Goal: Task Accomplishment & Management: Use online tool/utility

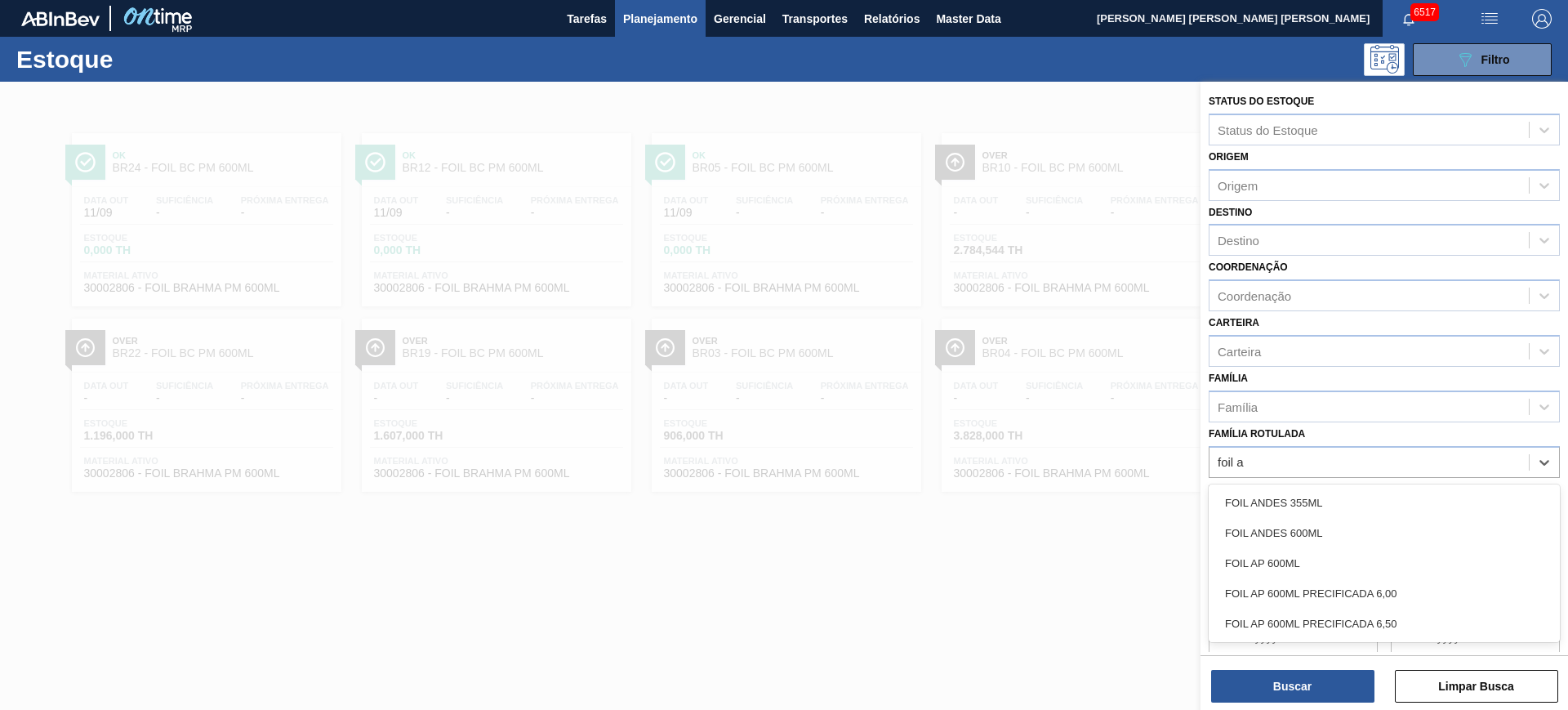
type Rotulada "foil ap"
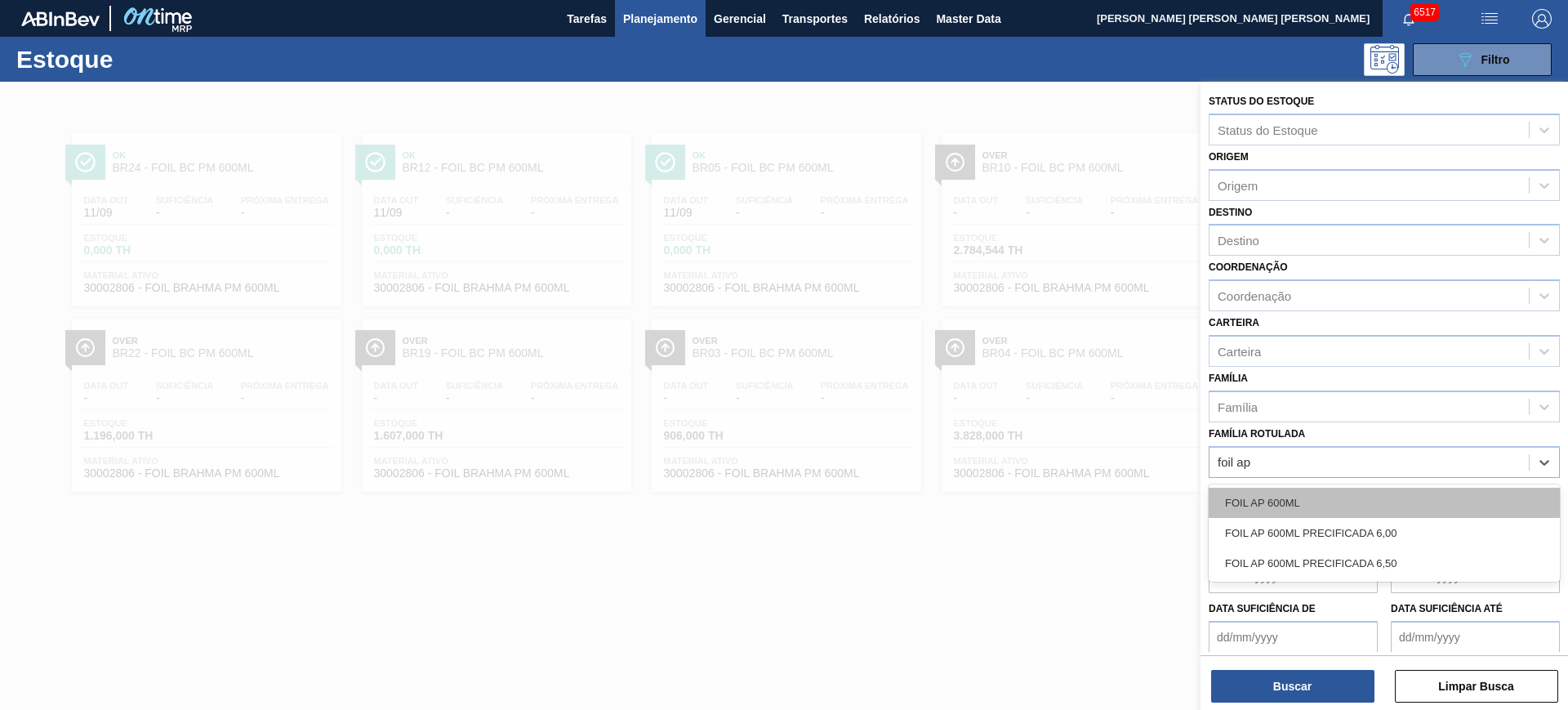
click at [1239, 496] on div "FOIL AP 600ML" at bounding box center [1384, 502] width 351 height 30
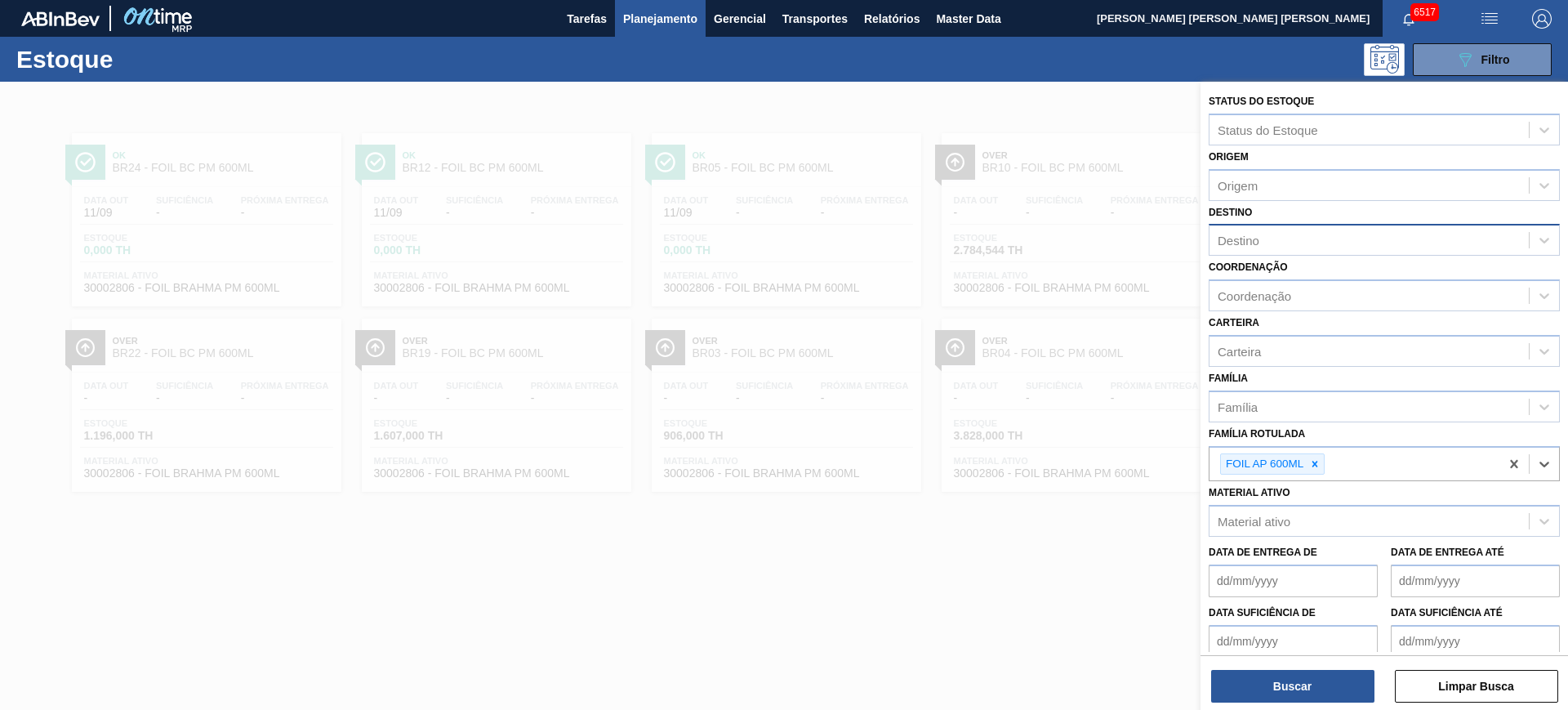
click at [1293, 240] on div "Destino" at bounding box center [1369, 240] width 320 height 24
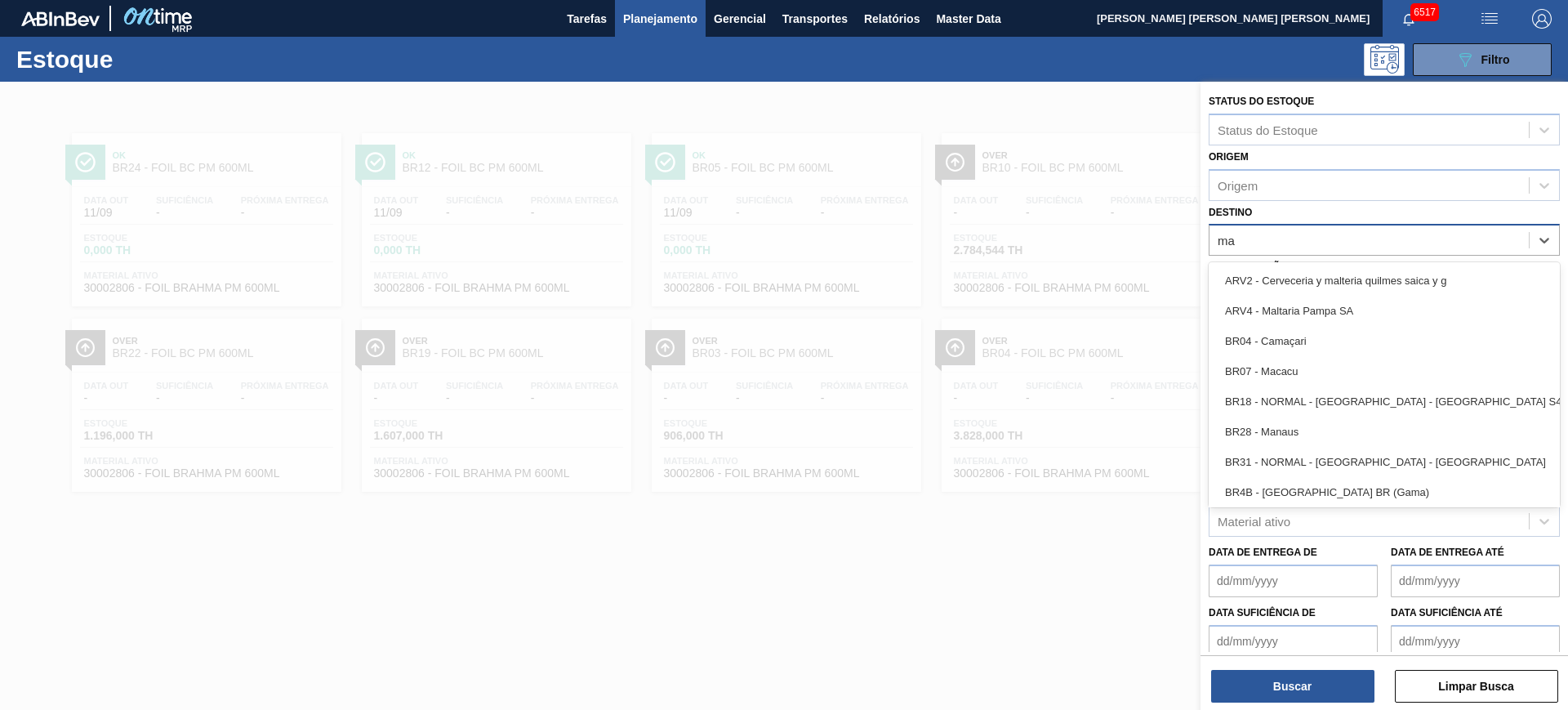
type input "m"
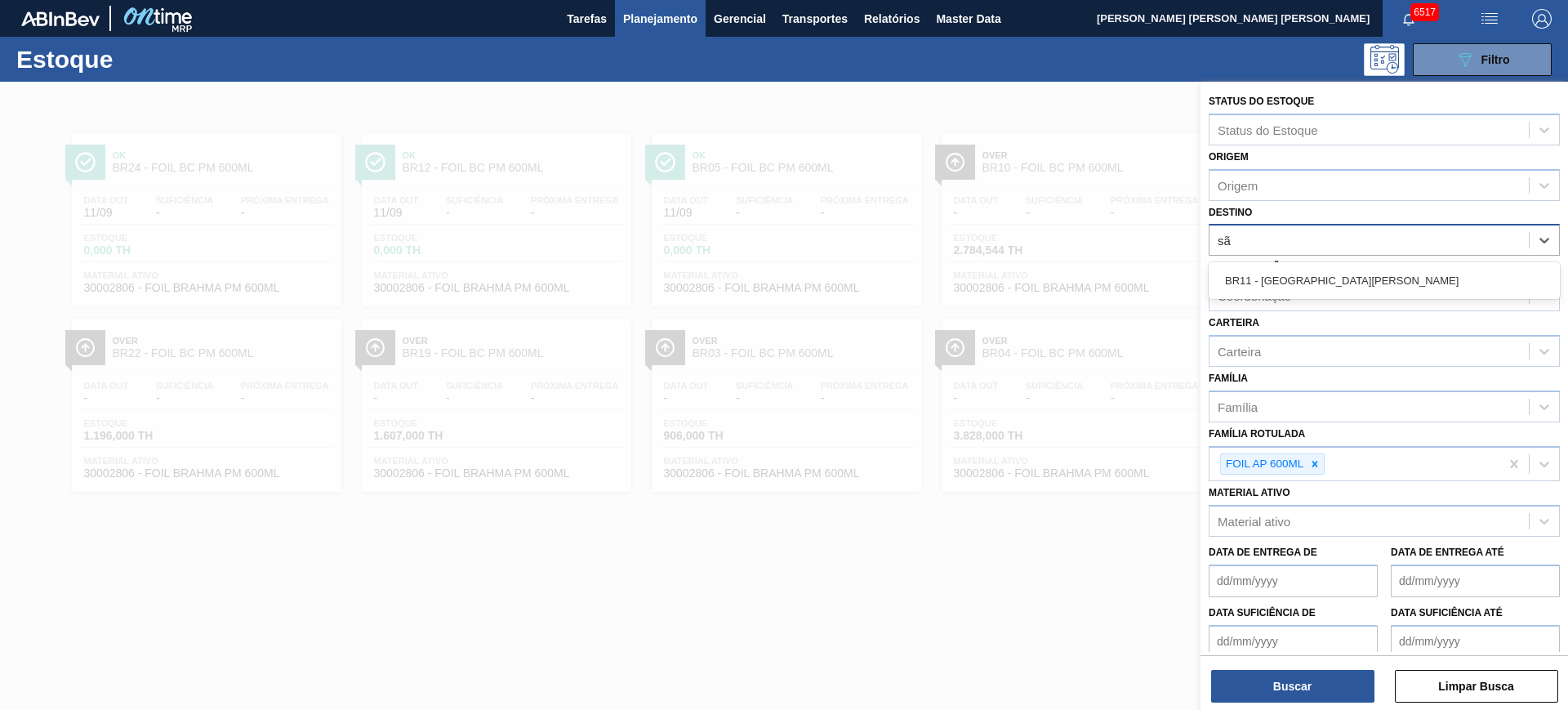
type input "são"
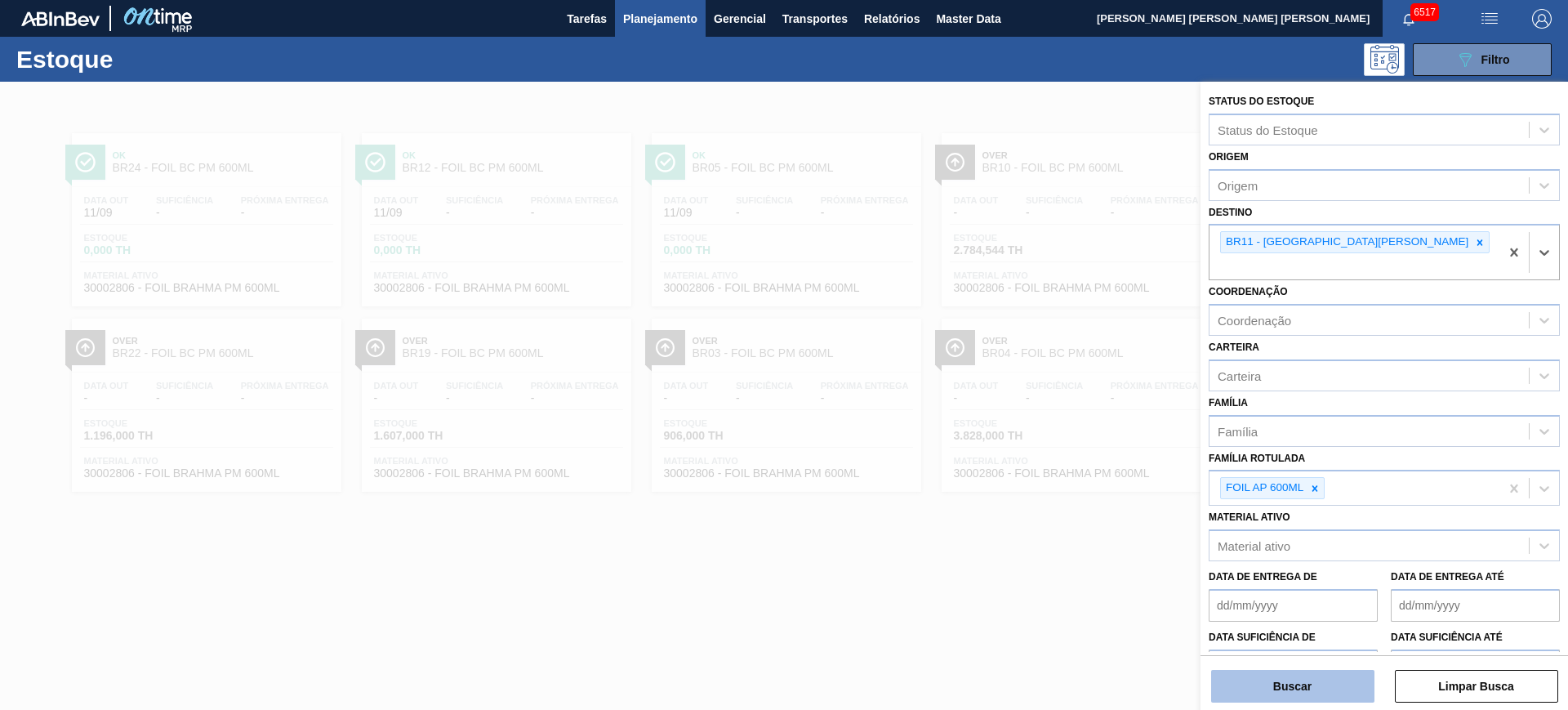
click at [1334, 688] on button "Buscar" at bounding box center [1292, 686] width 164 height 32
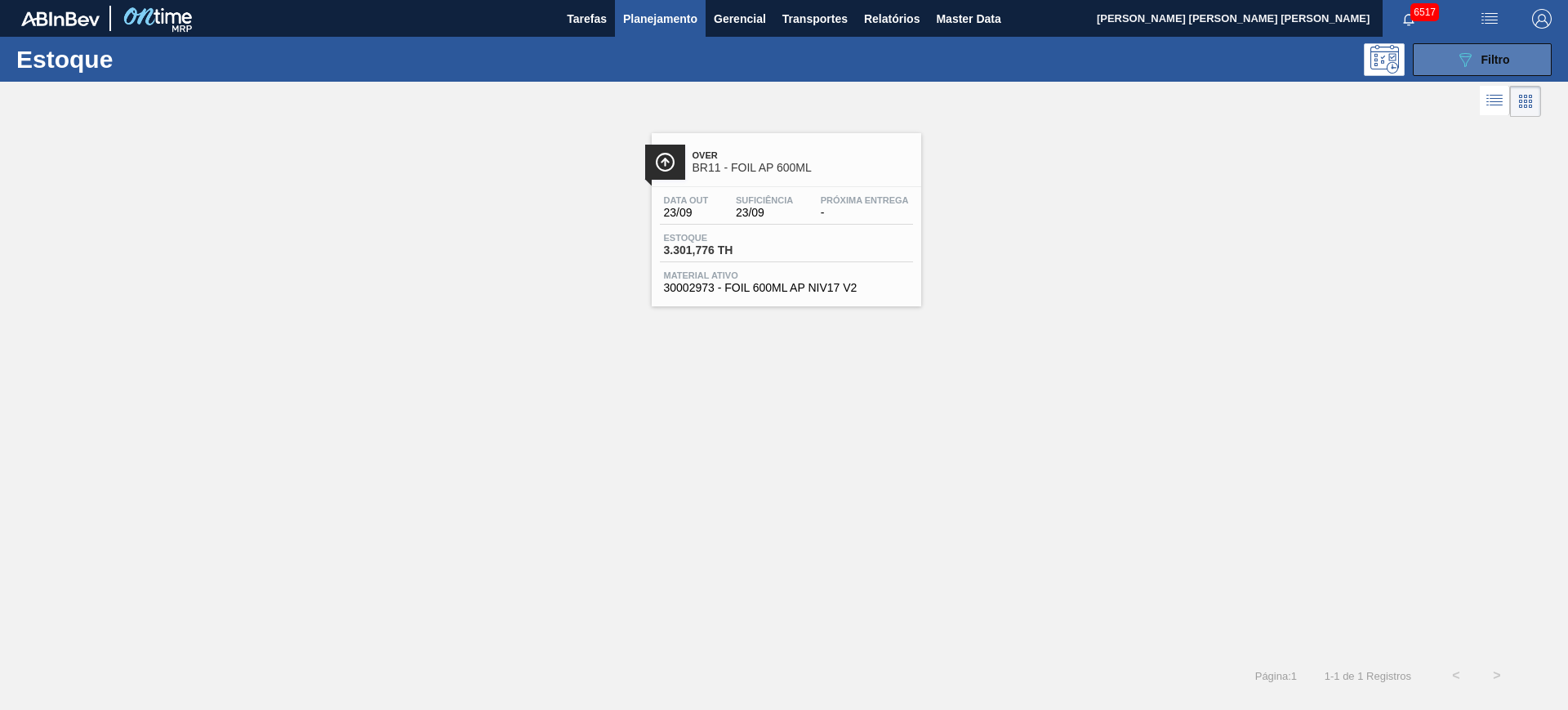
click at [1458, 56] on icon "089F7B8B-B2A5-4AFE-B5C0-19BA573D28AC" at bounding box center [1465, 60] width 20 height 20
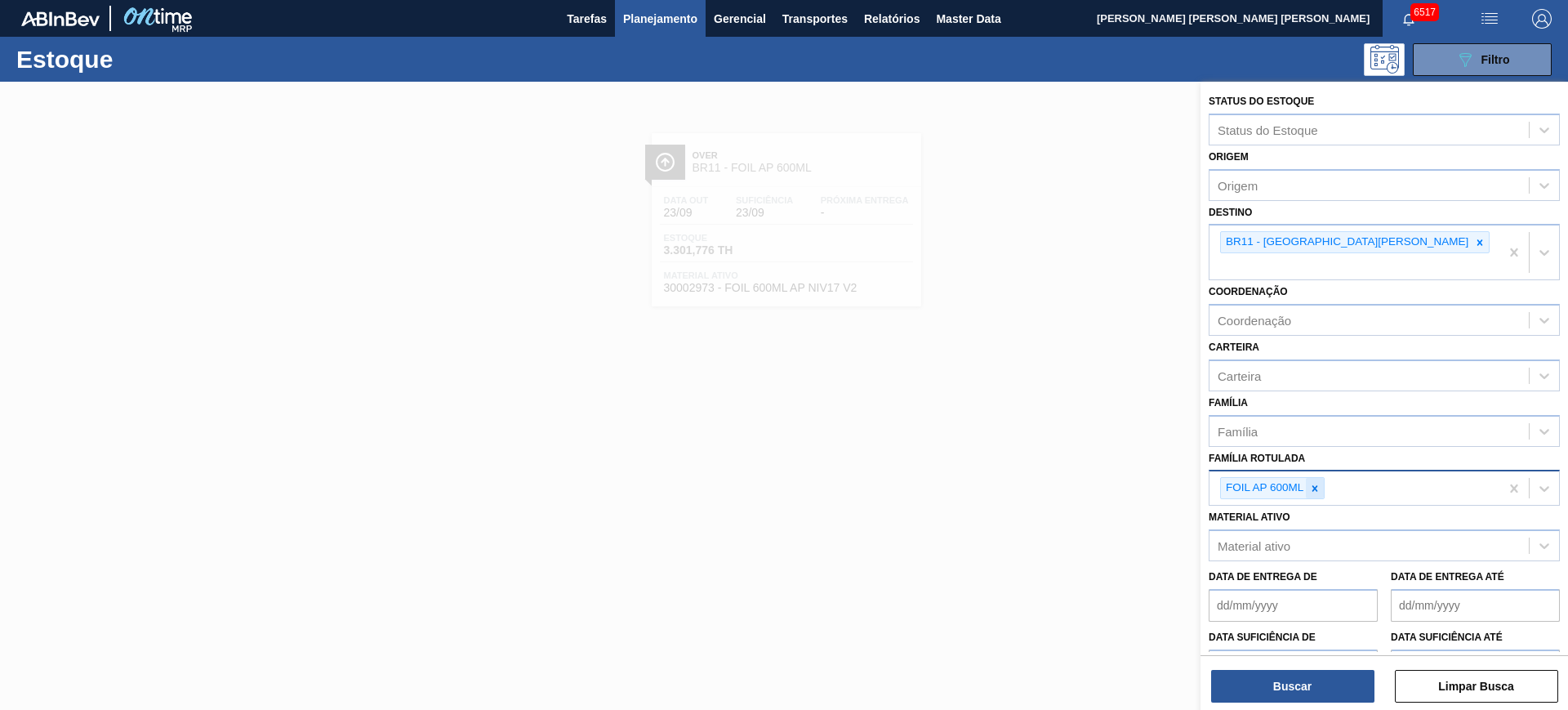
click at [1320, 482] on icon at bounding box center [1315, 488] width 12 height 12
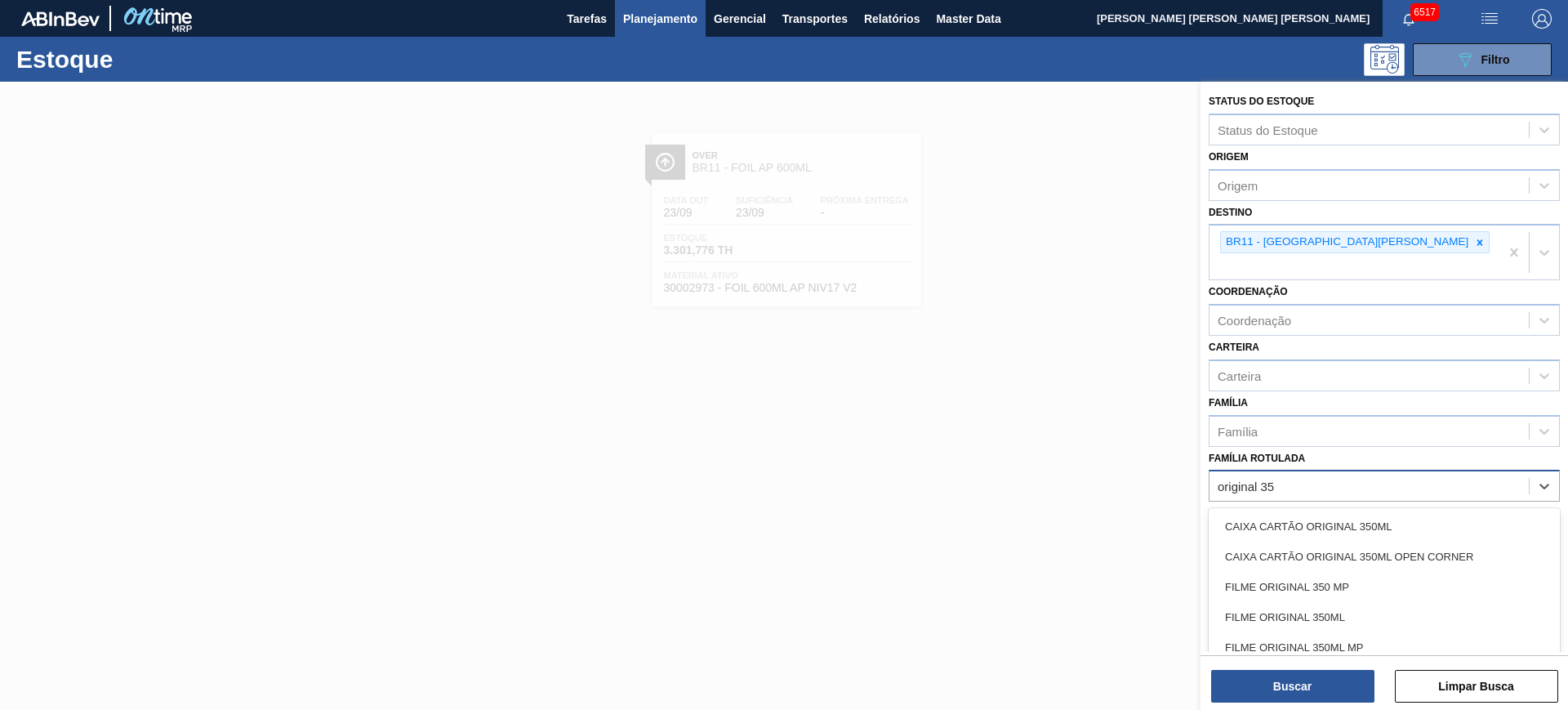
type Rotulada "original 350"
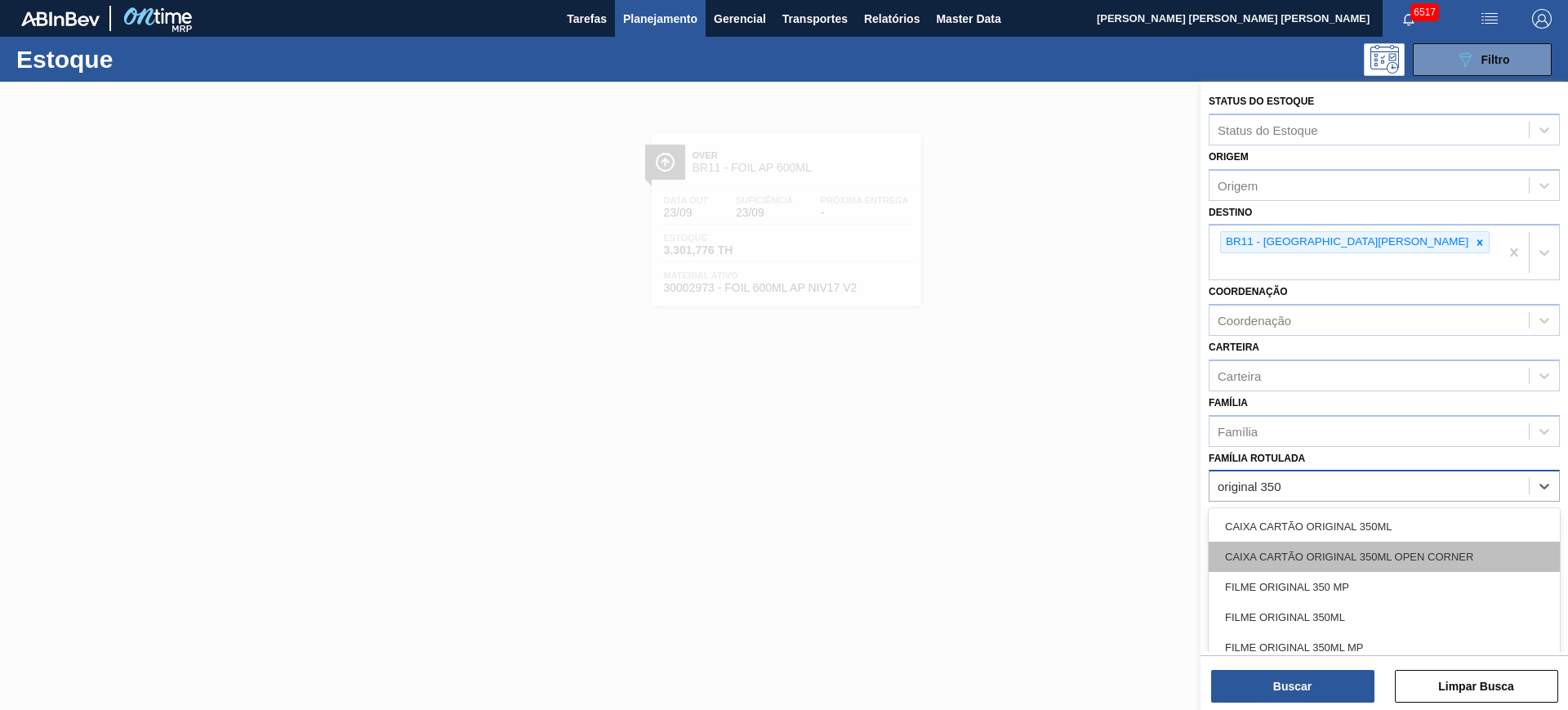
click at [1369, 541] on div "CAIXA CARTÃO ORIGINAL 350ML OPEN CORNER" at bounding box center [1384, 556] width 351 height 30
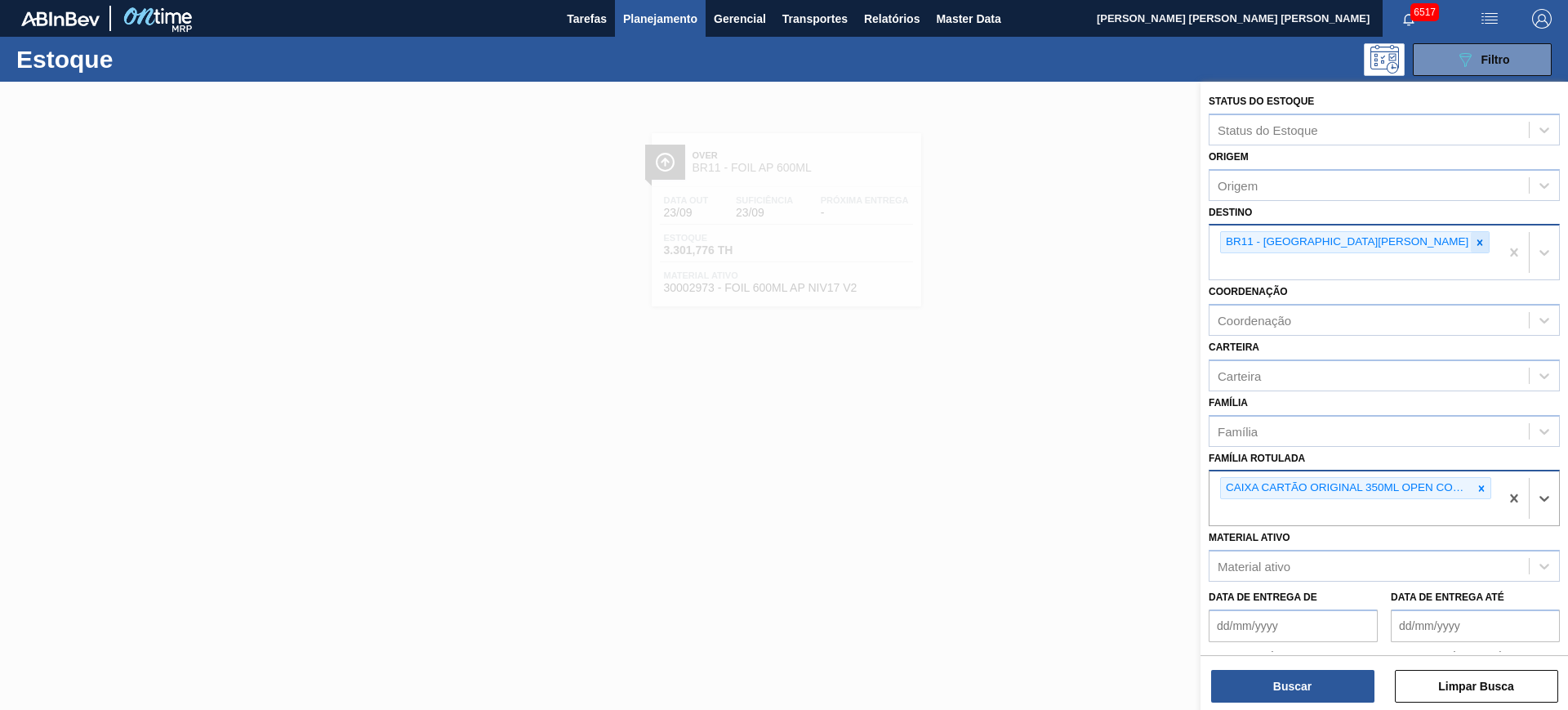
click at [1473, 243] on icon at bounding box center [1479, 242] width 12 height 12
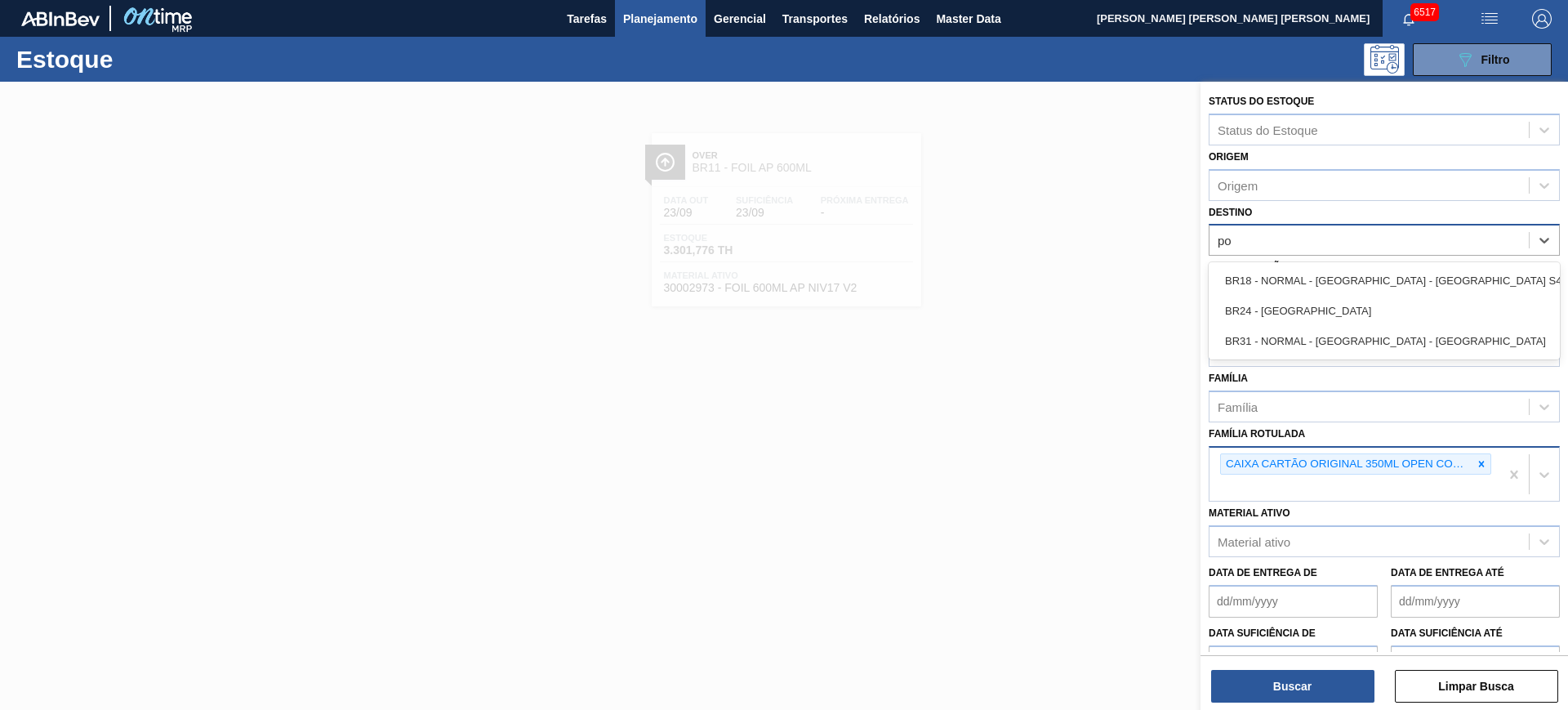
type input "pon"
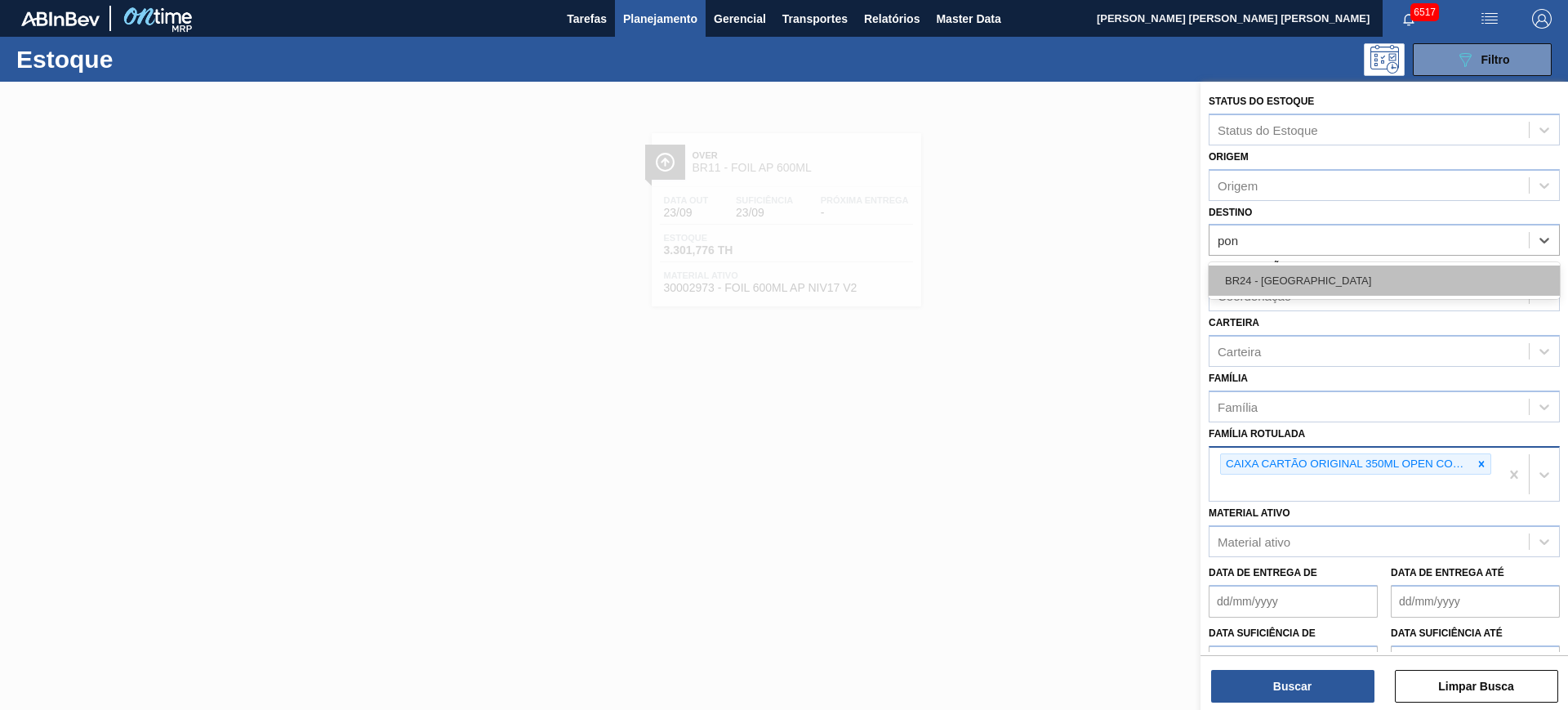
click at [1318, 276] on div "BR24 - Ponta Grossa" at bounding box center [1384, 281] width 351 height 30
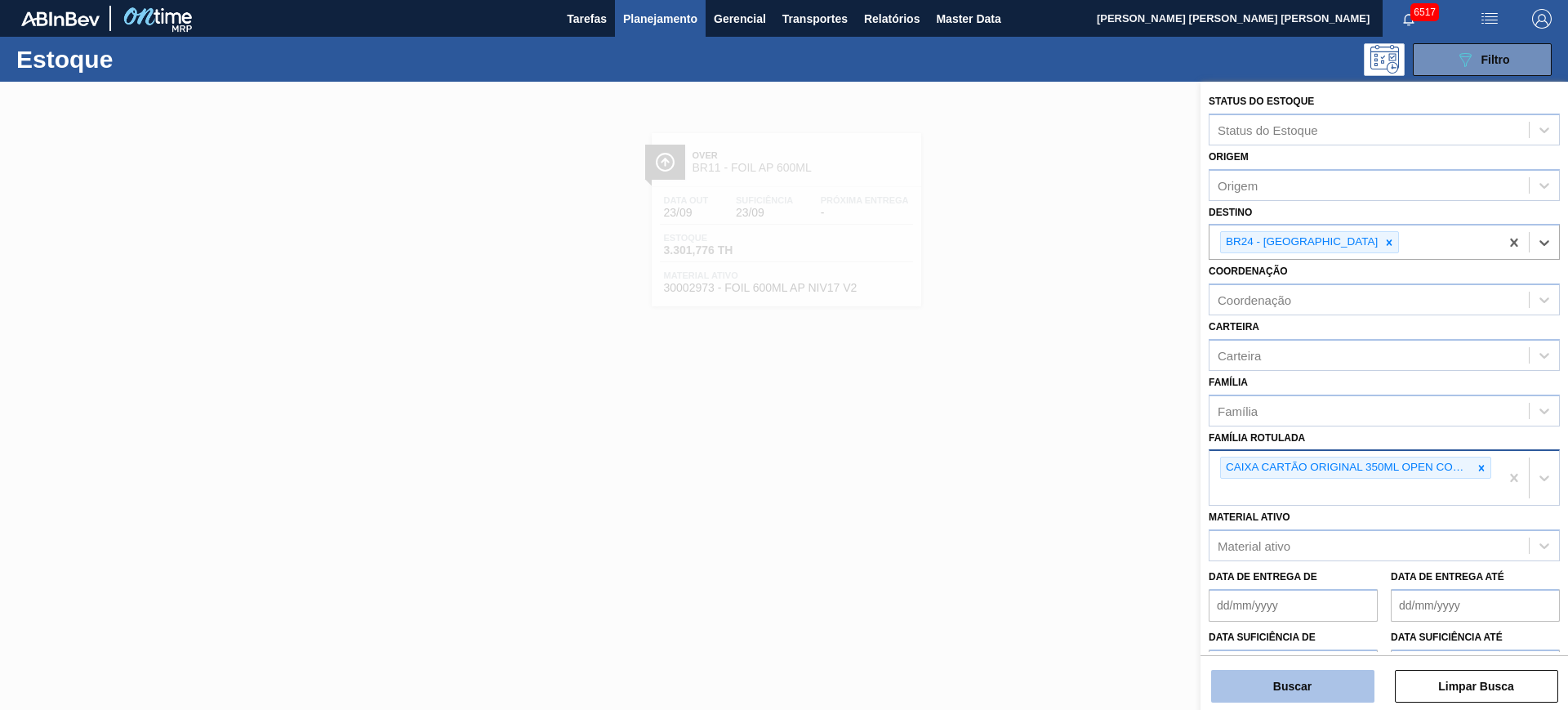
click at [1337, 694] on button "Buscar" at bounding box center [1292, 686] width 164 height 32
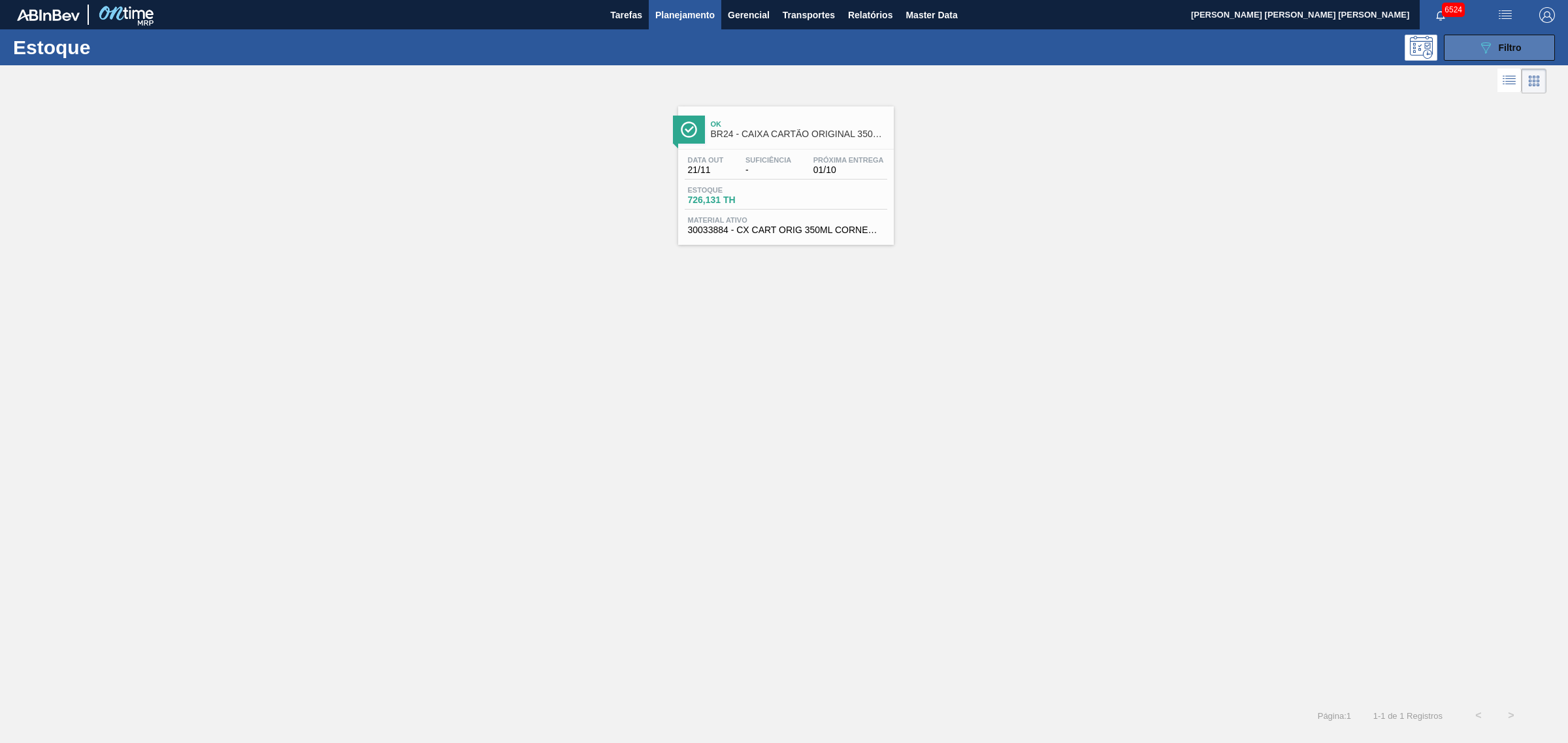
click at [1254, 46] on icon "089F7B8B-B2A5-4AFE-B5C0-19BA573D28AC" at bounding box center [1486, 48] width 16 height 16
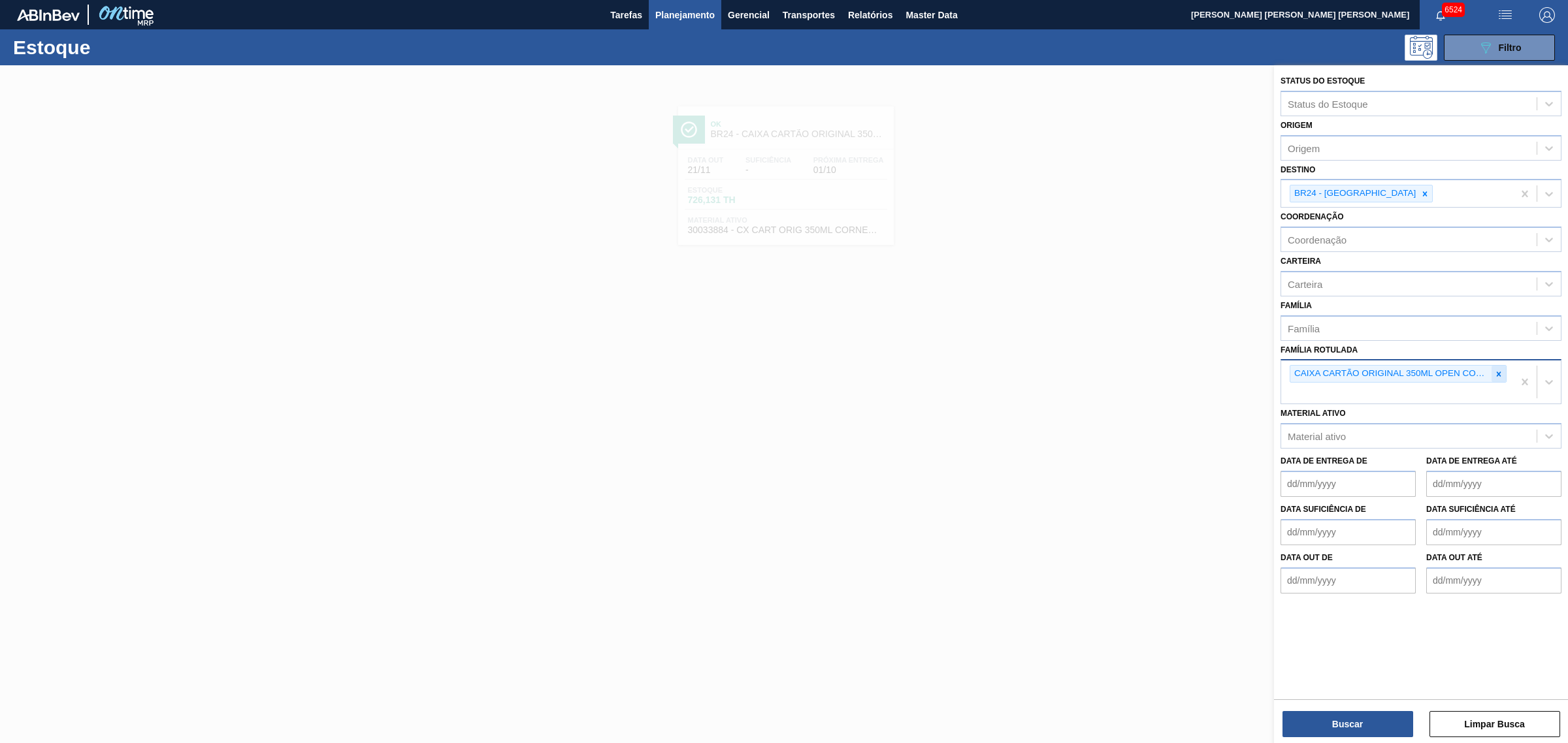
click at [1254, 372] on icon at bounding box center [1499, 374] width 9 height 9
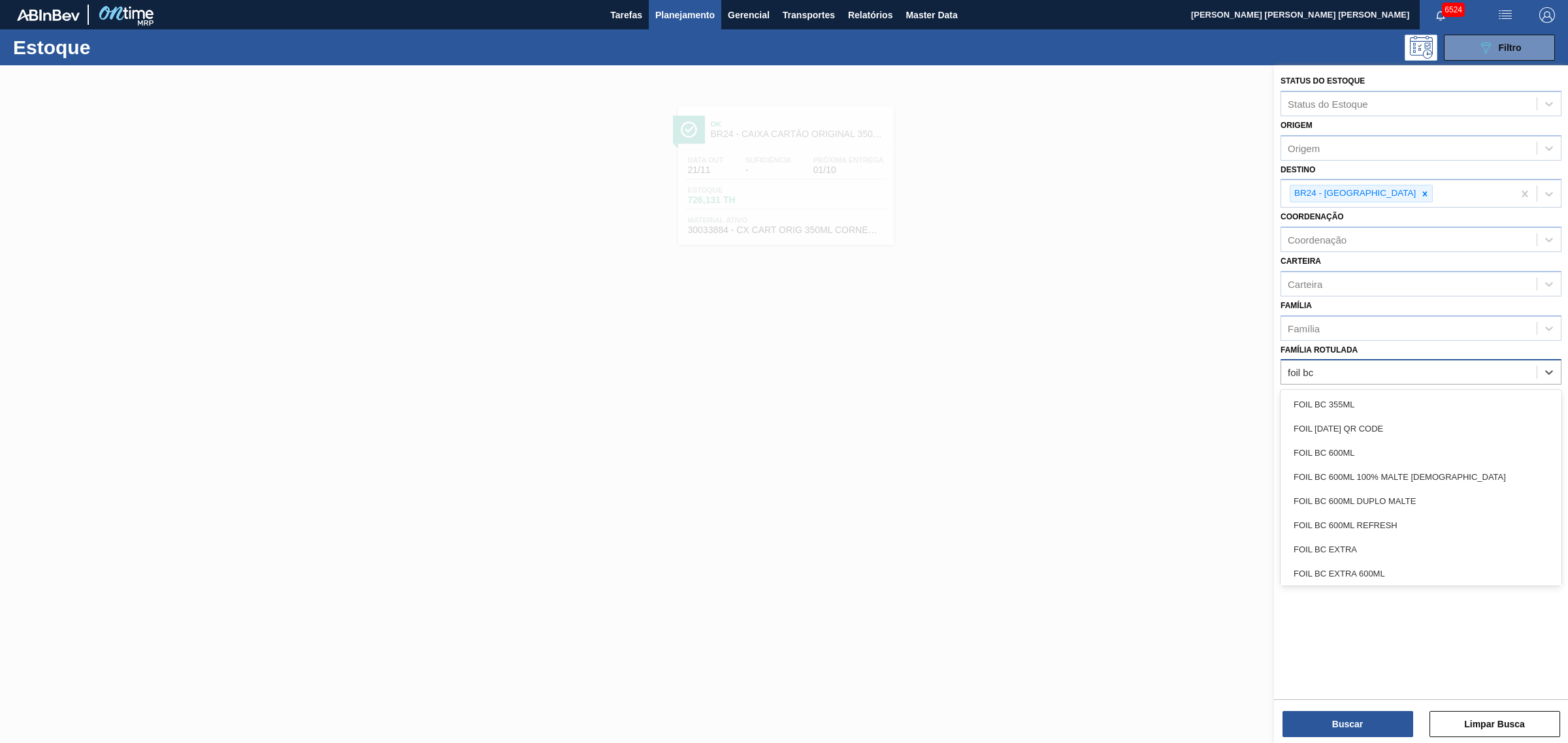
type Rotulada "foil bc 6"
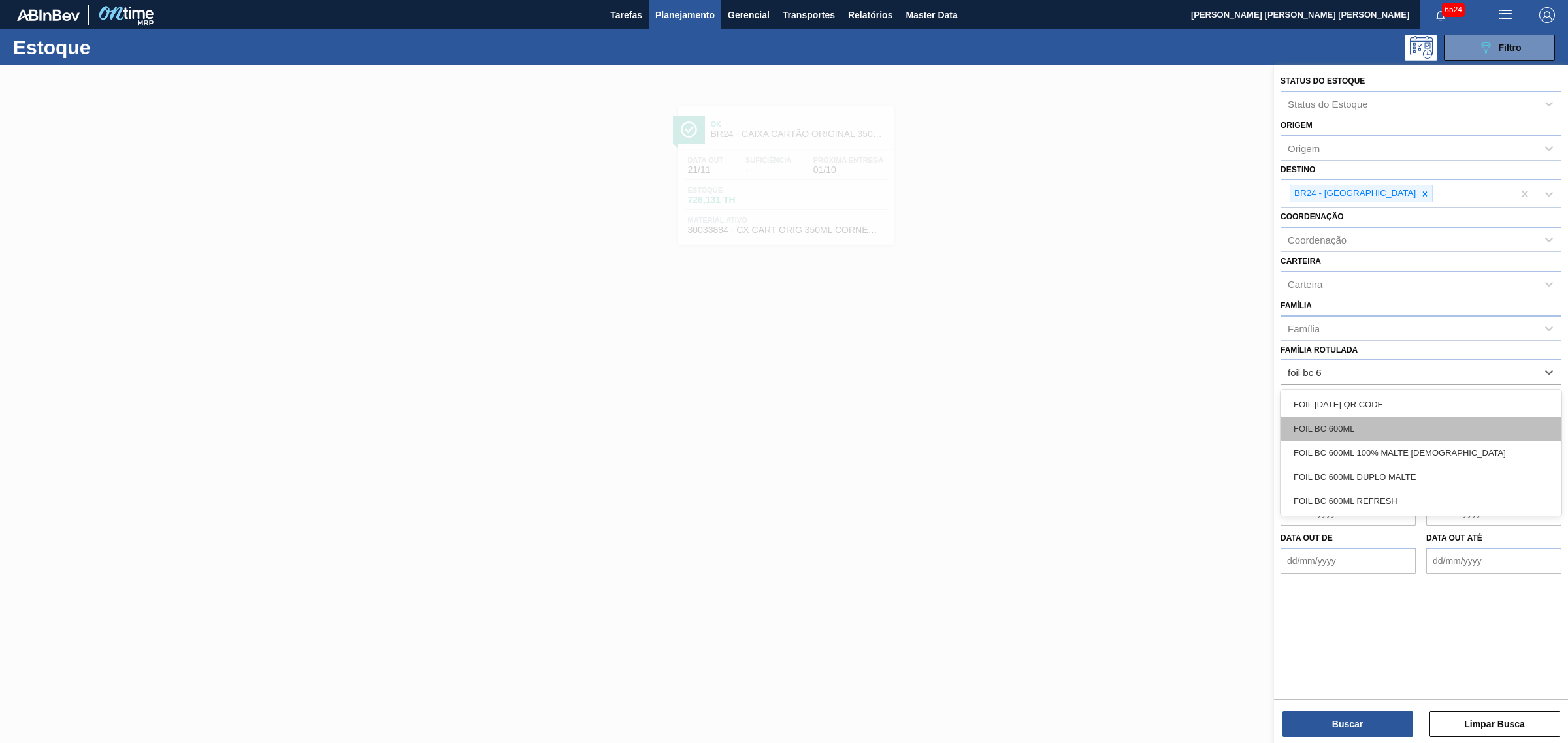
click at [1254, 422] on div "FOIL BC 600ML" at bounding box center [1421, 429] width 281 height 24
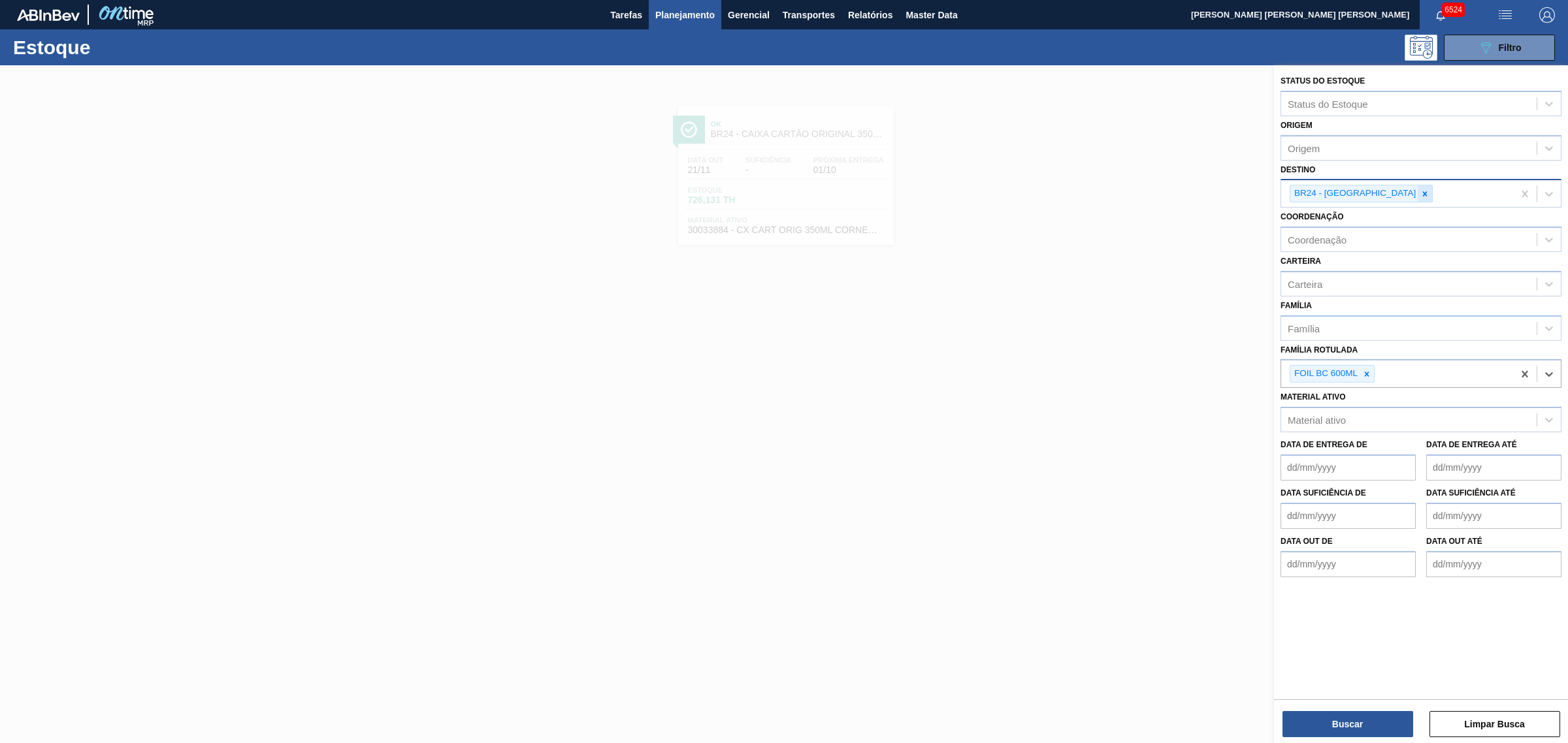
click at [1254, 193] on icon at bounding box center [1425, 194] width 9 height 9
type input "minas"
click at [1254, 196] on icon at bounding box center [1425, 194] width 9 height 9
type input "jua"
click at [1254, 567] on button "Buscar" at bounding box center [1348, 724] width 131 height 26
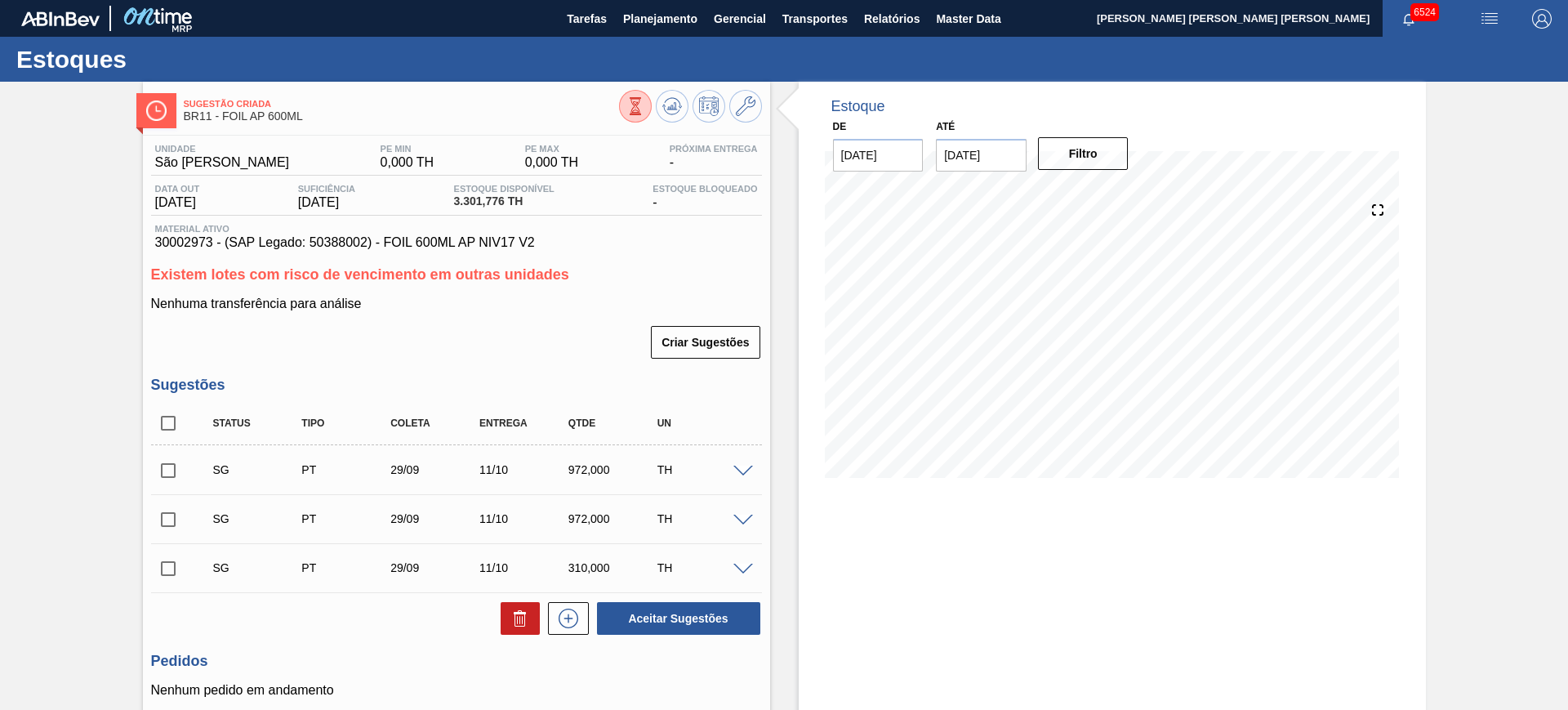
click at [163, 422] on input "checkbox" at bounding box center [168, 423] width 34 height 34
checkbox input "true"
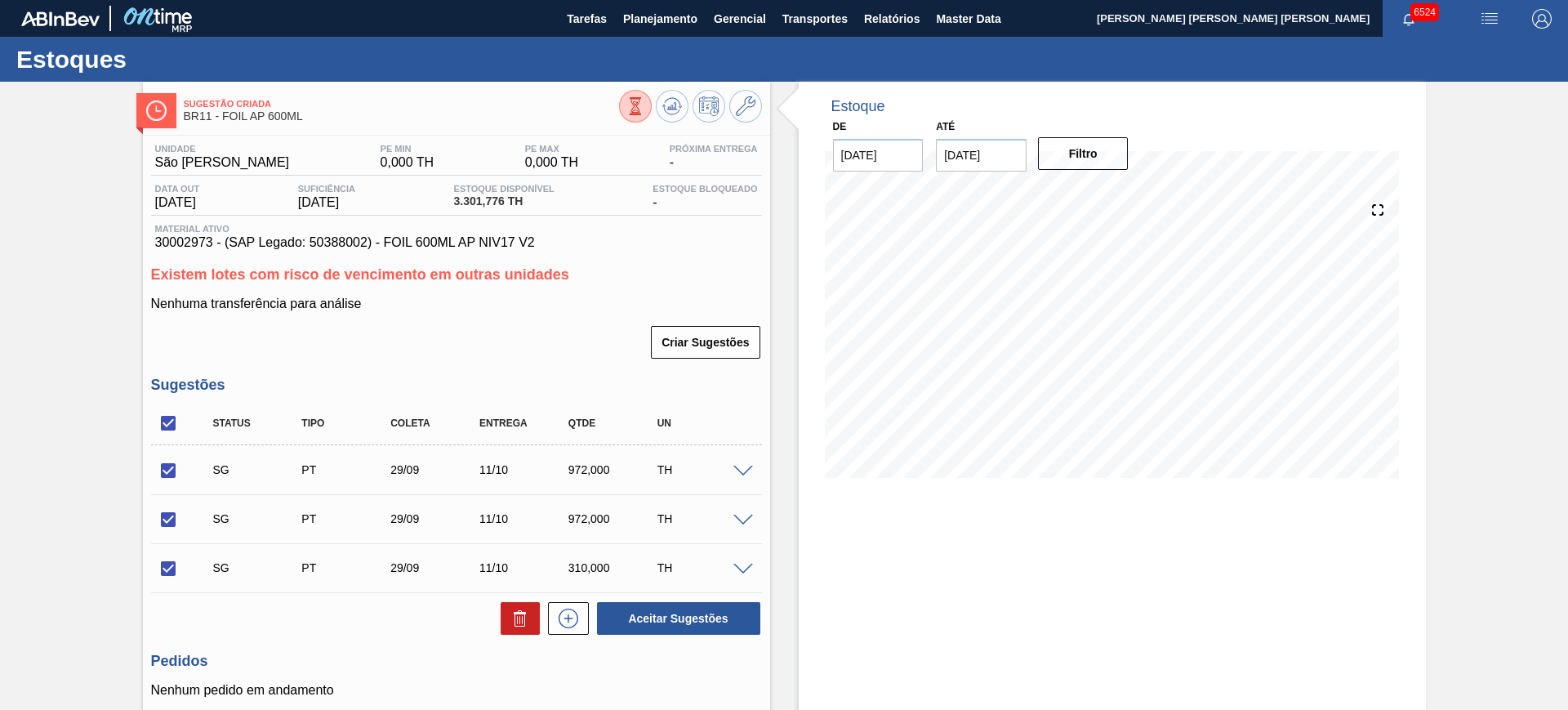
click at [172, 467] on input "checkbox" at bounding box center [168, 470] width 34 height 34
checkbox input "false"
click at [520, 621] on icon at bounding box center [520, 620] width 1 height 8
checkbox input "false"
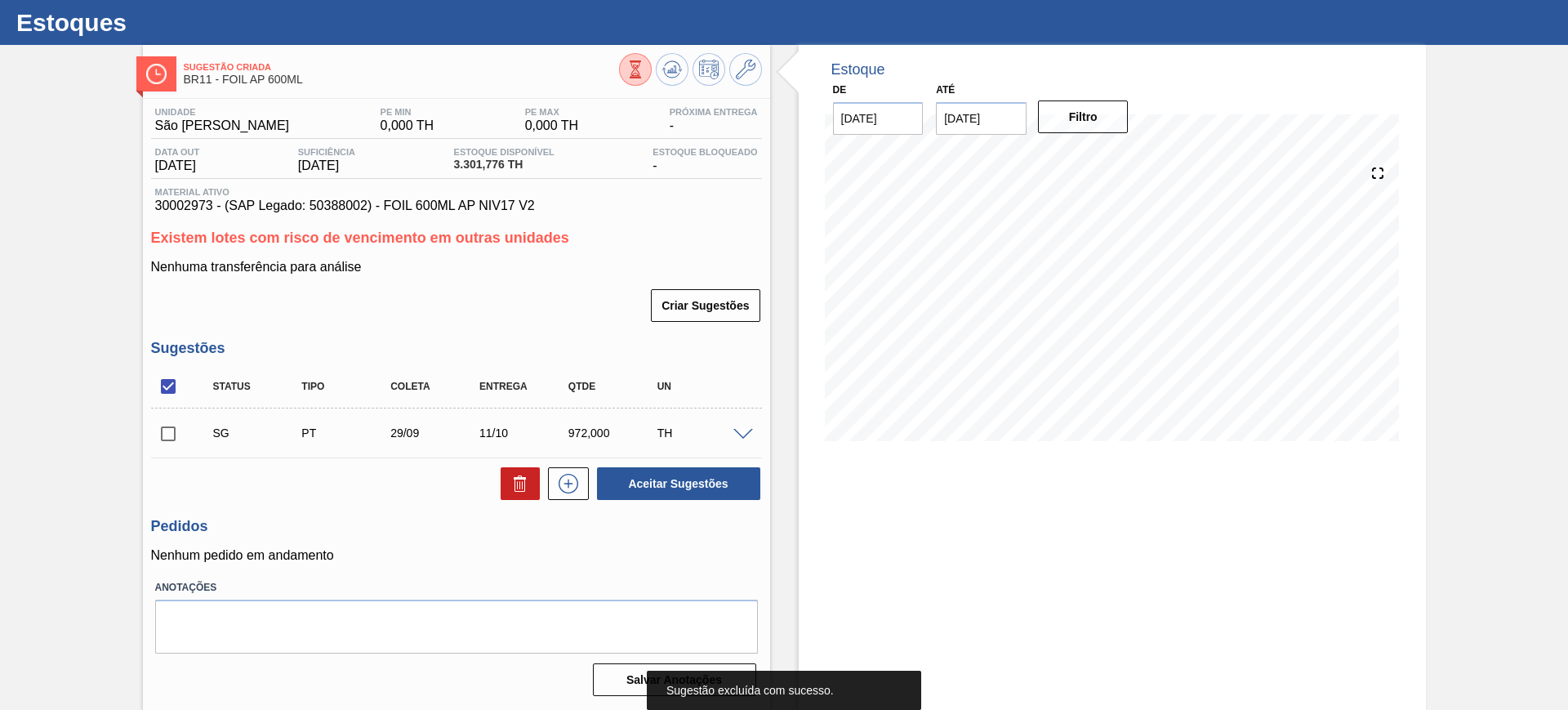
drag, startPoint x: 740, startPoint y: 428, endPoint x: 672, endPoint y: 468, distance: 78.9
click at [741, 428] on span at bounding box center [743, 434] width 20 height 12
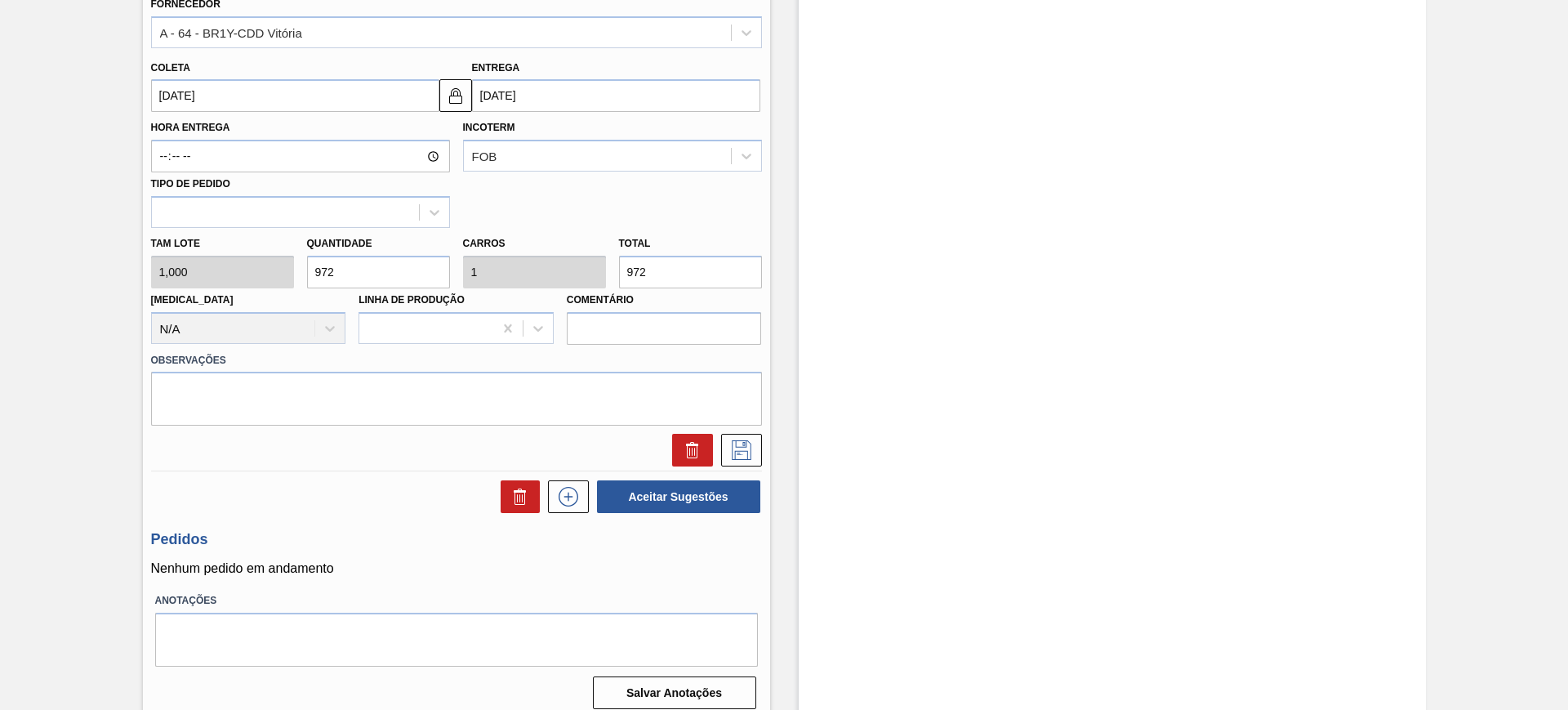
scroll to position [647, 0]
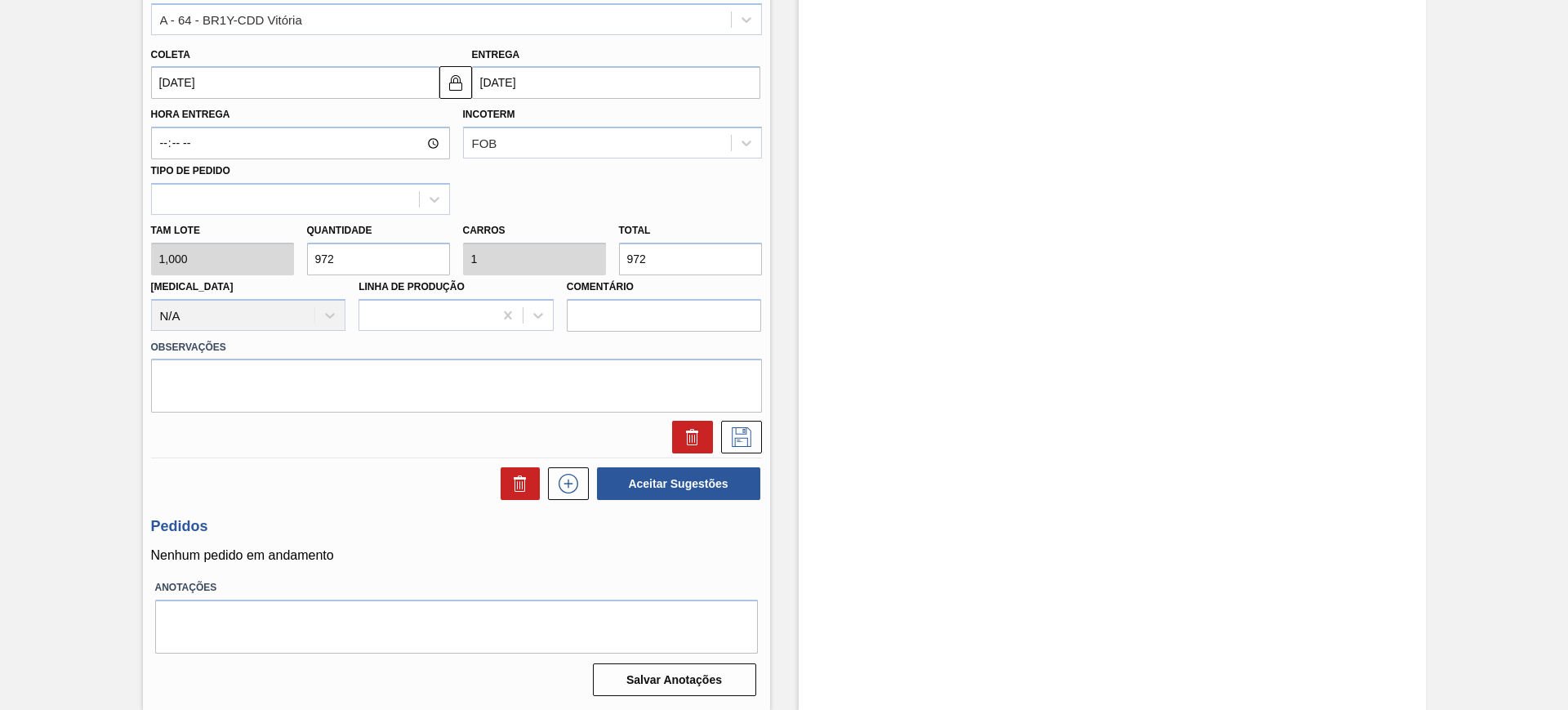
click at [662, 254] on input "972" at bounding box center [691, 258] width 143 height 32
click at [662, 252] on input "972" at bounding box center [691, 258] width 143 height 32
type input "6"
type input "0,006"
type input "6"
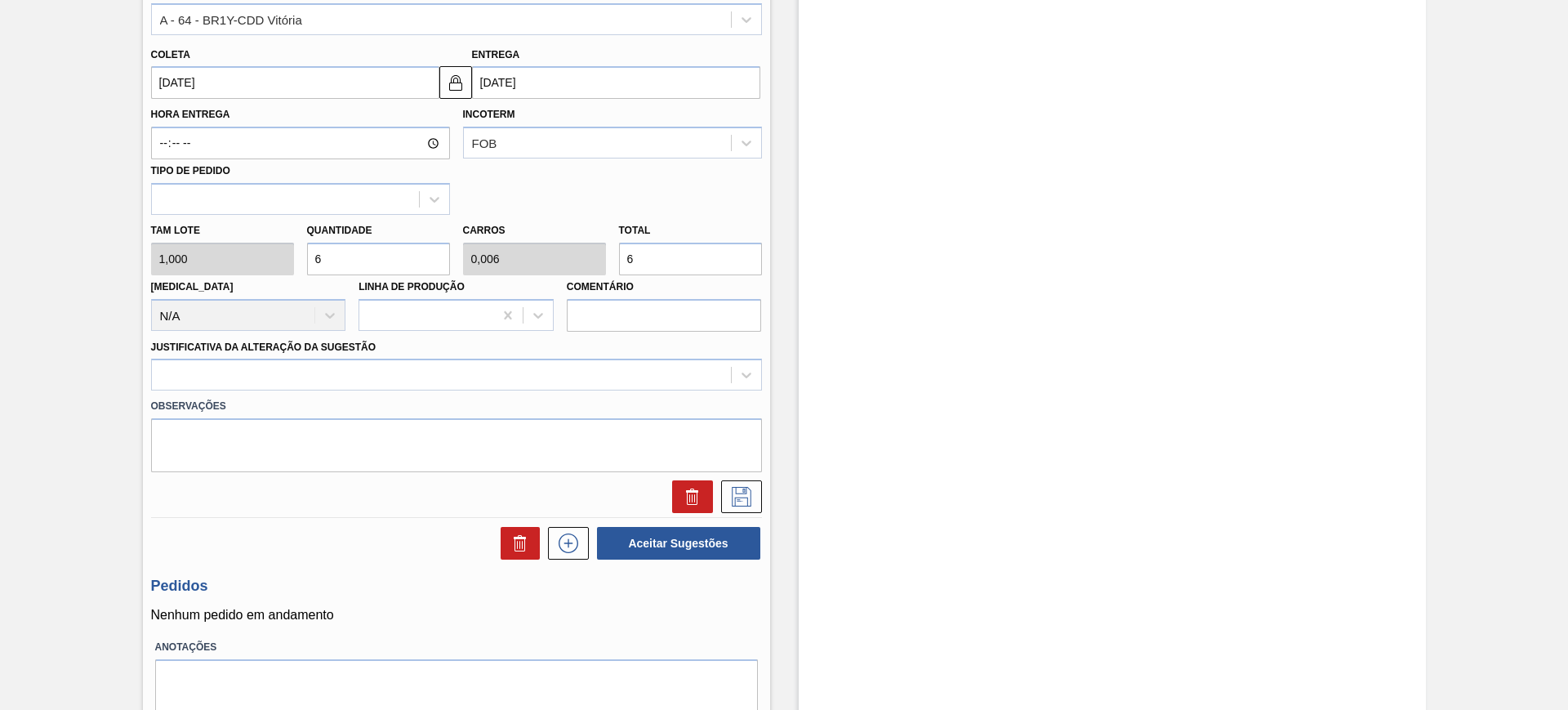
type input "69"
type input "0,071"
type input "69"
type input "6"
type input "0,006"
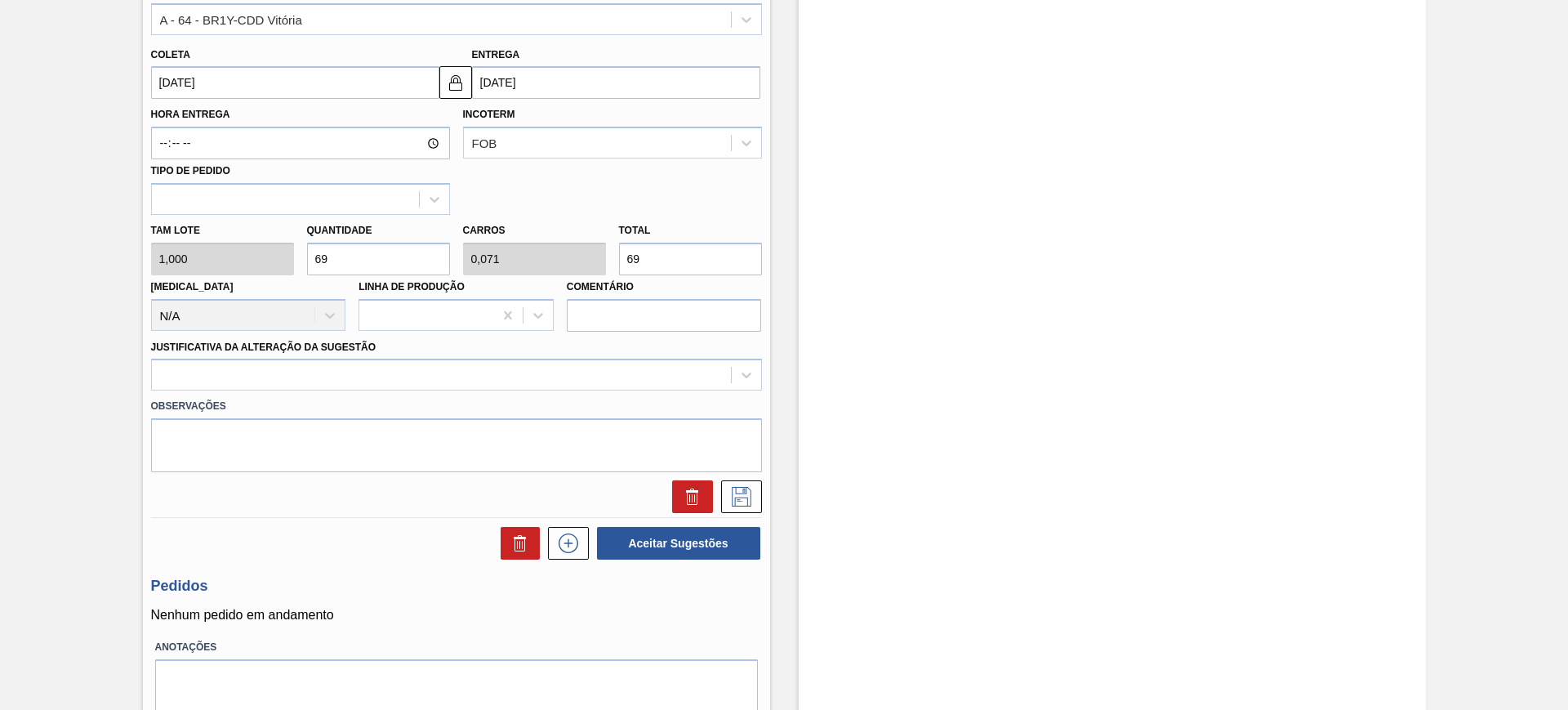
type input "6"
type input "68"
type input "0,07"
type input "68"
type input "680"
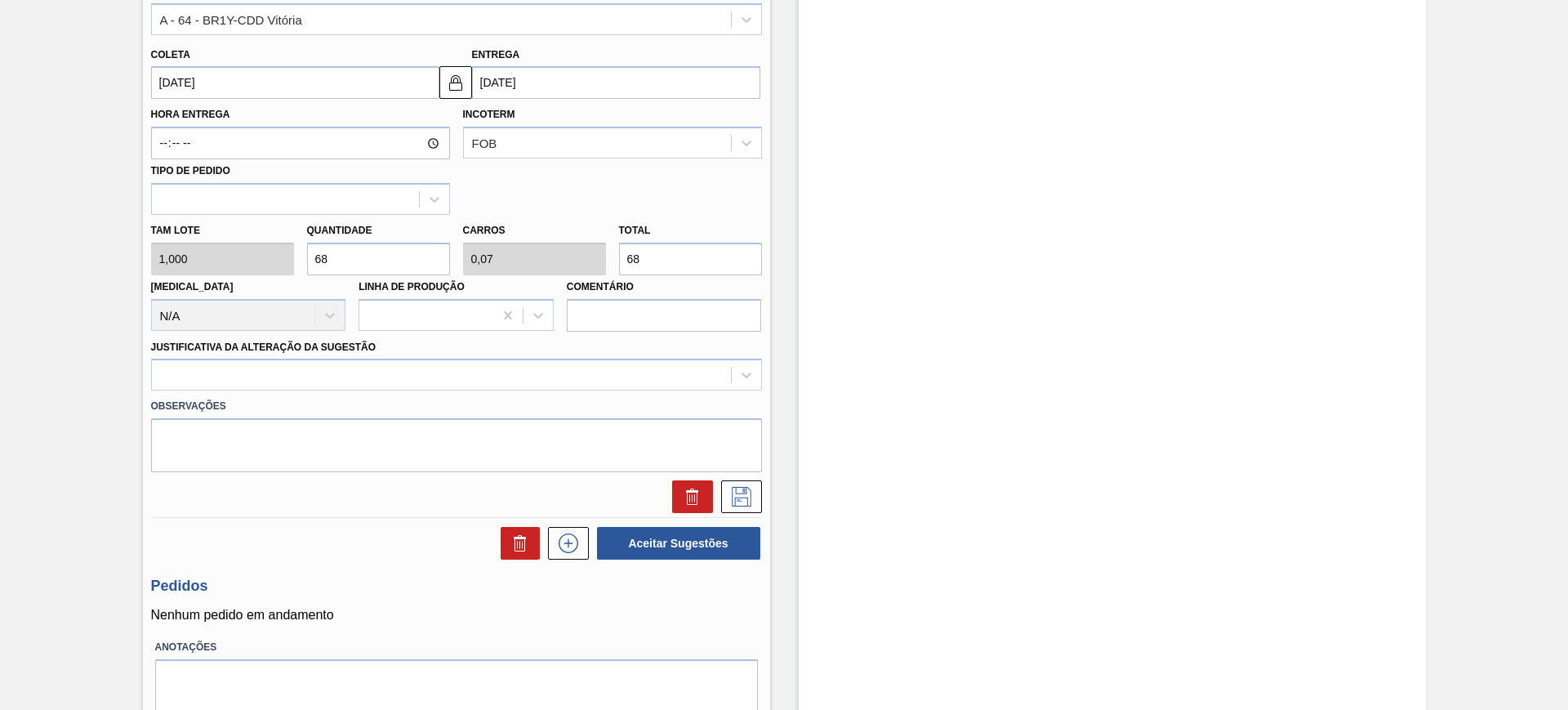
type input "0,7"
type input "680"
type input "6.804"
type input "7"
type input "6.804"
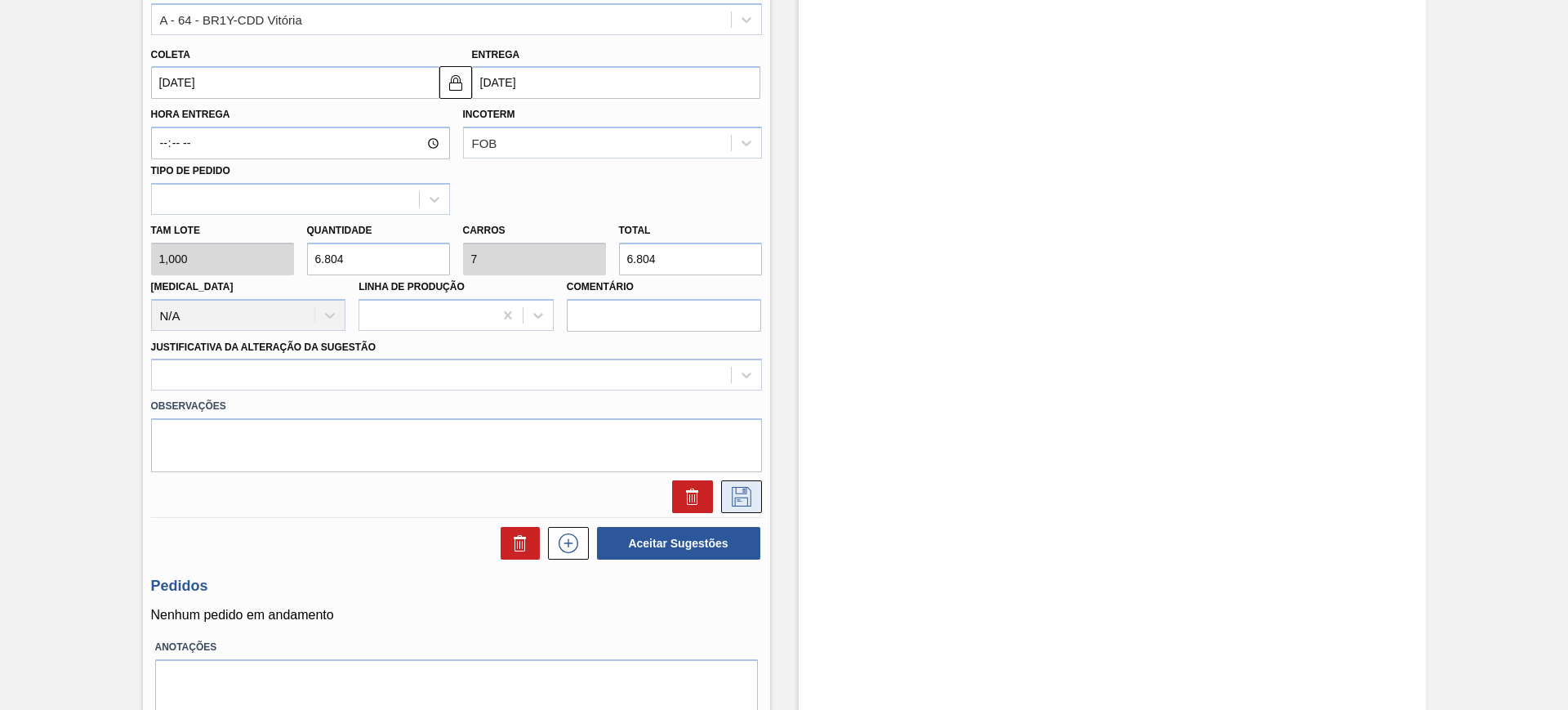
click at [756, 494] on button at bounding box center [741, 496] width 41 height 32
click at [467, 390] on div "Observações" at bounding box center [456, 431] width 623 height 81
click at [330, 373] on div at bounding box center [441, 375] width 579 height 24
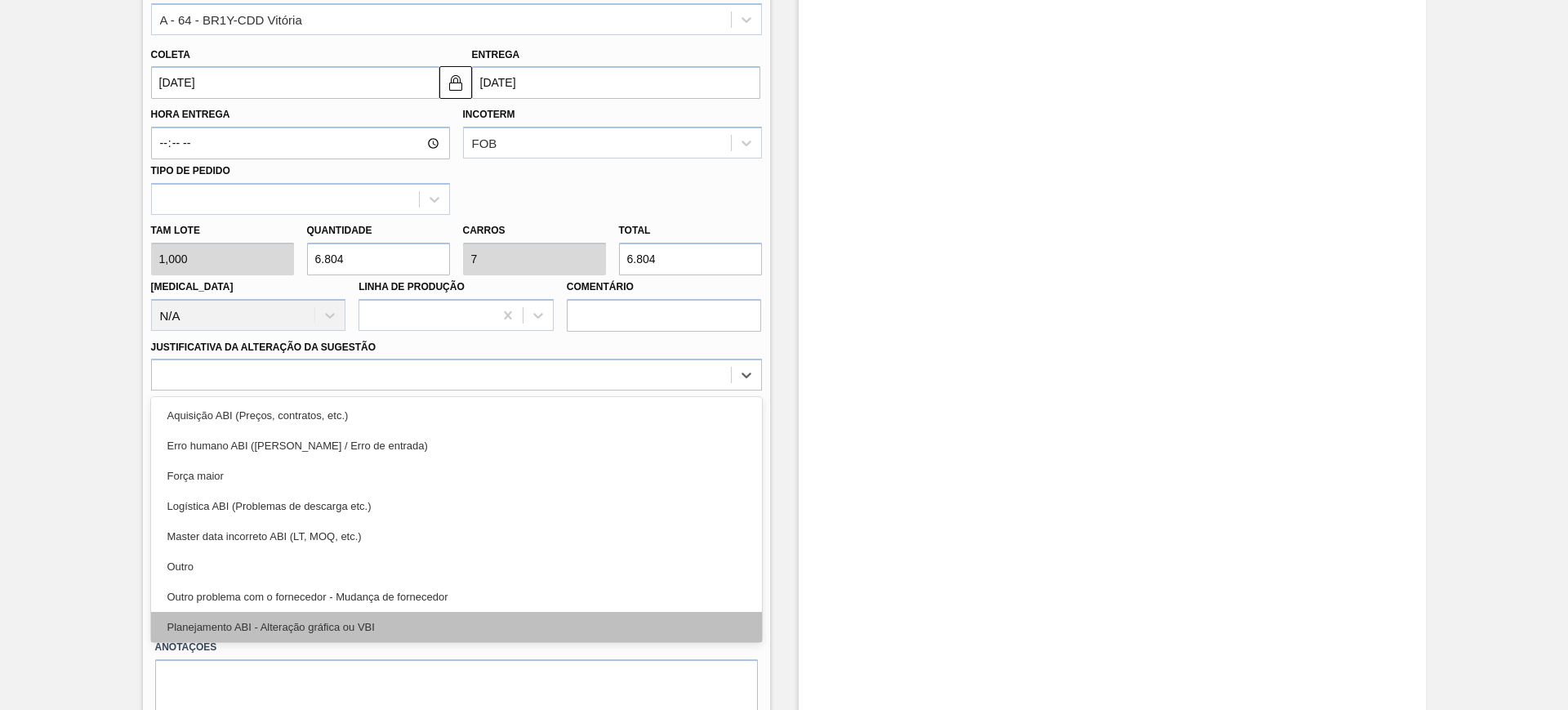
click at [426, 615] on div "Planejamento ABI - Alteração gráfica ou VBI" at bounding box center [457, 627] width 611 height 30
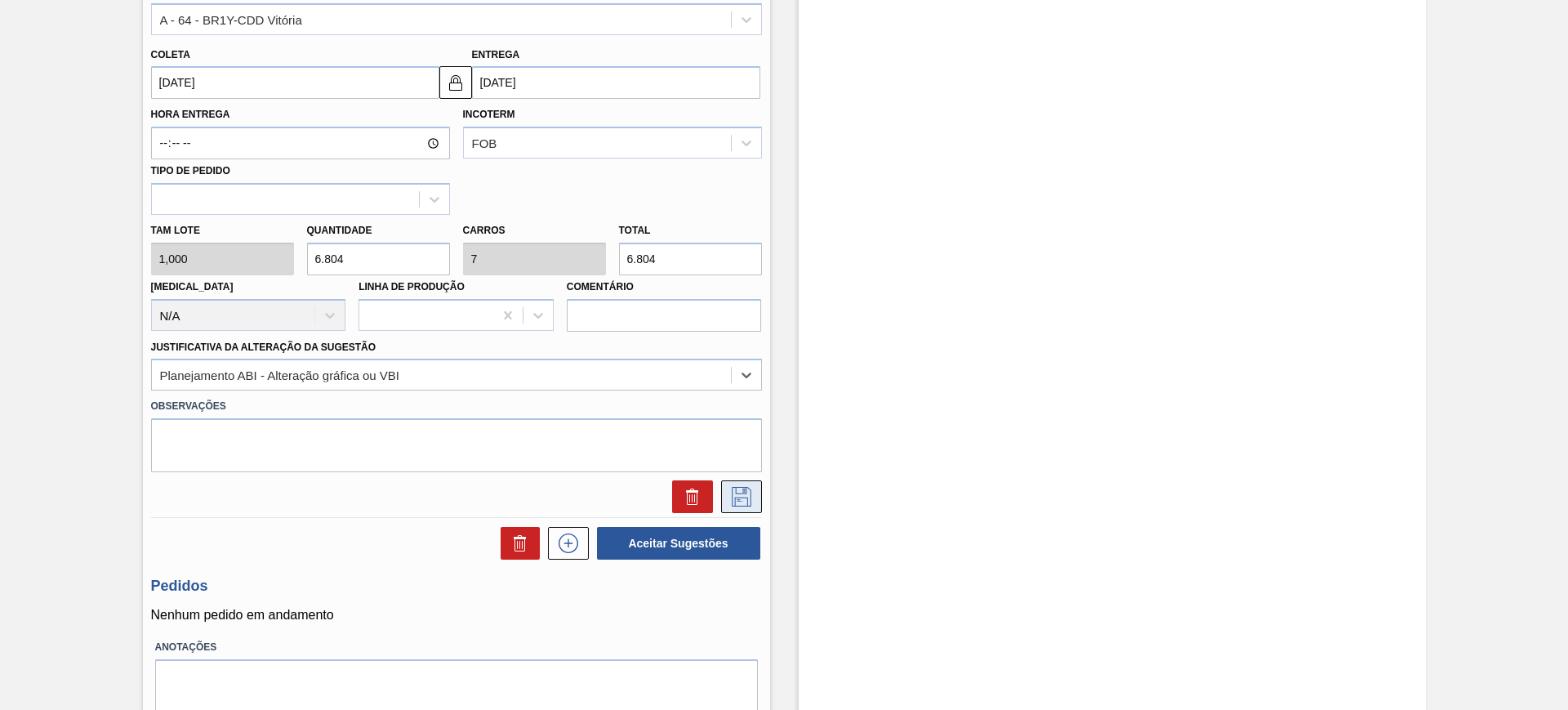
click at [733, 495] on icon at bounding box center [740, 497] width 26 height 20
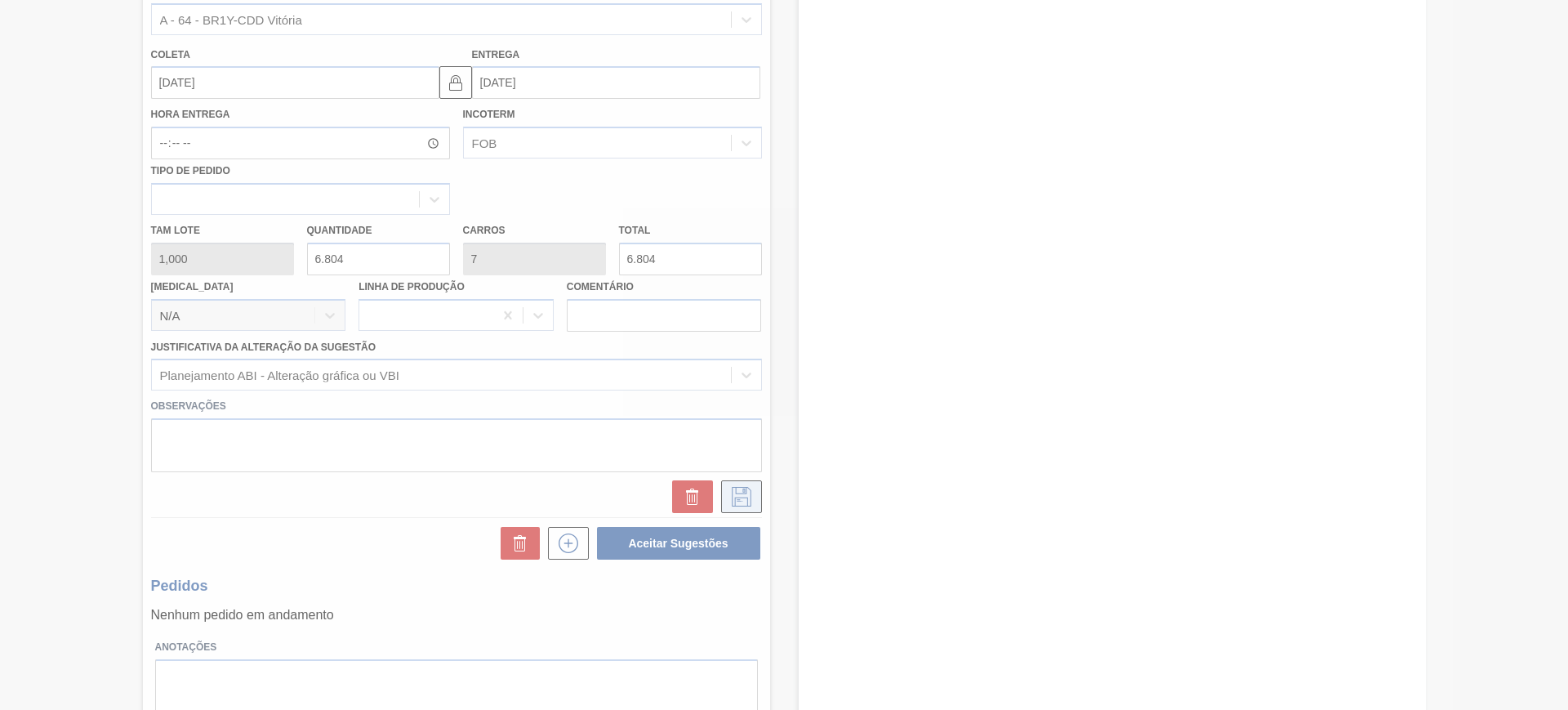
scroll to position [37, 0]
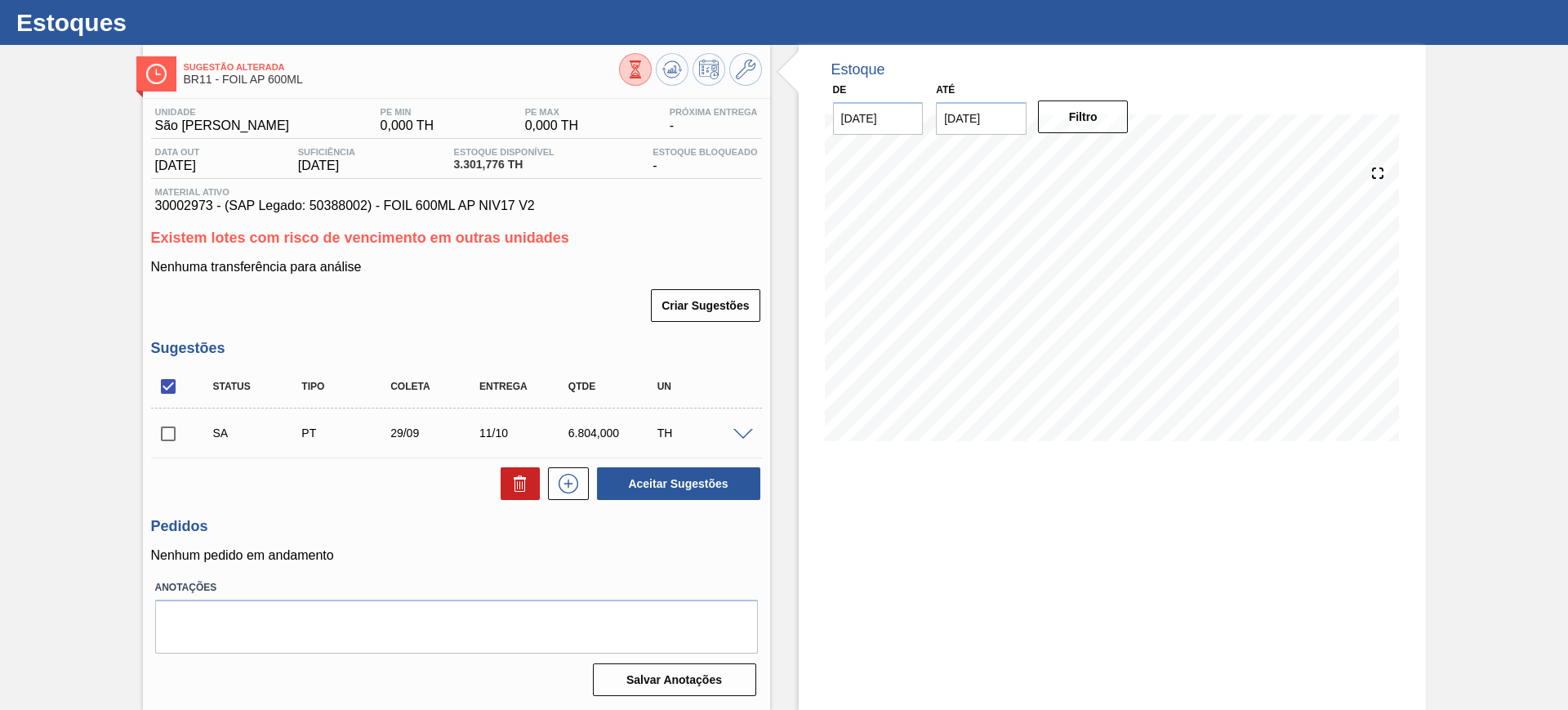
click at [740, 428] on span at bounding box center [743, 434] width 20 height 12
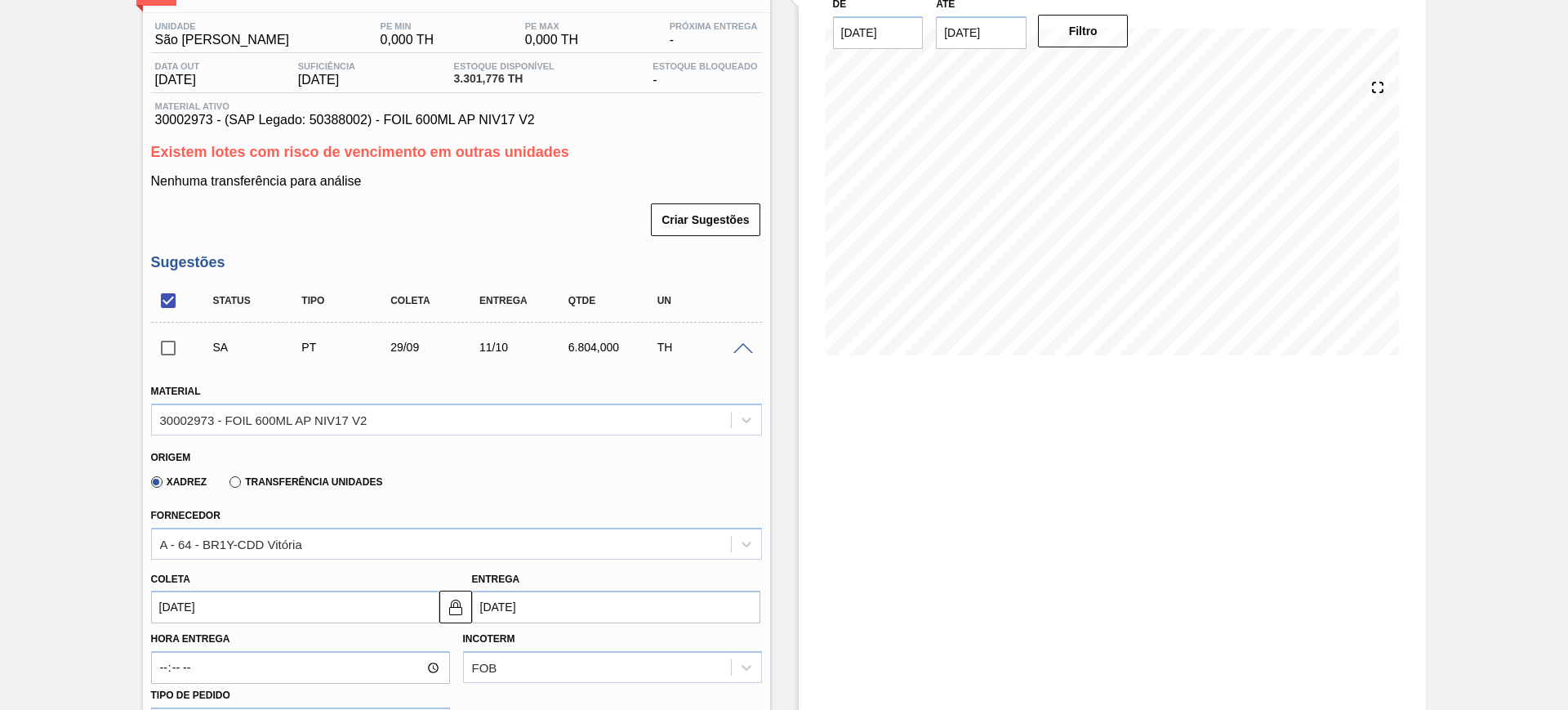
scroll to position [241, 0]
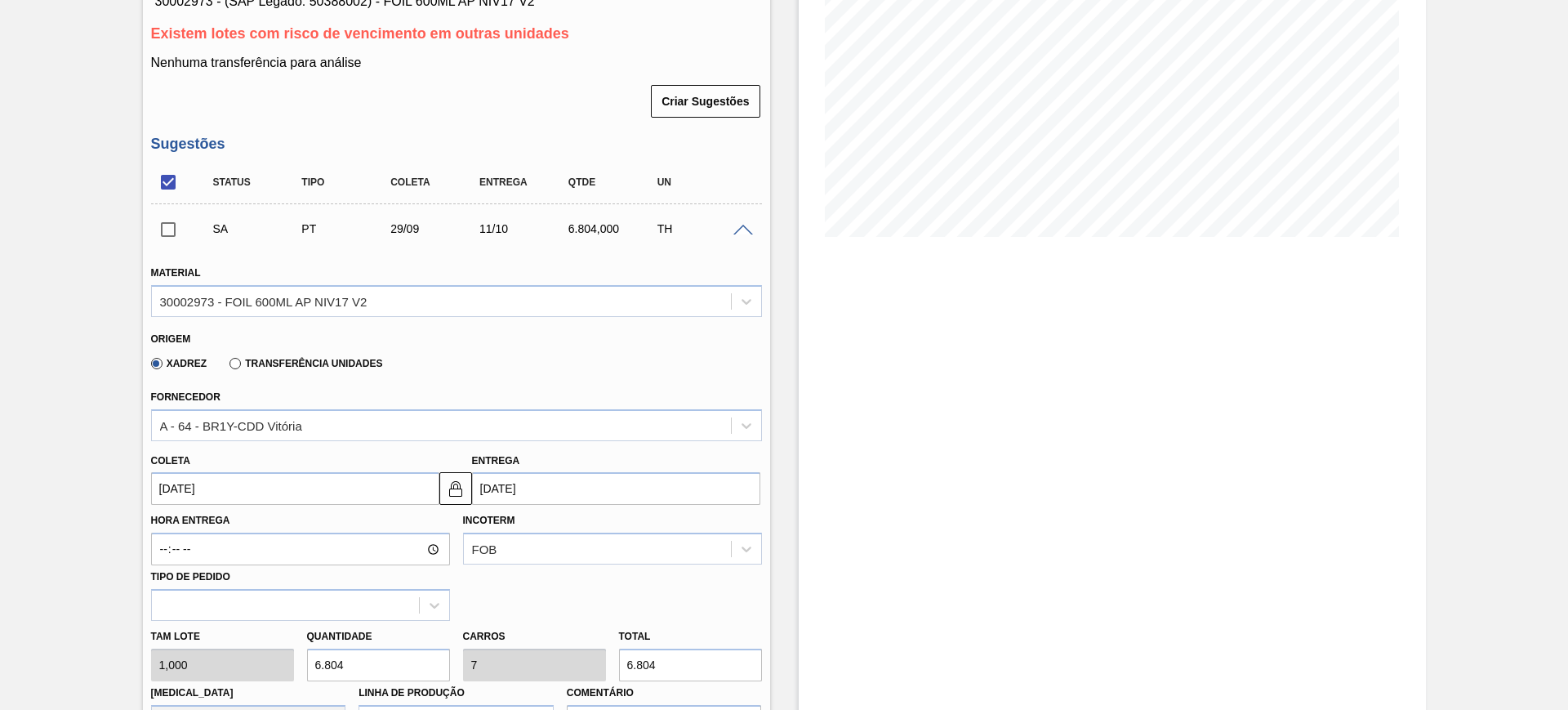
click at [311, 482] on input "29/09/2025" at bounding box center [295, 488] width 288 height 32
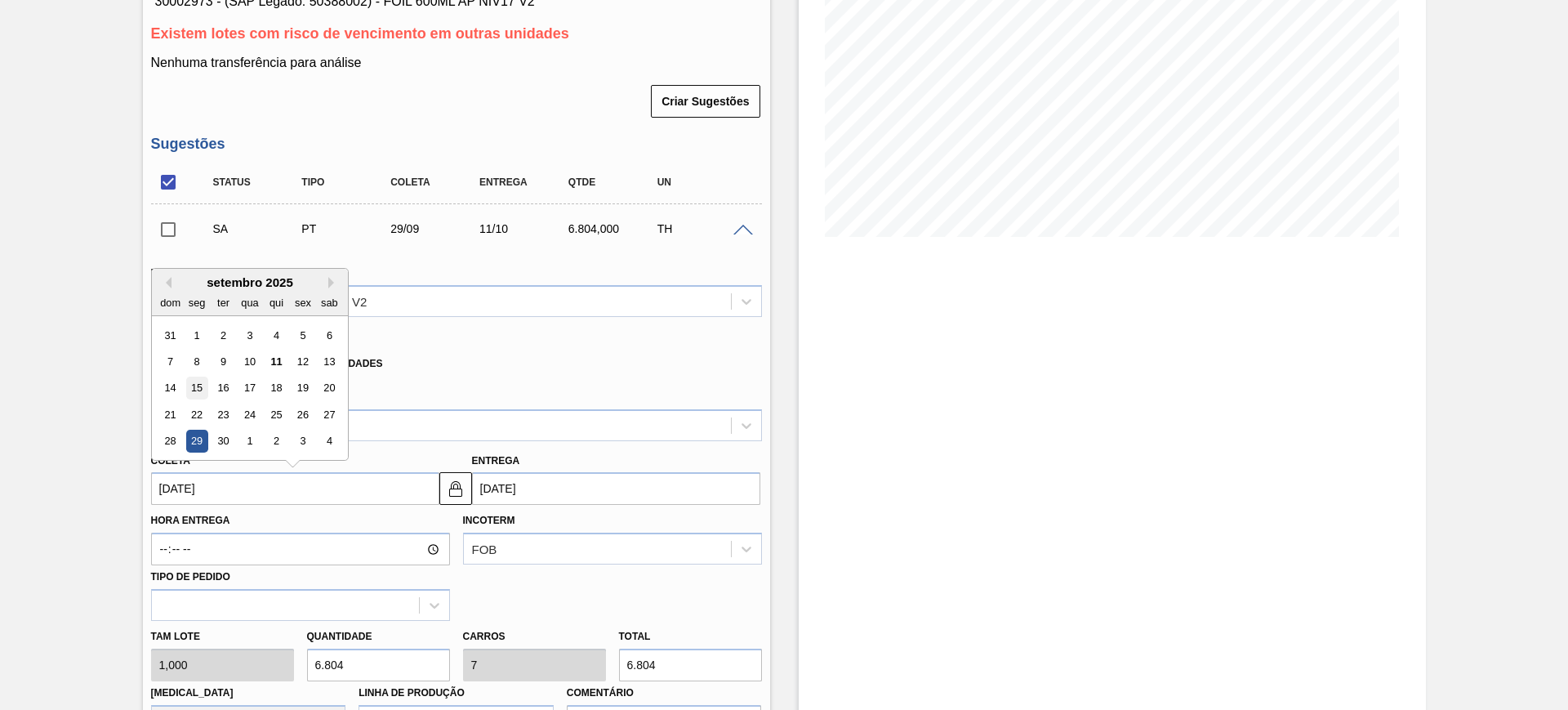
click at [193, 390] on div "15" at bounding box center [196, 388] width 22 height 22
type input "15/09/2025"
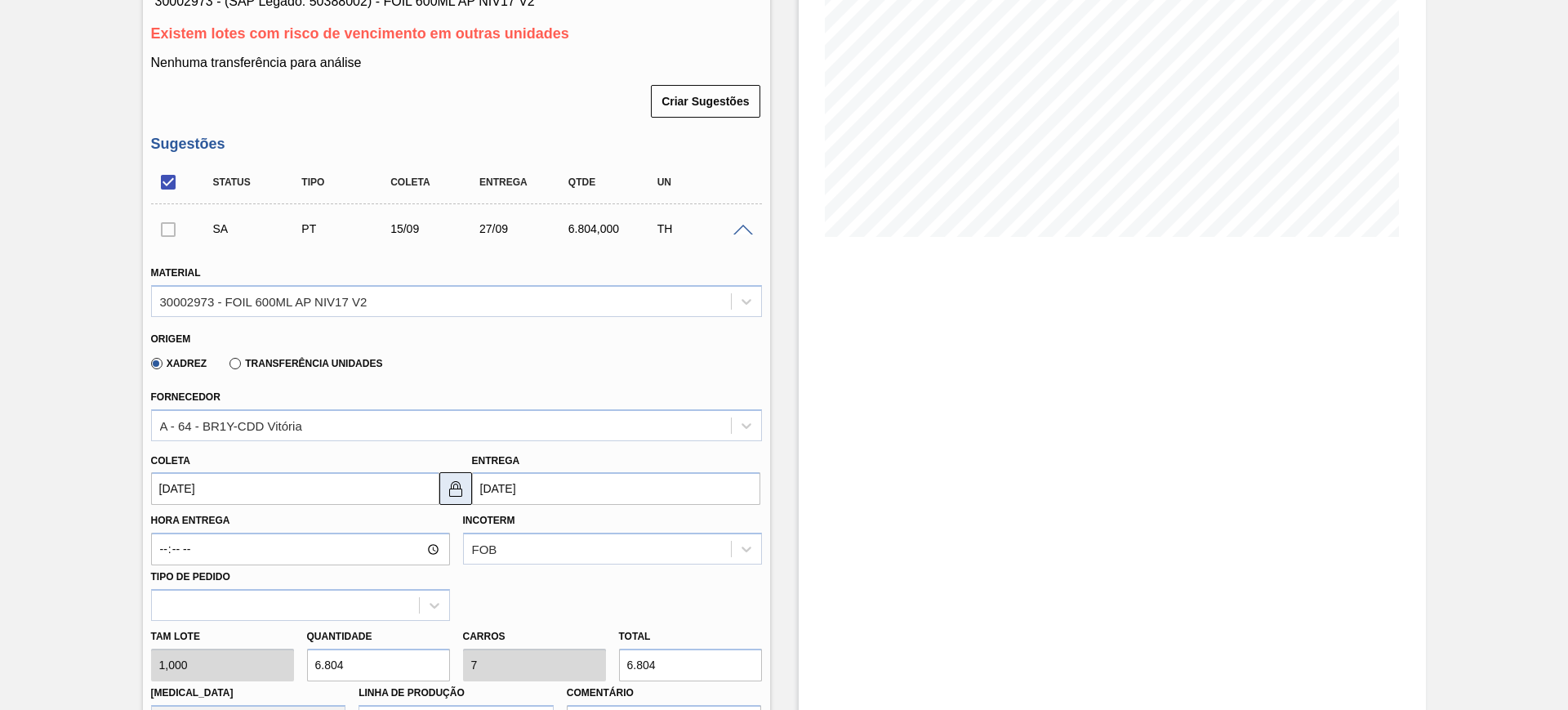
click at [463, 489] on img at bounding box center [456, 488] width 20 height 20
click at [499, 489] on input "27/09/2025" at bounding box center [616, 488] width 288 height 32
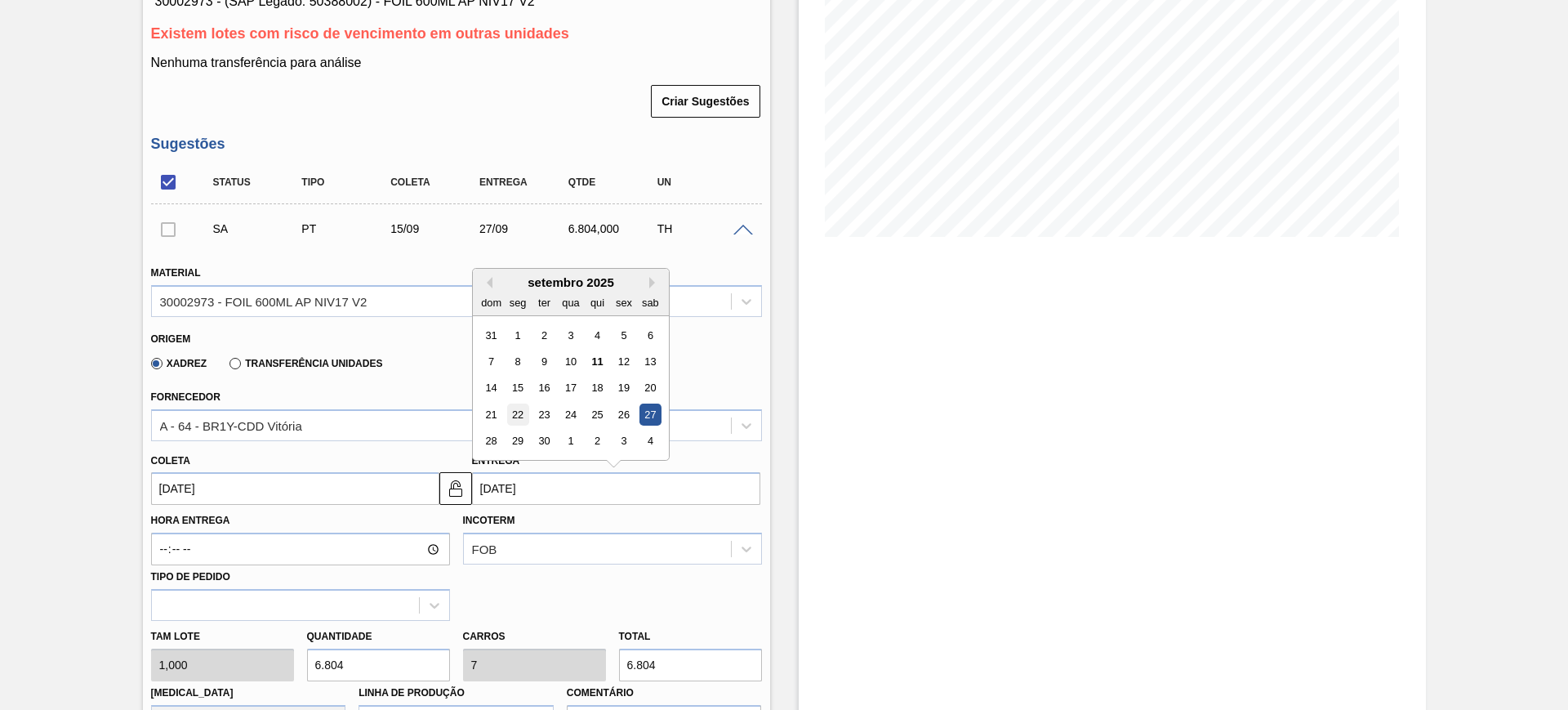
click at [513, 419] on div "22" at bounding box center [517, 414] width 22 height 22
type input "22/09/2025"
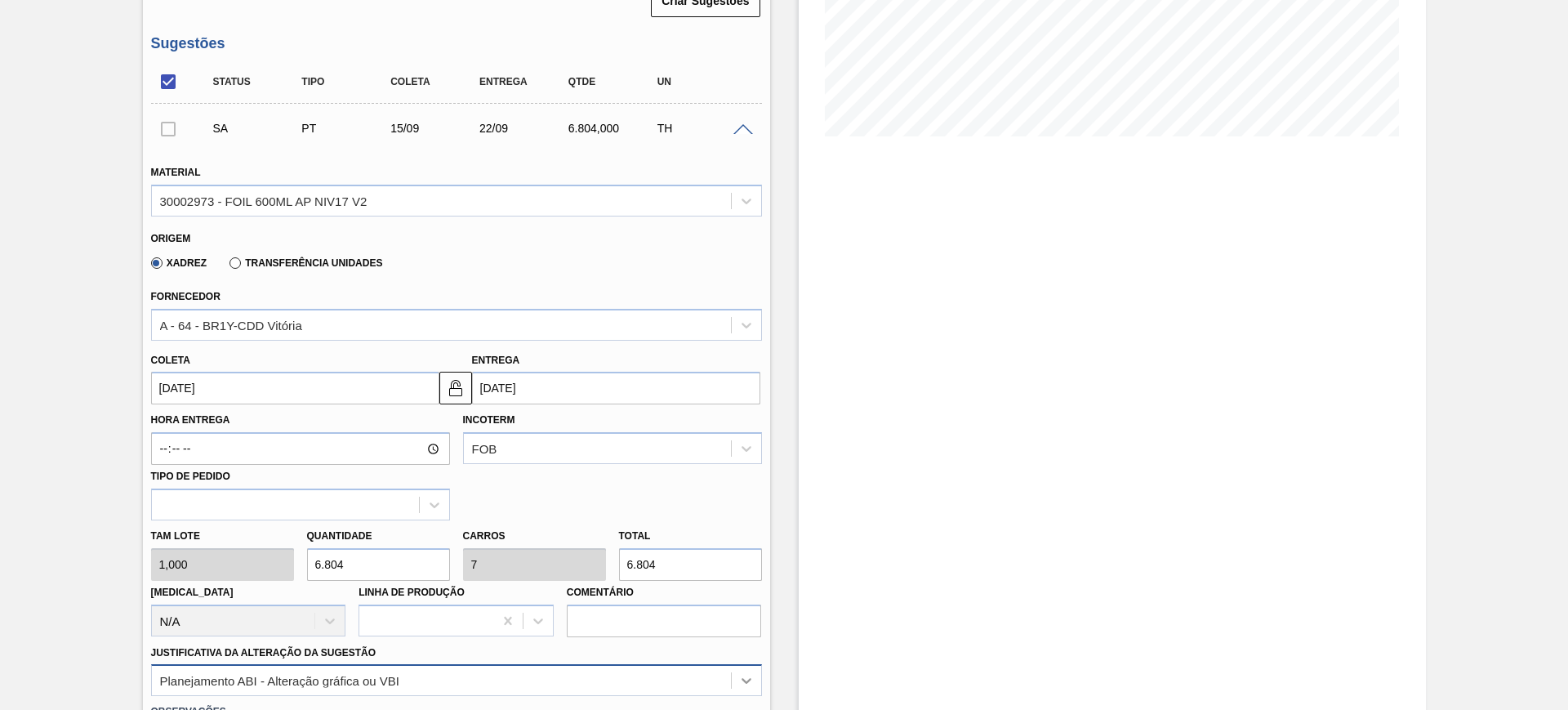
scroll to position [445, 0]
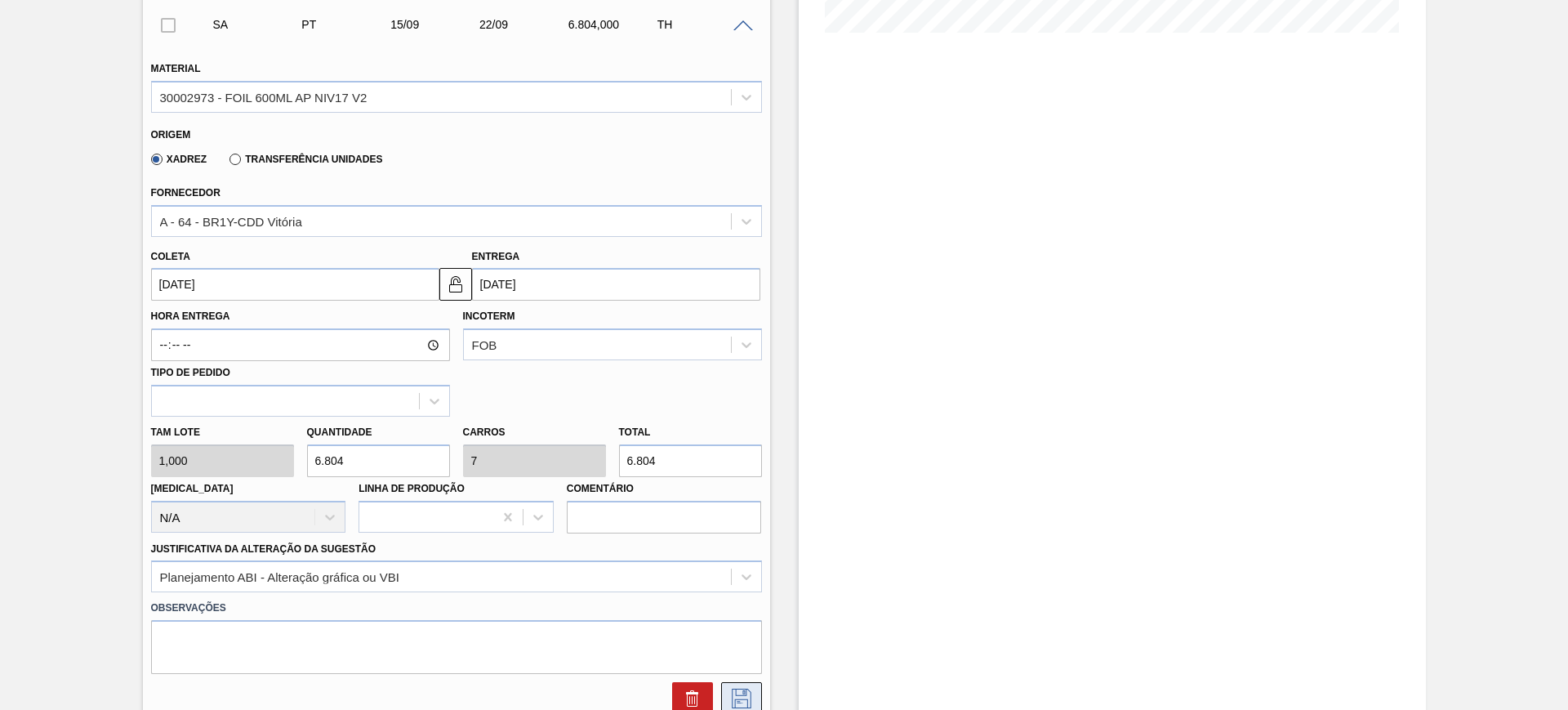
click at [751, 694] on icon at bounding box center [740, 698] width 26 height 20
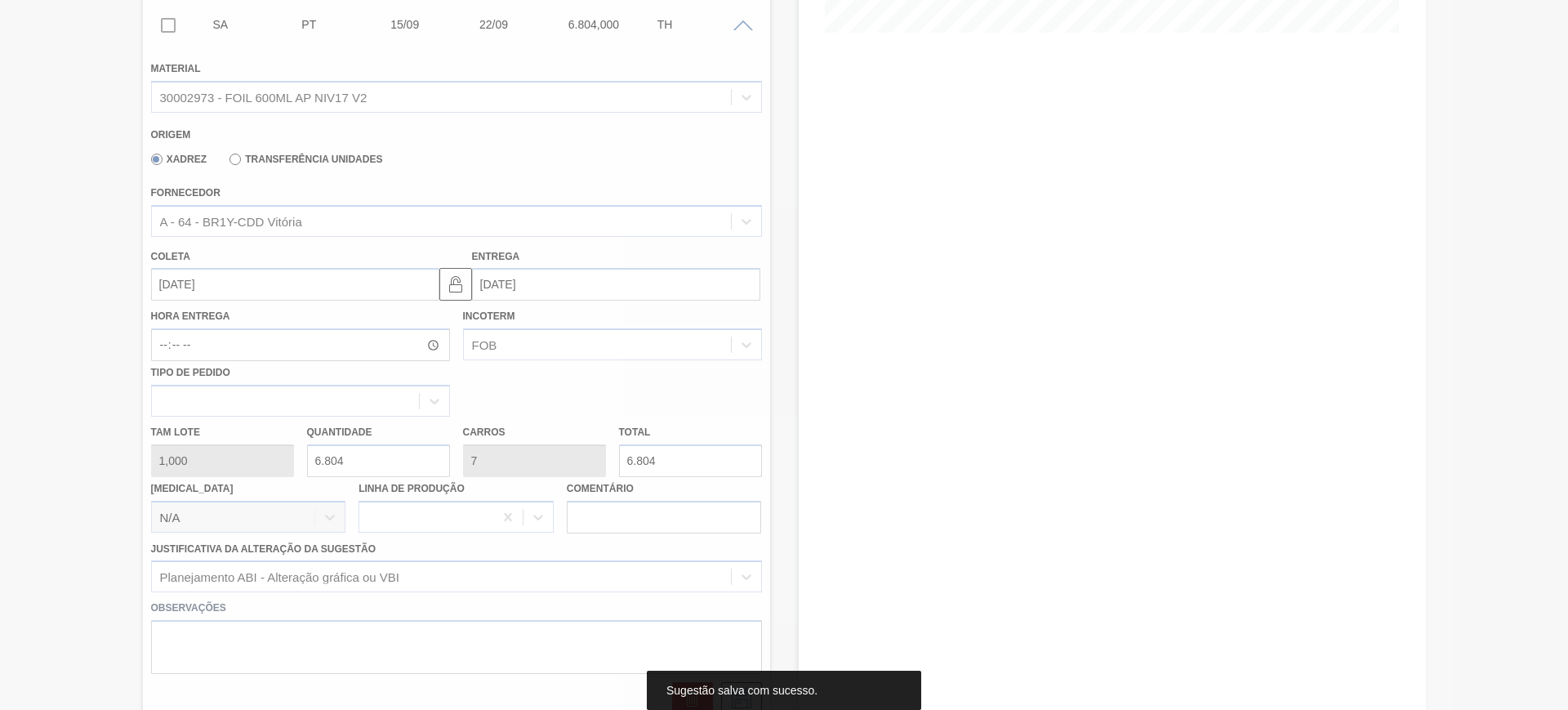
scroll to position [37, 0]
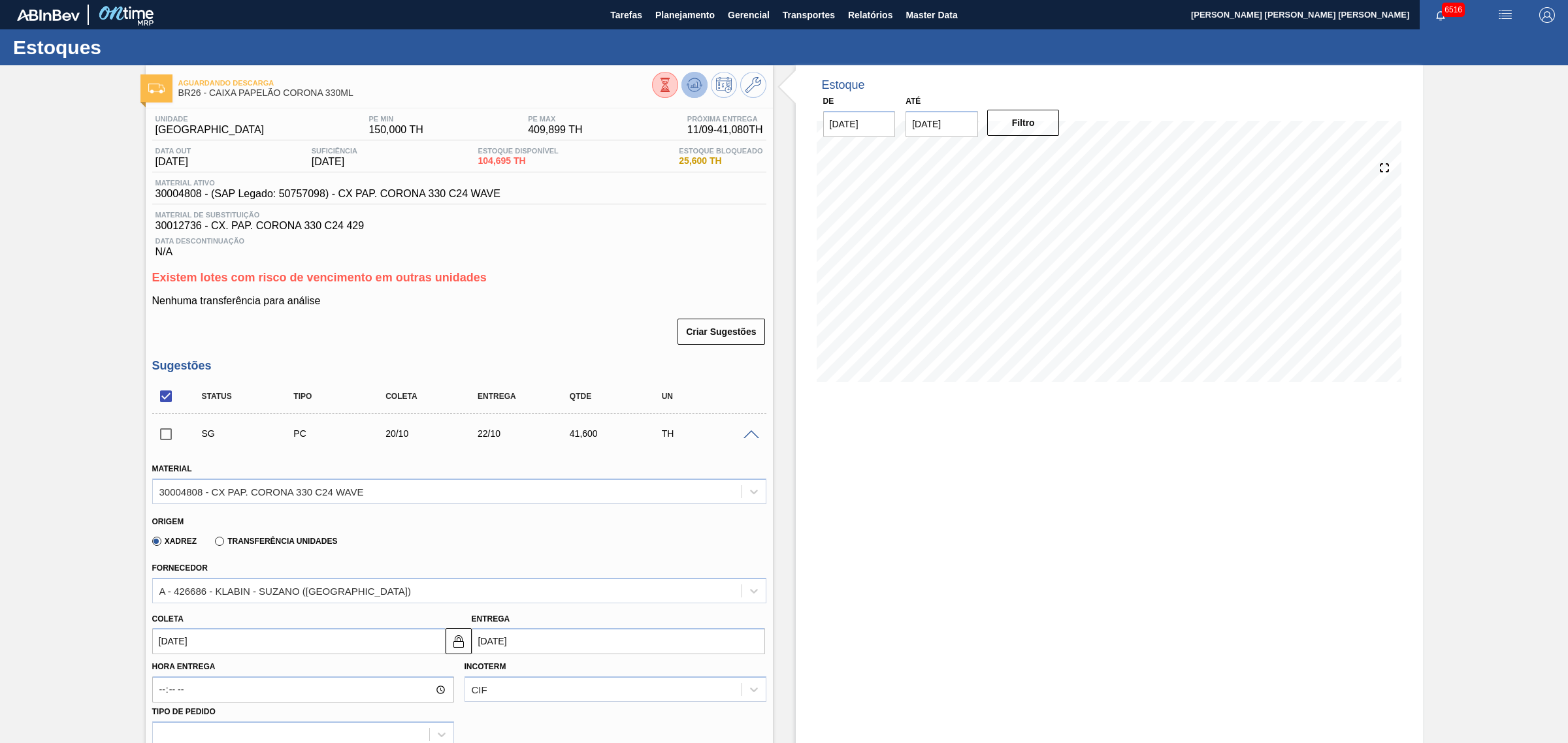
click at [695, 78] on icon at bounding box center [695, 82] width 13 height 7
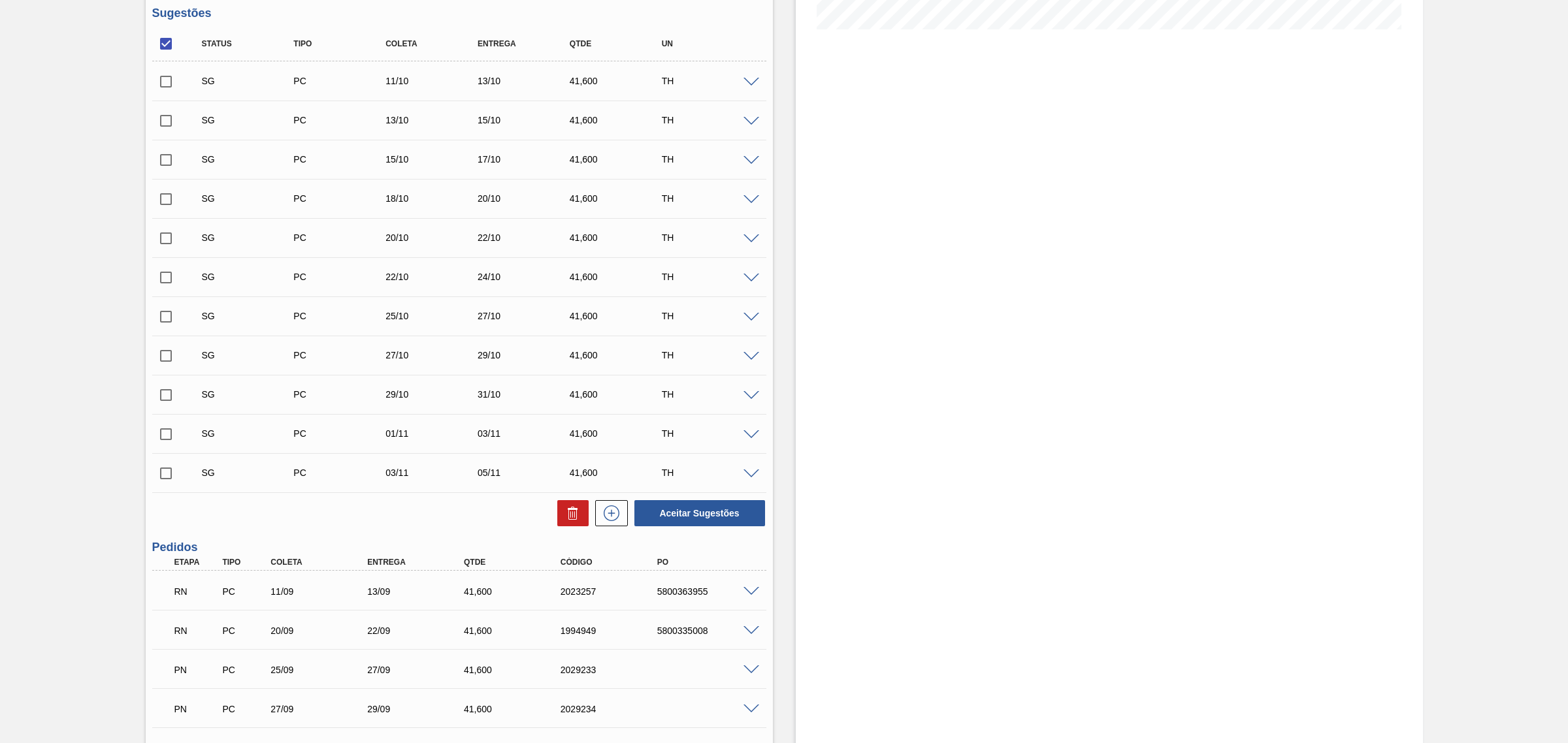
scroll to position [490, 0]
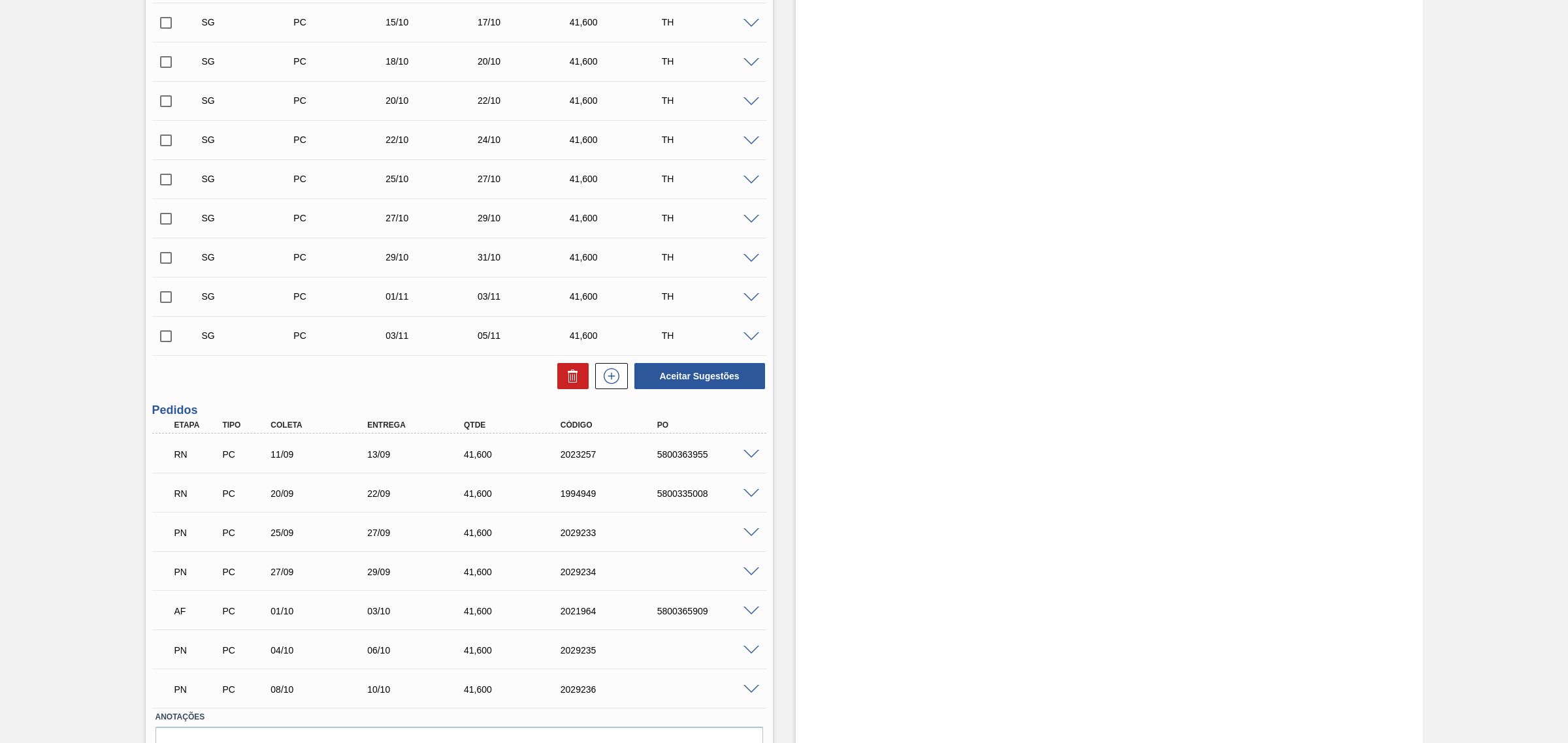
click at [751, 446] on div "RN PC 11/09 13/09 41,600 2023257 5800363955" at bounding box center [459, 453] width 614 height 33
click at [752, 449] on div "RN PC 11/09 13/09 41,600 2023257 5800363955" at bounding box center [459, 453] width 614 height 33
click at [752, 454] on span at bounding box center [751, 455] width 16 height 10
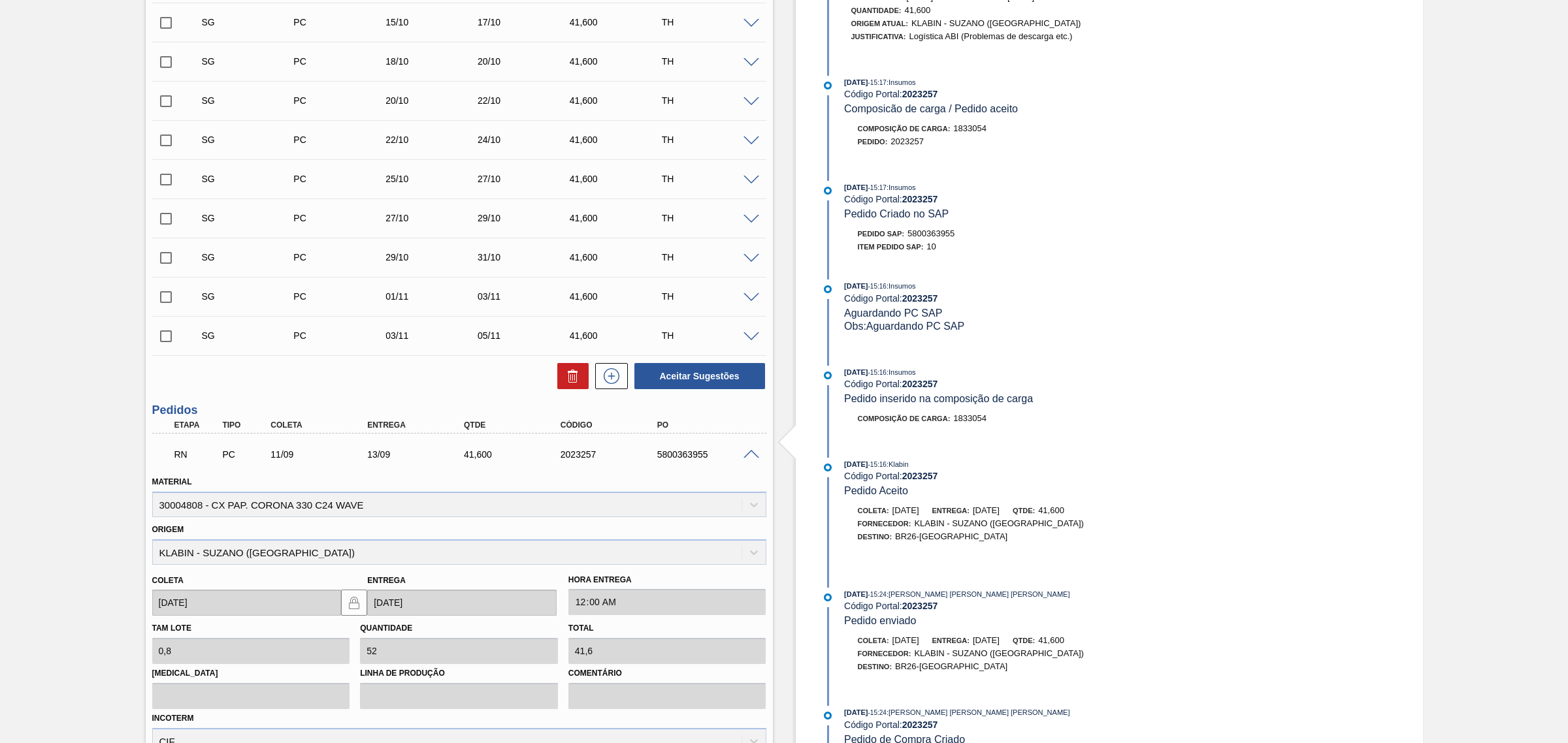
click at [750, 456] on span at bounding box center [751, 455] width 16 height 10
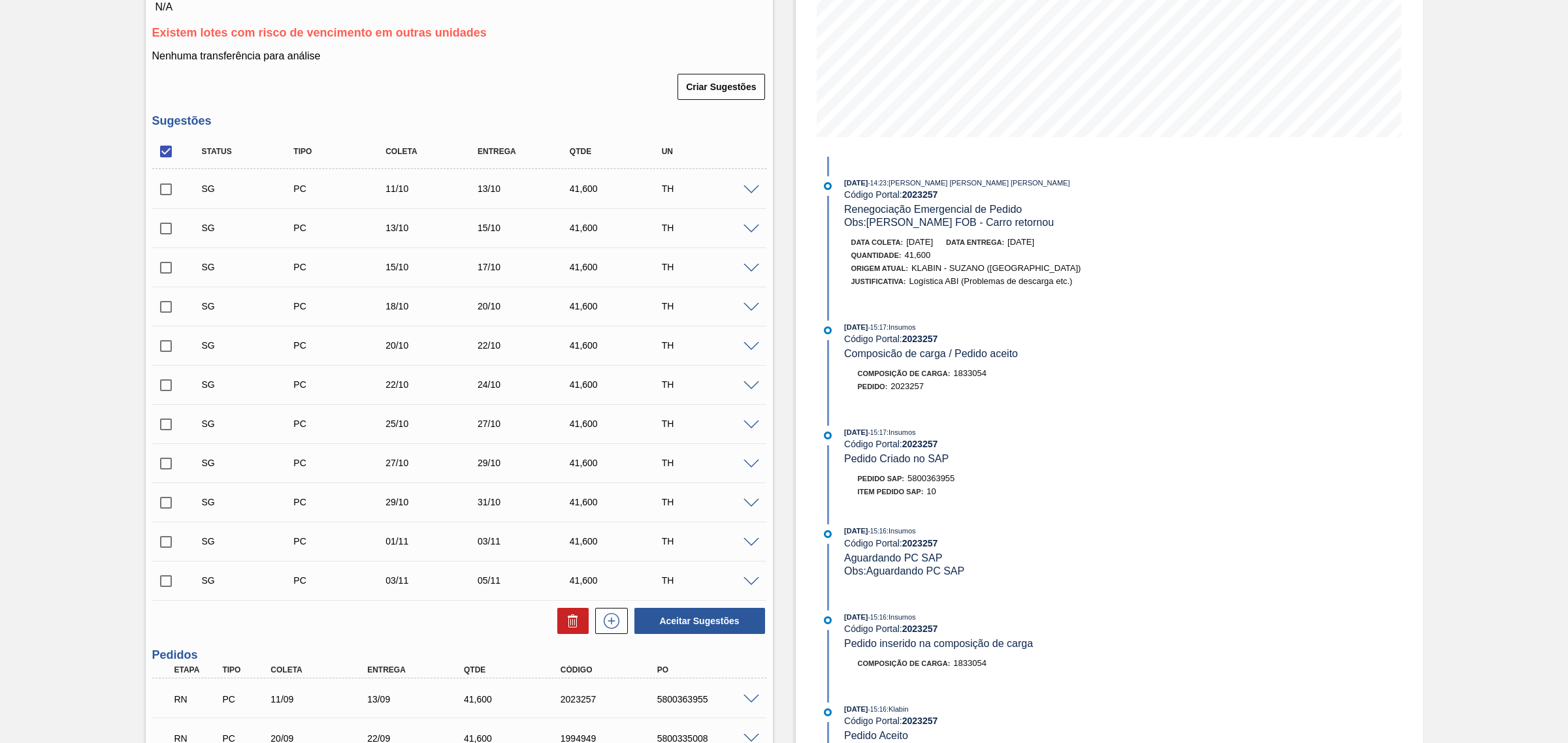
scroll to position [0, 0]
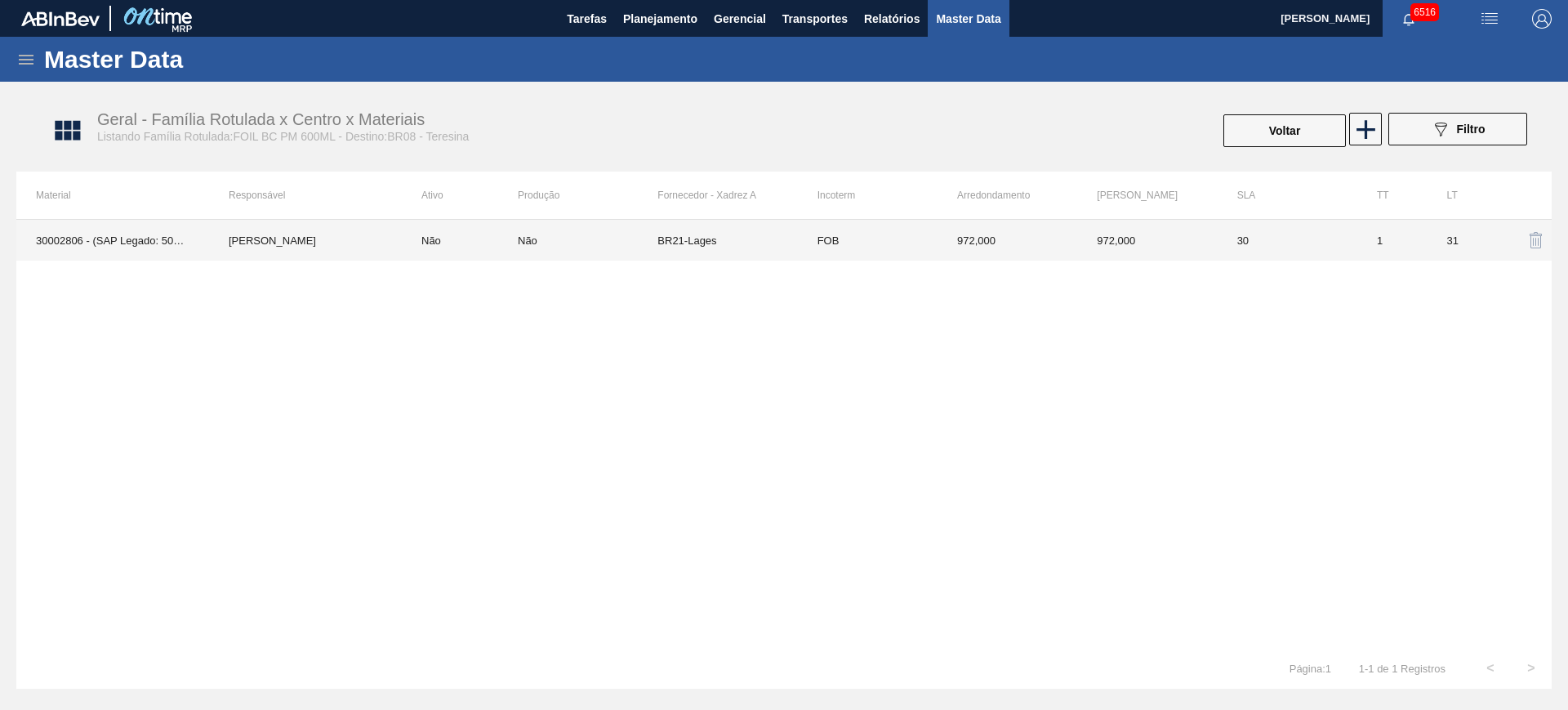
click at [714, 248] on td "BR21-Lages" at bounding box center [727, 240] width 139 height 41
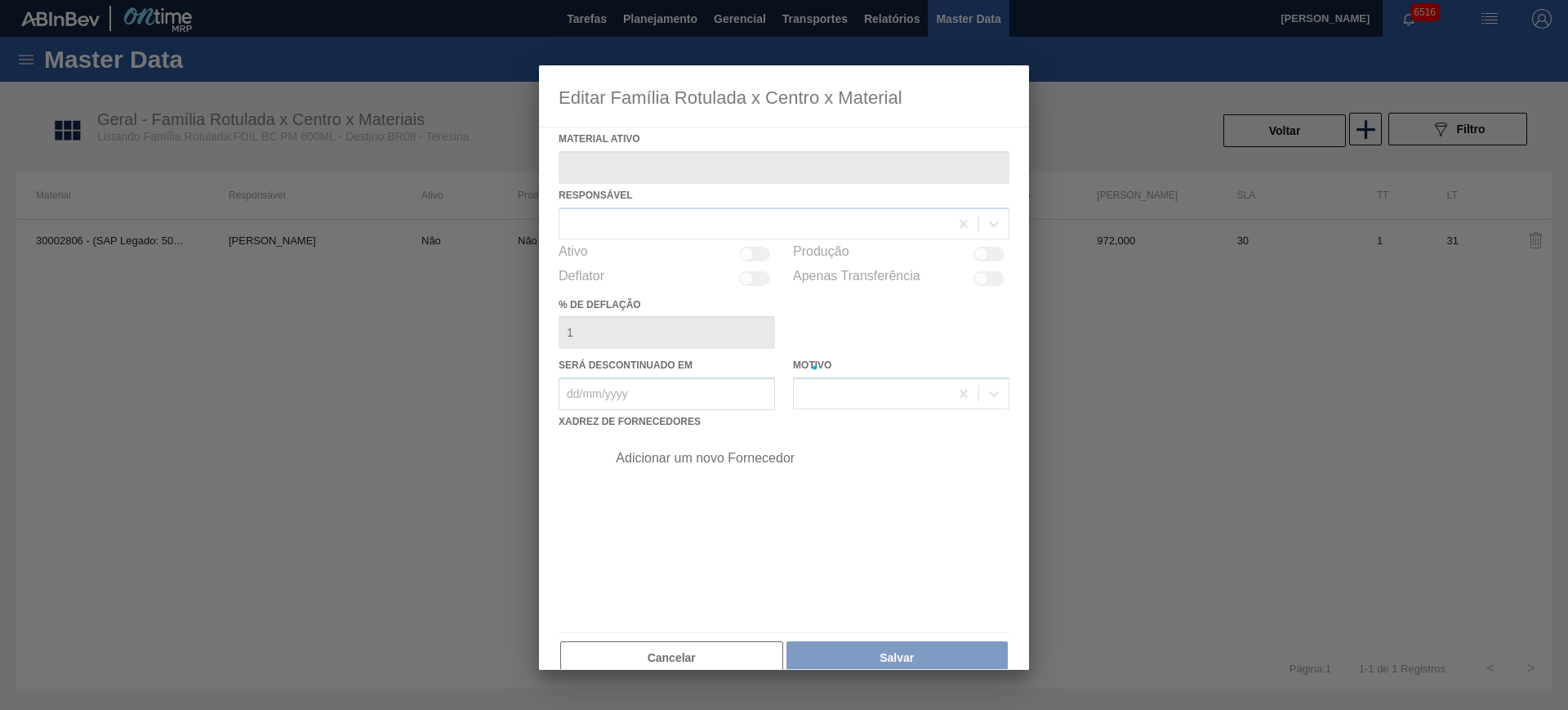
type ativo "30002806 - (SAP Legado: 50469435) - FOIL BRAHMA PM 600ML"
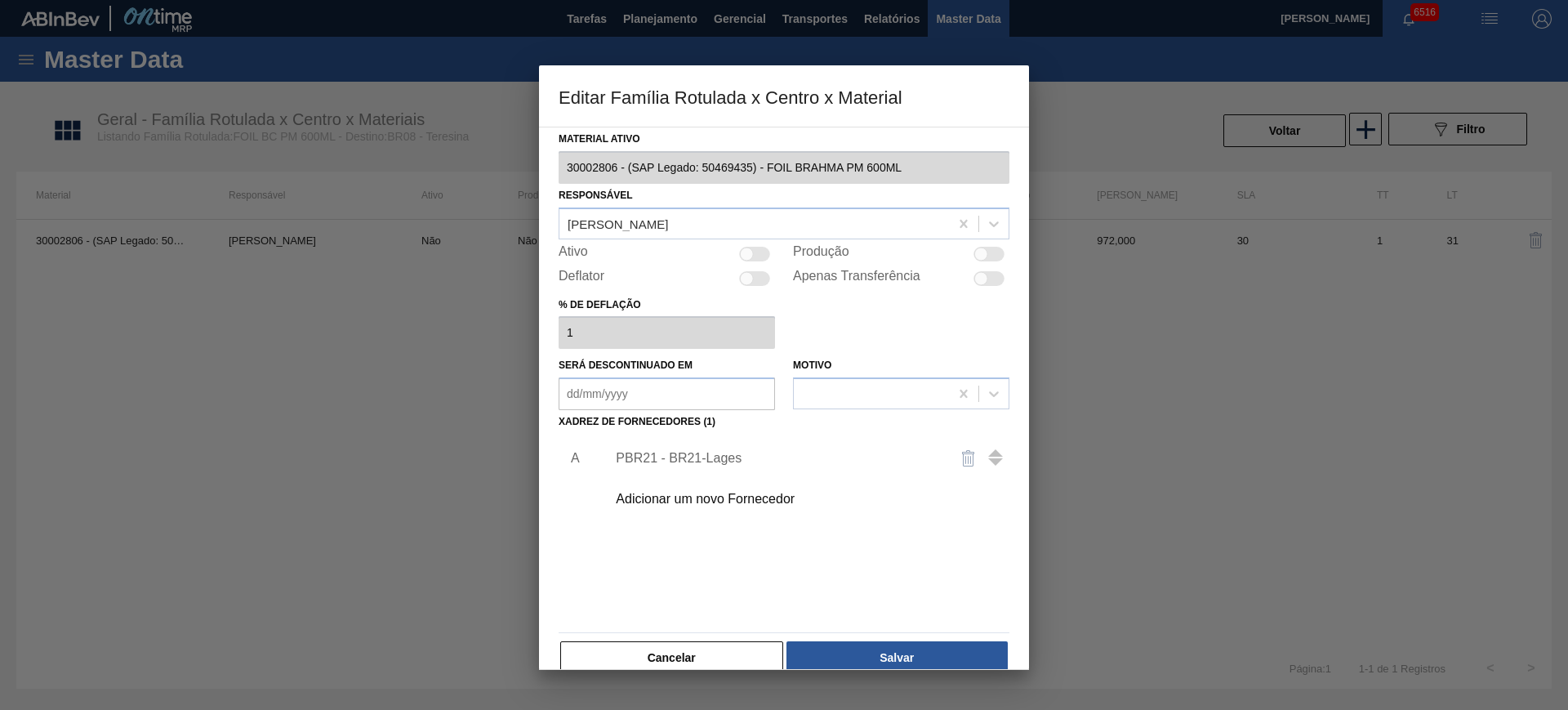
click at [728, 507] on div "Adicionar um novo Fornecedor" at bounding box center [803, 498] width 413 height 41
click at [417, 400] on div at bounding box center [784, 355] width 1568 height 710
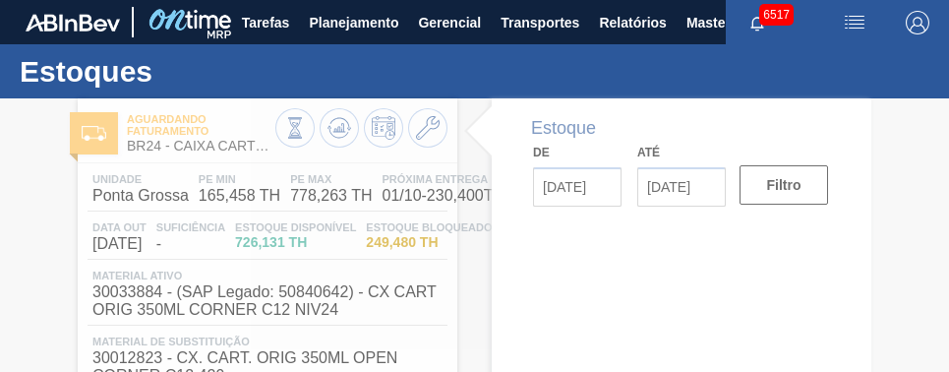
type input "[DATE]"
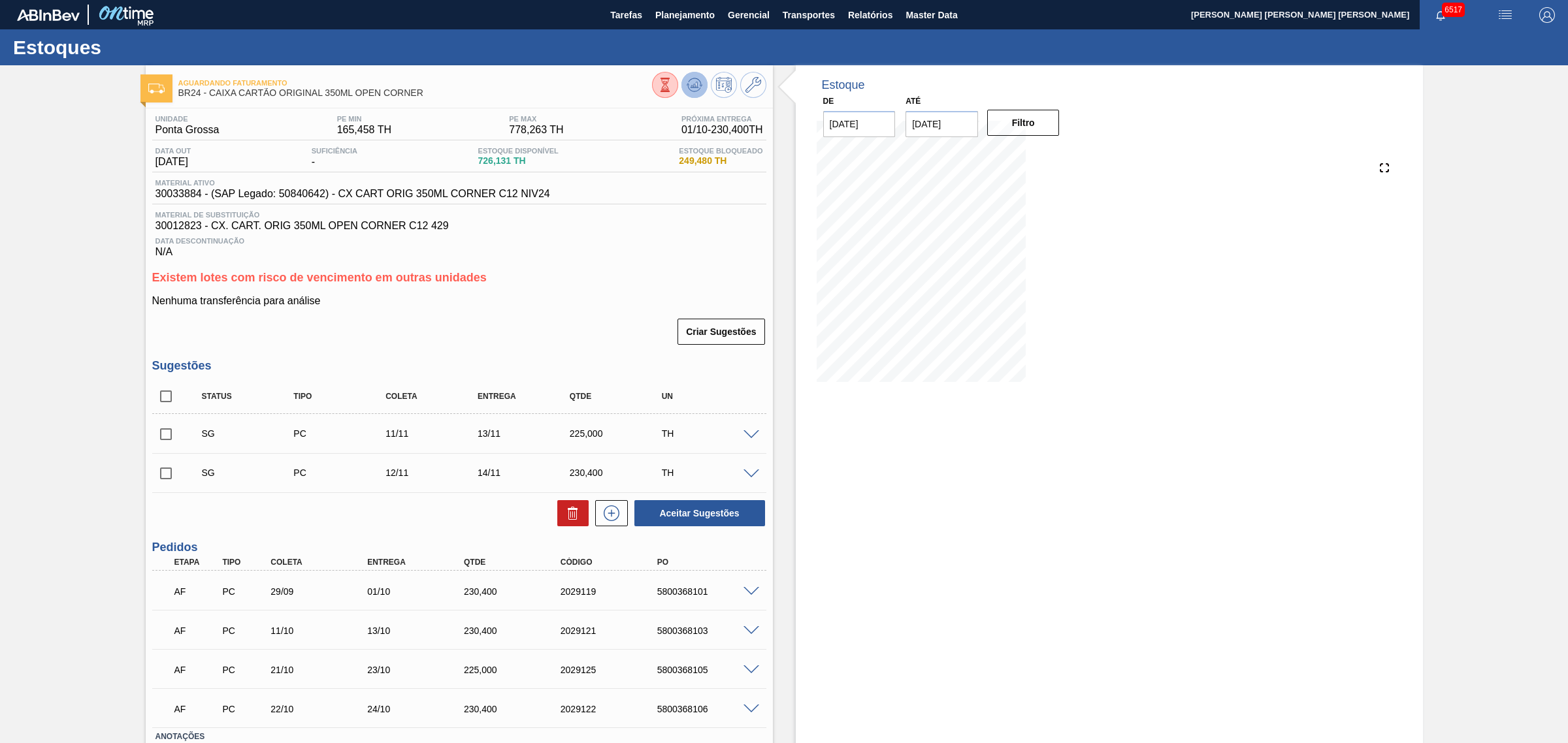
click at [689, 77] on icon at bounding box center [695, 85] width 16 height 16
drag, startPoint x: 418, startPoint y: 96, endPoint x: 210, endPoint y: 98, distance: 208.0
click at [210, 98] on div "Aguardando Faturamento BR24 - CAIXA CARTÃO ORIGINAL 350ML OPEN CORNER" at bounding box center [415, 88] width 474 height 29
copy span "CAIXA CARTÃO ORIGINAL 350ML OPEN CORNER"
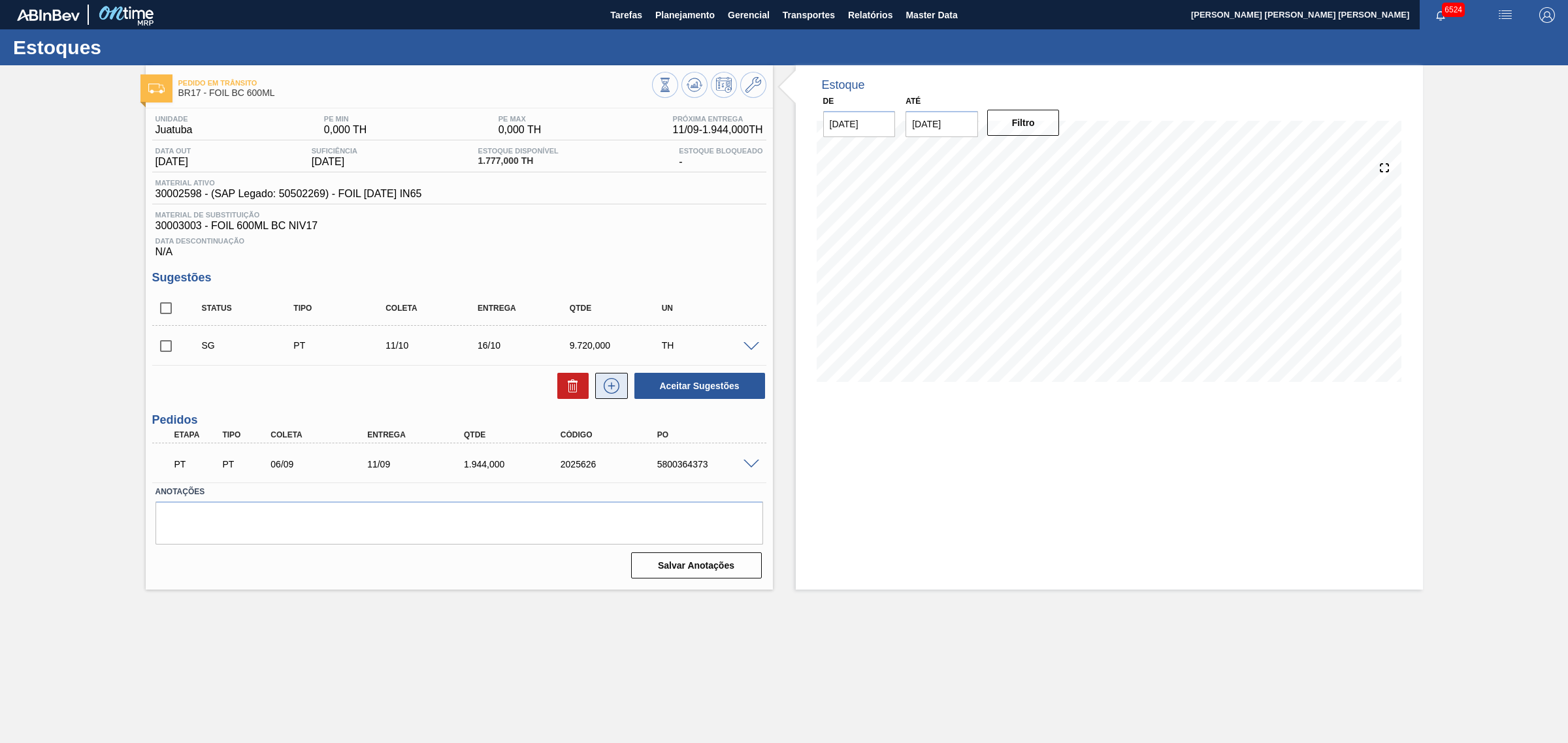
click at [620, 386] on icon at bounding box center [611, 386] width 21 height 16
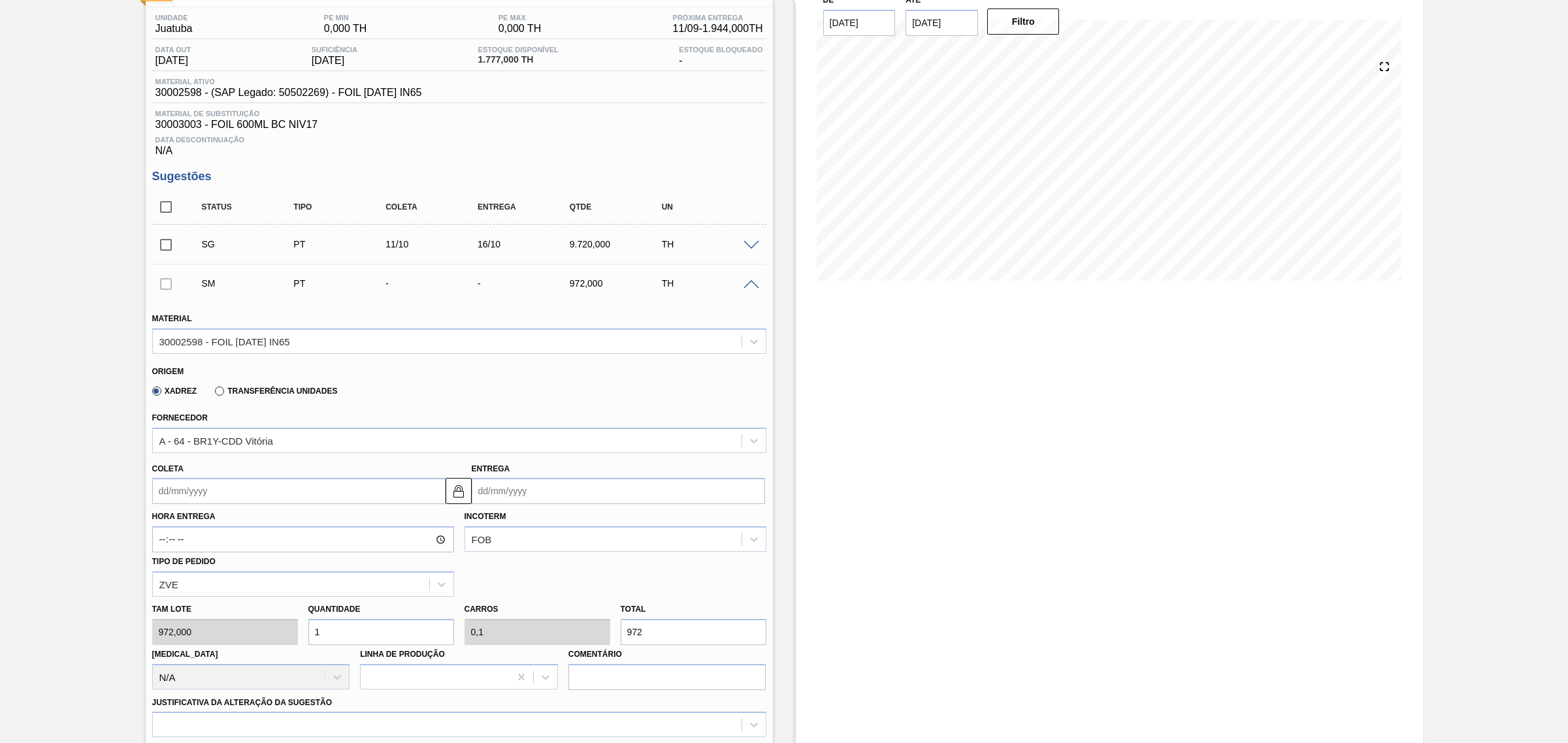
scroll to position [245, 0]
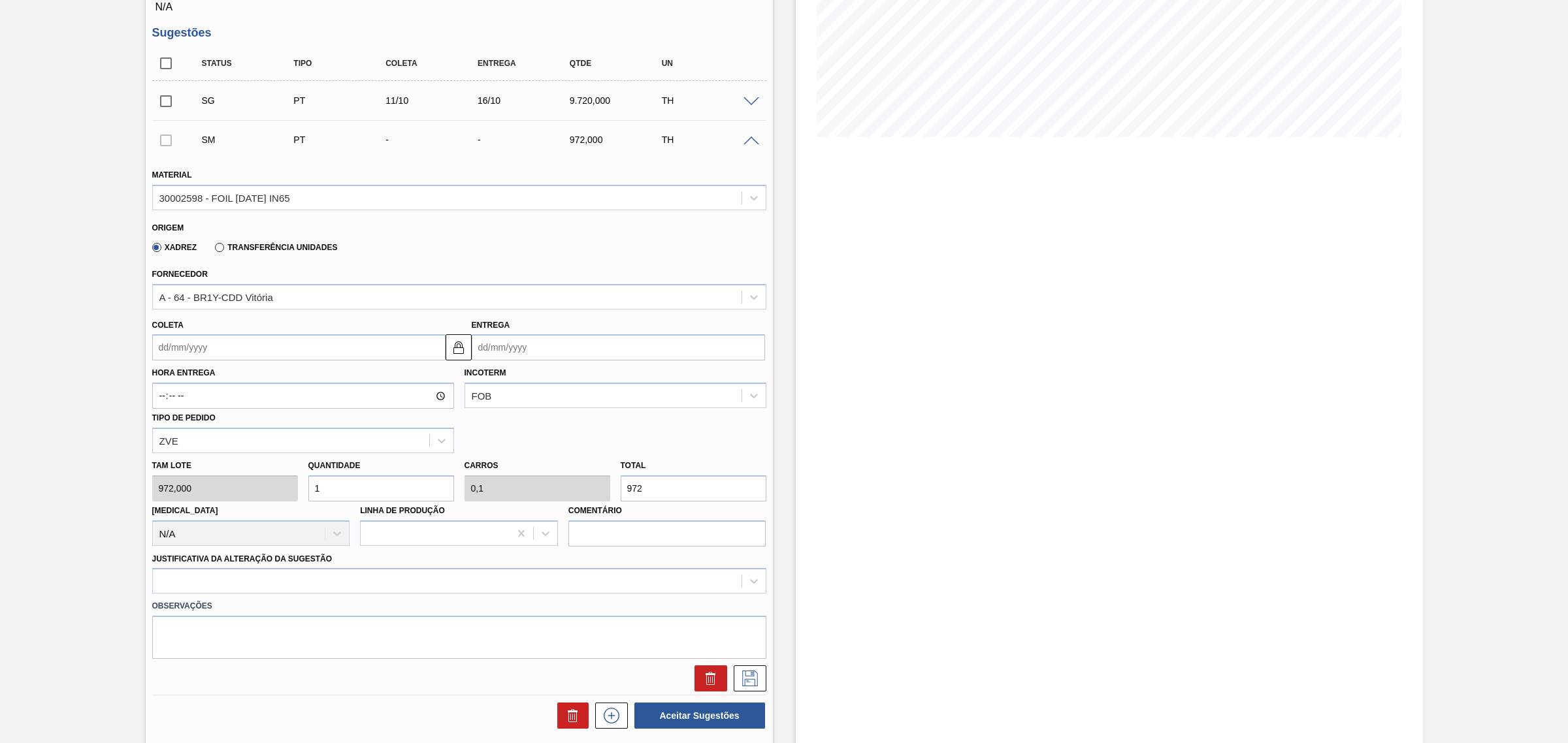
click at [667, 493] on input "972" at bounding box center [693, 488] width 145 height 26
type input "0,003"
type input "0"
type input "3"
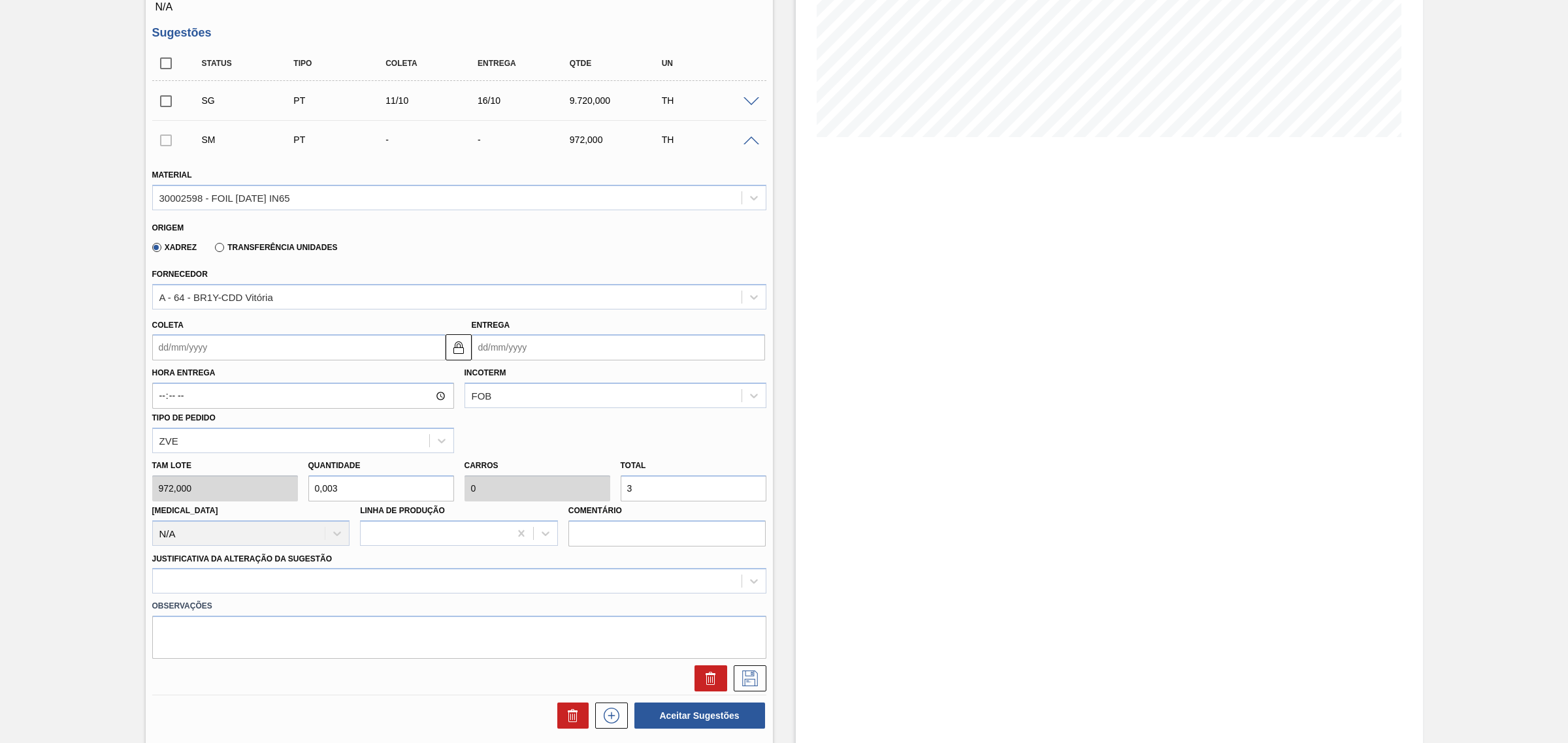
type input "0,031"
type input "0,003"
type input "30"
type input "0,311"
type input "0,031"
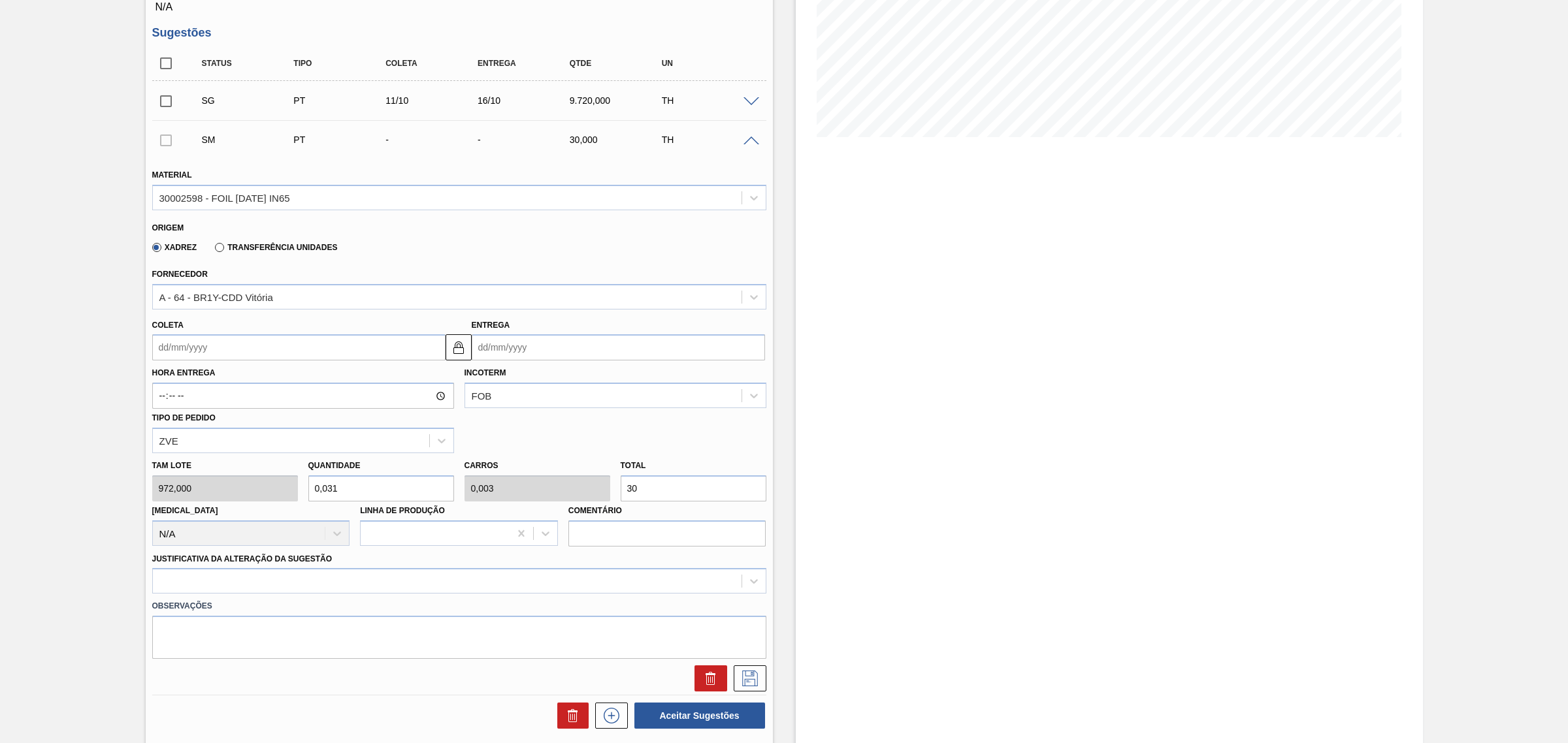
type input "302"
type input "3,111"
type input "0,311"
type input "3.024"
click at [252, 252] on label "Transferência Unidades" at bounding box center [276, 248] width 122 height 9
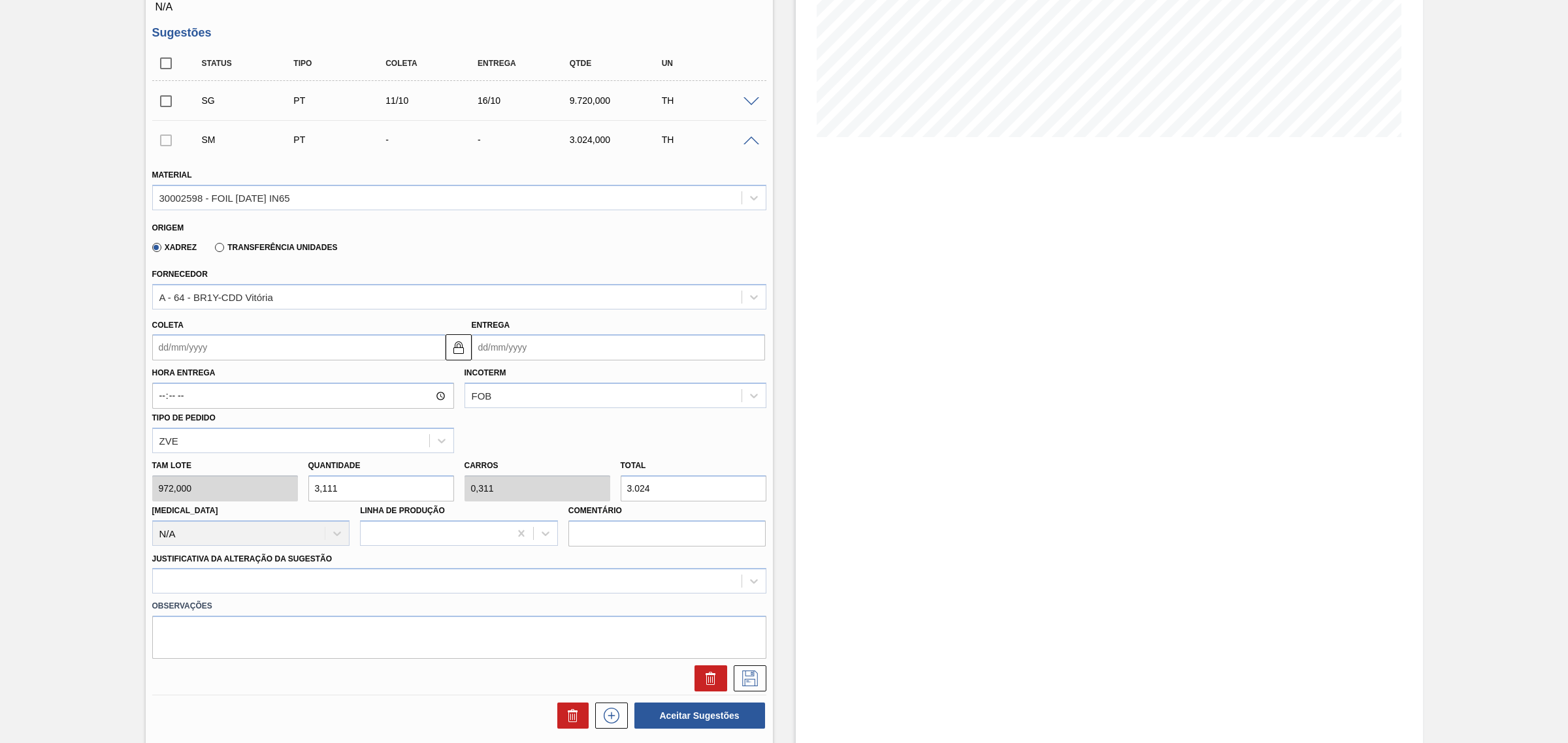
click at [213, 250] on input "Transferência Unidades" at bounding box center [213, 250] width 0 height 0
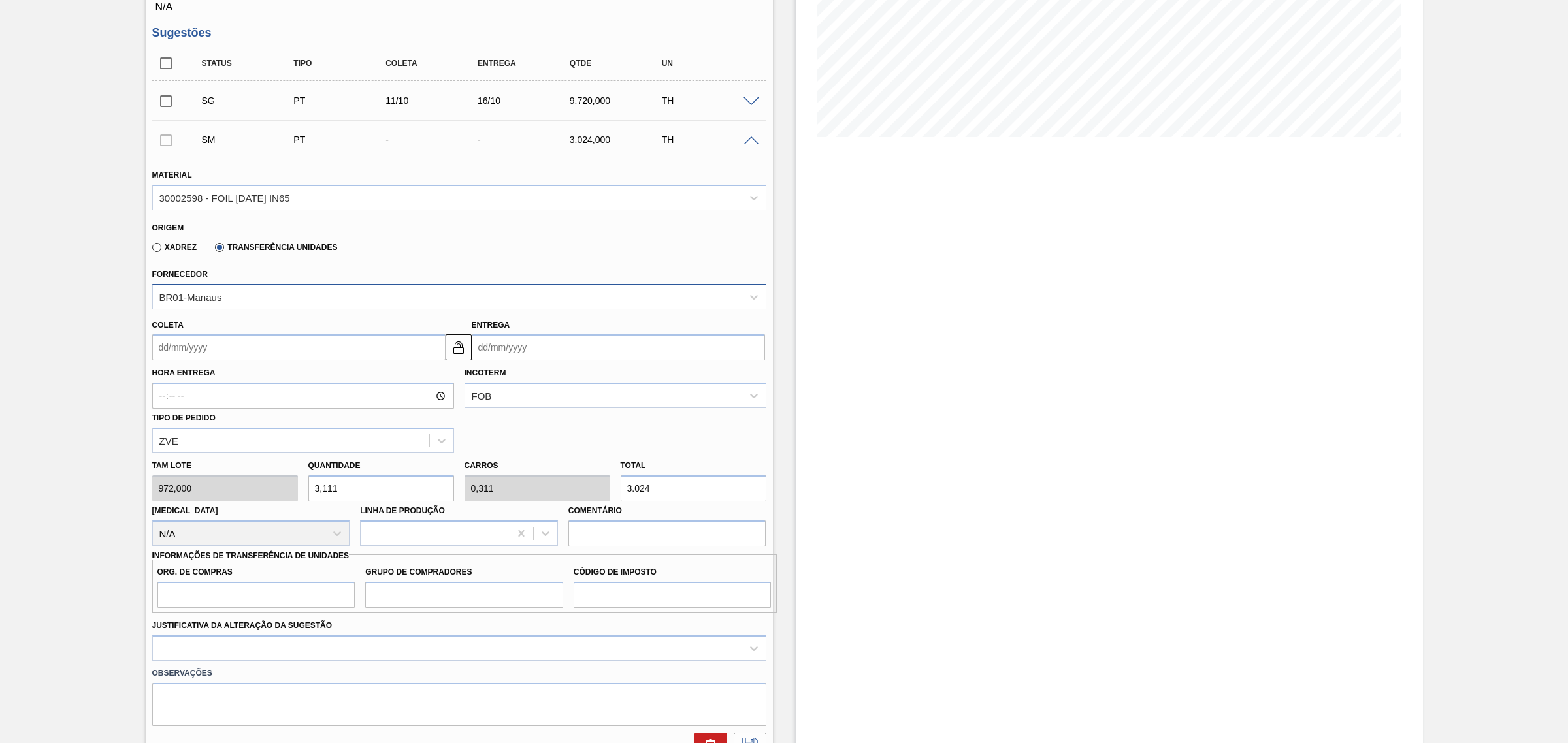
click at [266, 300] on div "BR01-Manaus" at bounding box center [447, 297] width 588 height 19
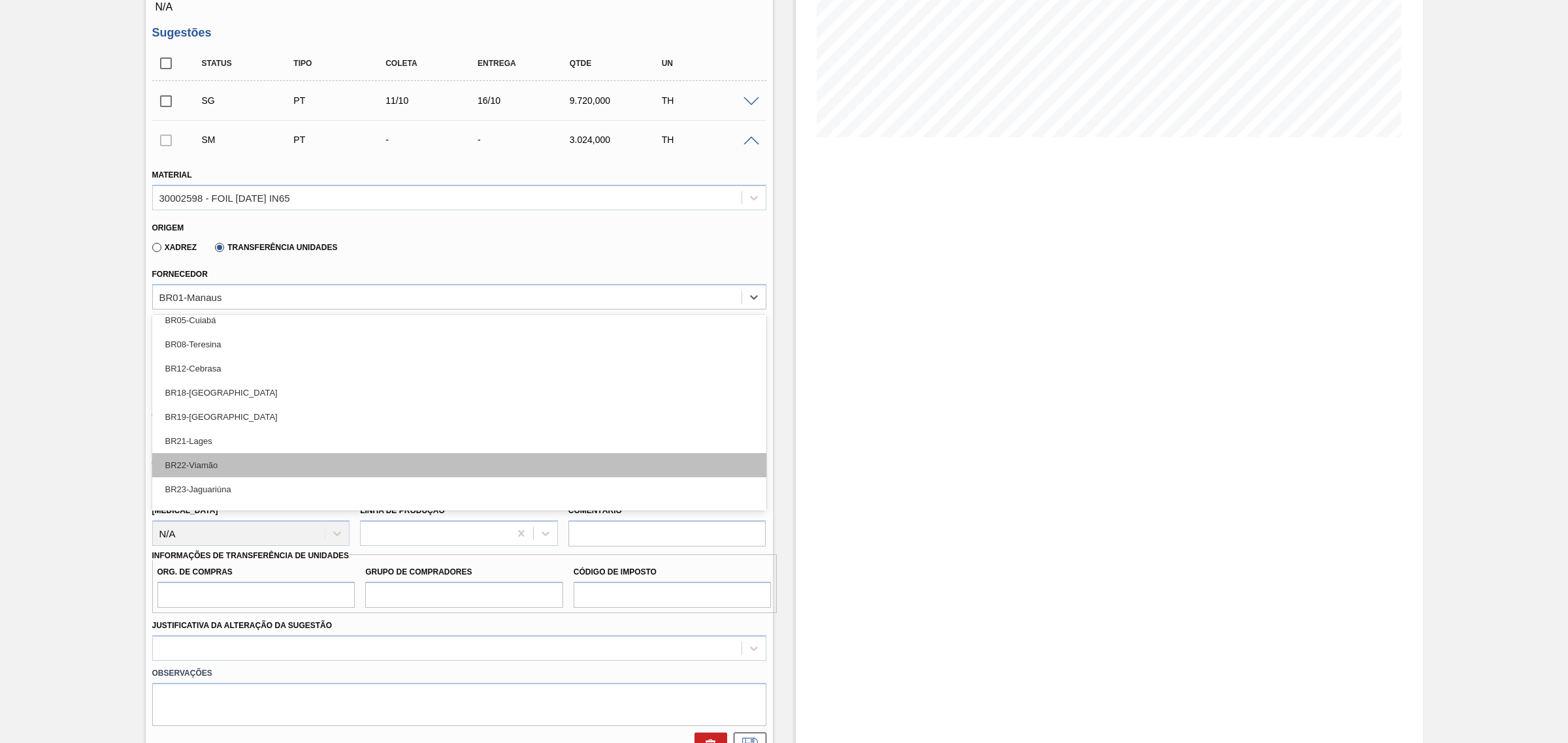
scroll to position [219, 0]
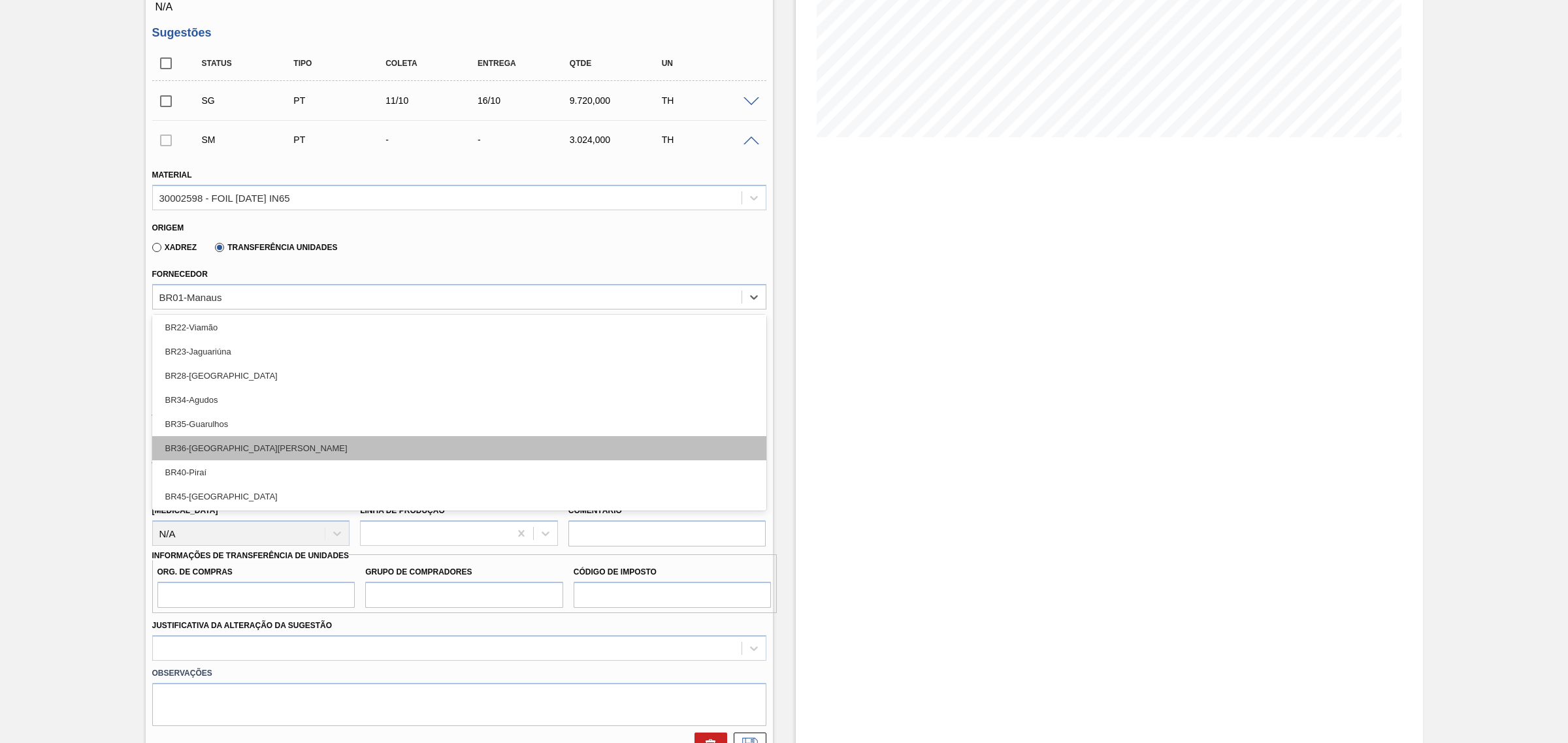
click at [286, 453] on div "BR36-São Luís" at bounding box center [459, 448] width 614 height 24
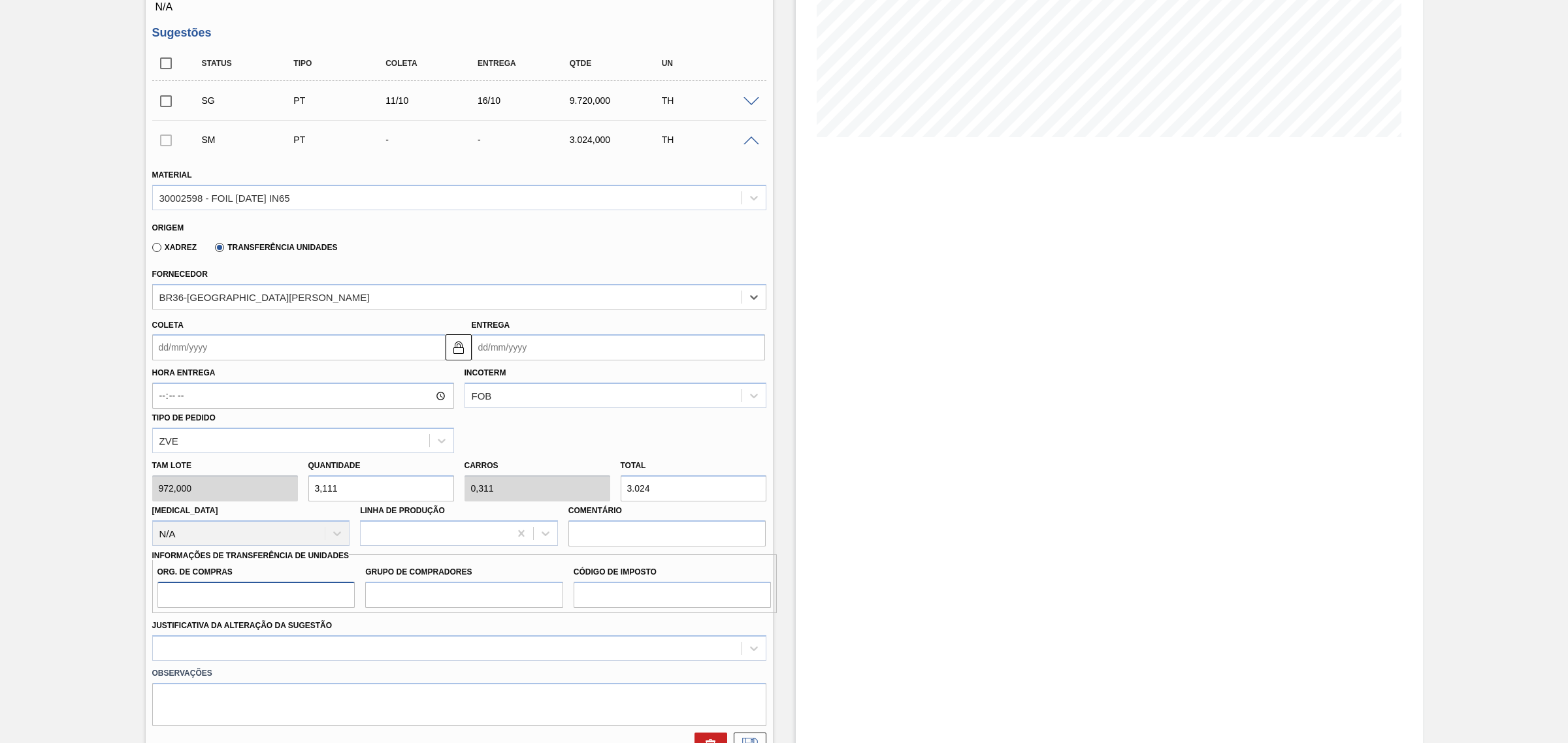
click at [263, 589] on input "Org. de Compras" at bounding box center [256, 594] width 198 height 26
type input "BR00"
type input "A01"
type input "I1"
click at [305, 659] on div at bounding box center [459, 648] width 614 height 25
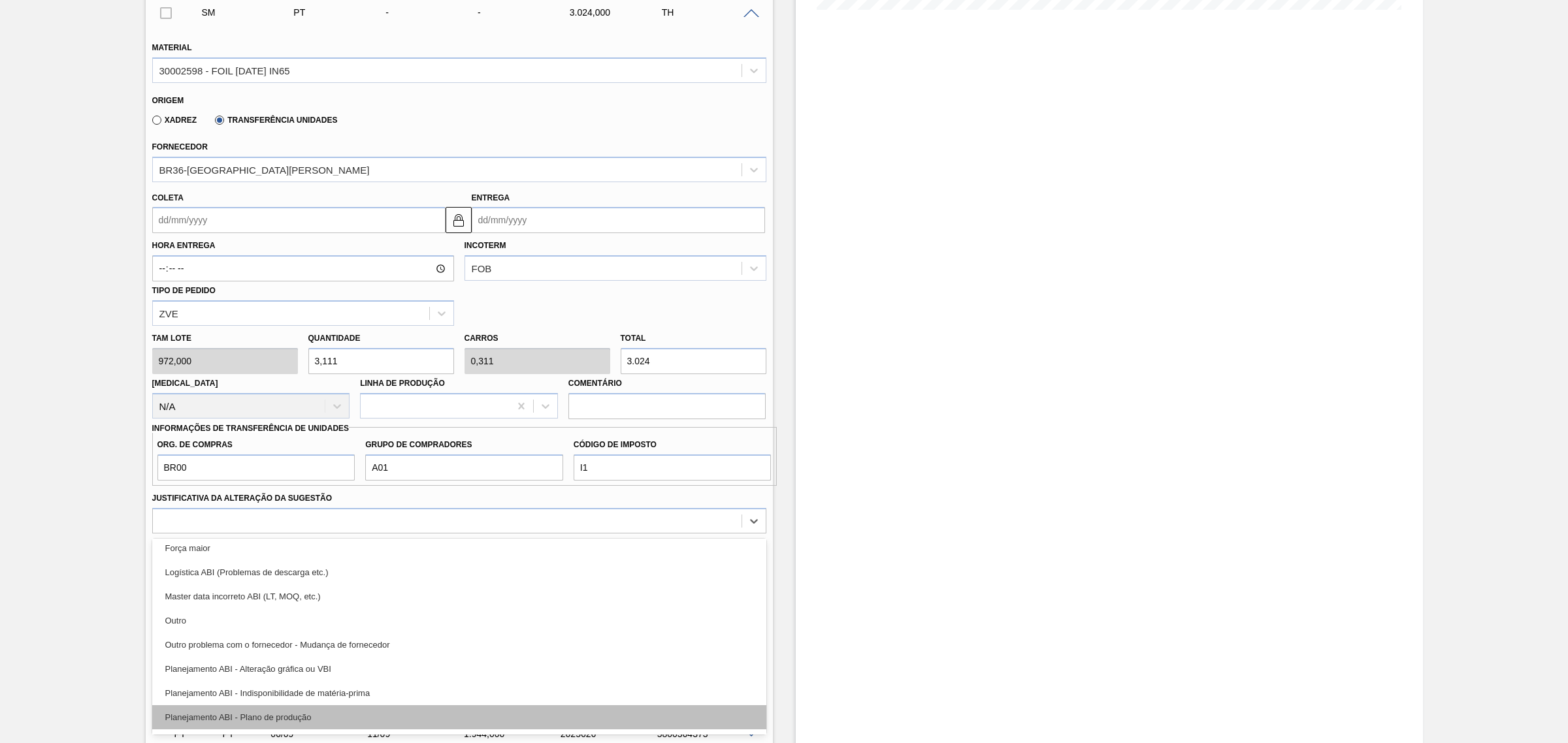
scroll to position [82, 0]
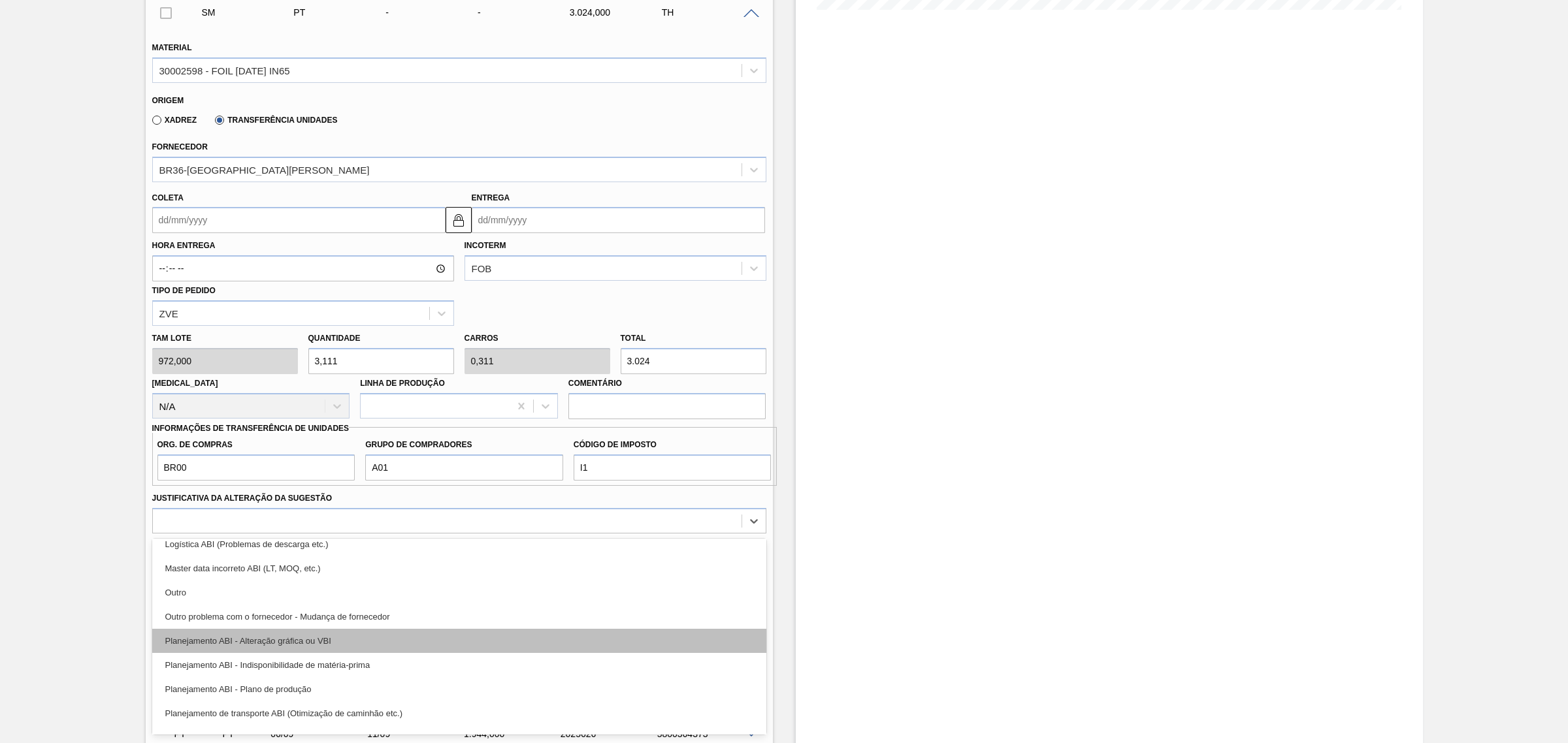
click at [404, 647] on div "Planejamento ABI - Alteração gráfica ou VBI" at bounding box center [459, 641] width 614 height 24
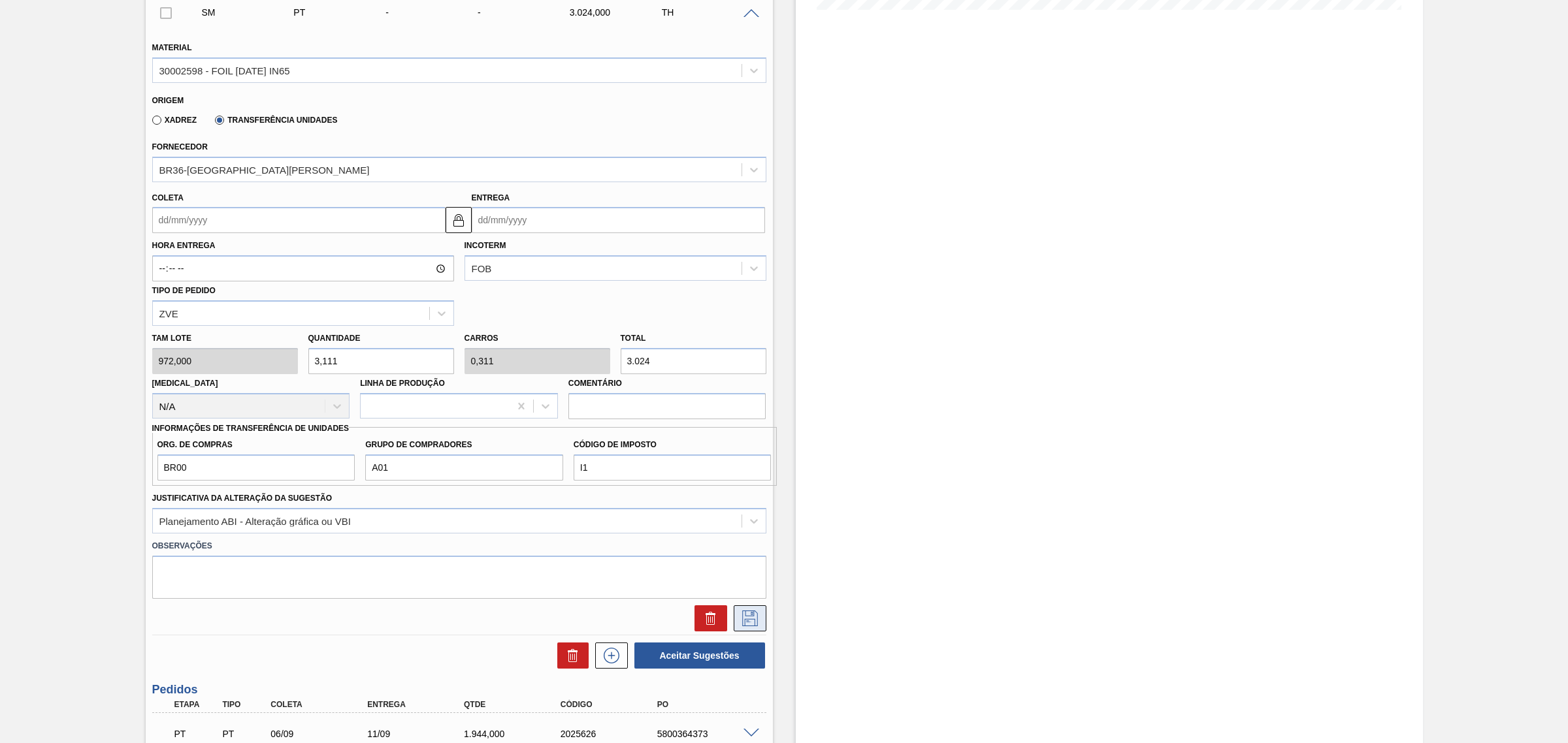
click at [759, 621] on button at bounding box center [750, 618] width 33 height 26
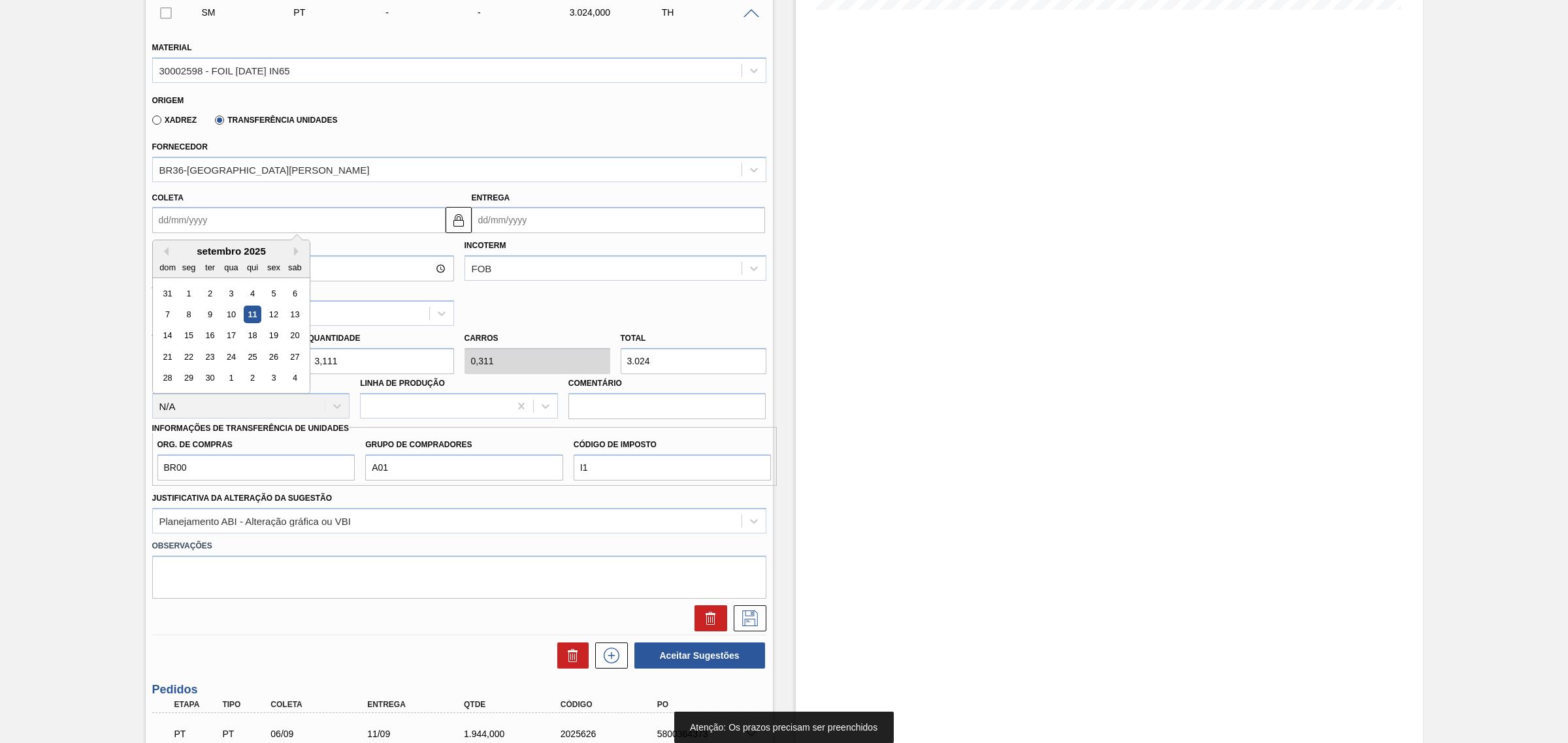
click at [299, 223] on input "Coleta" at bounding box center [299, 220] width 294 height 26
click at [256, 317] on div "11" at bounding box center [252, 314] width 18 height 18
type input "[DATE]"
type input "16/09/2025"
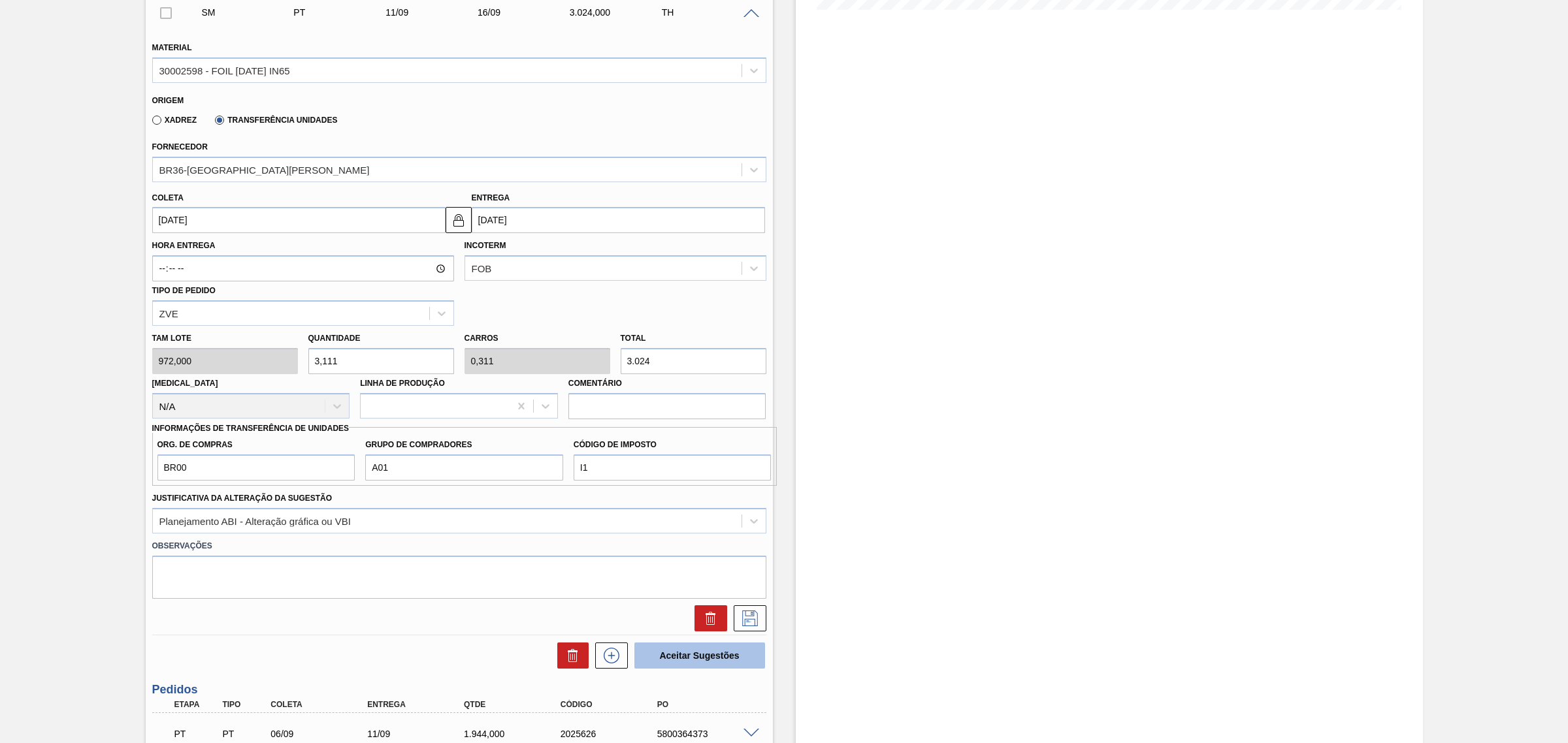
click at [697, 648] on button "Aceitar Sugestões" at bounding box center [699, 655] width 131 height 26
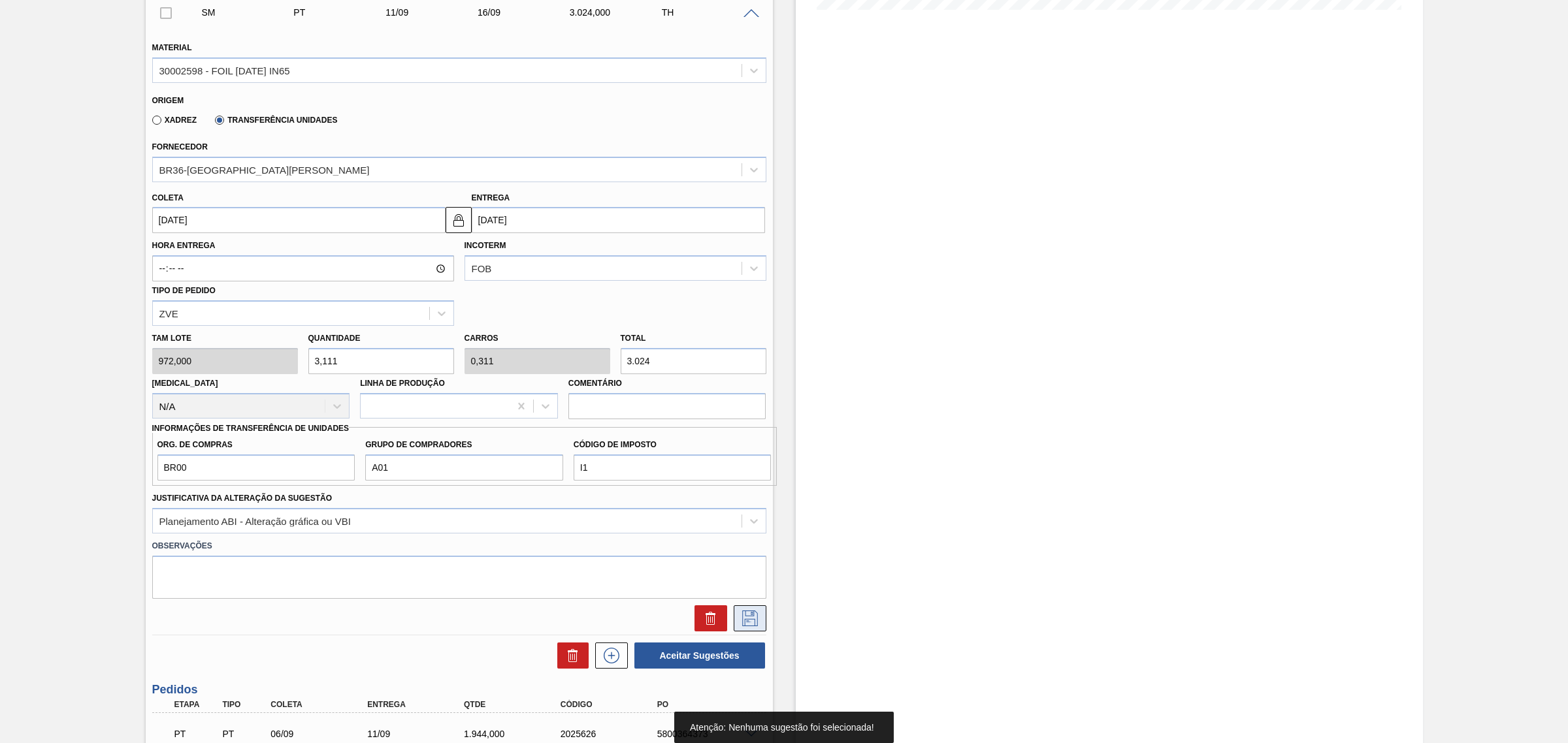
click at [748, 626] on icon at bounding box center [749, 619] width 21 height 16
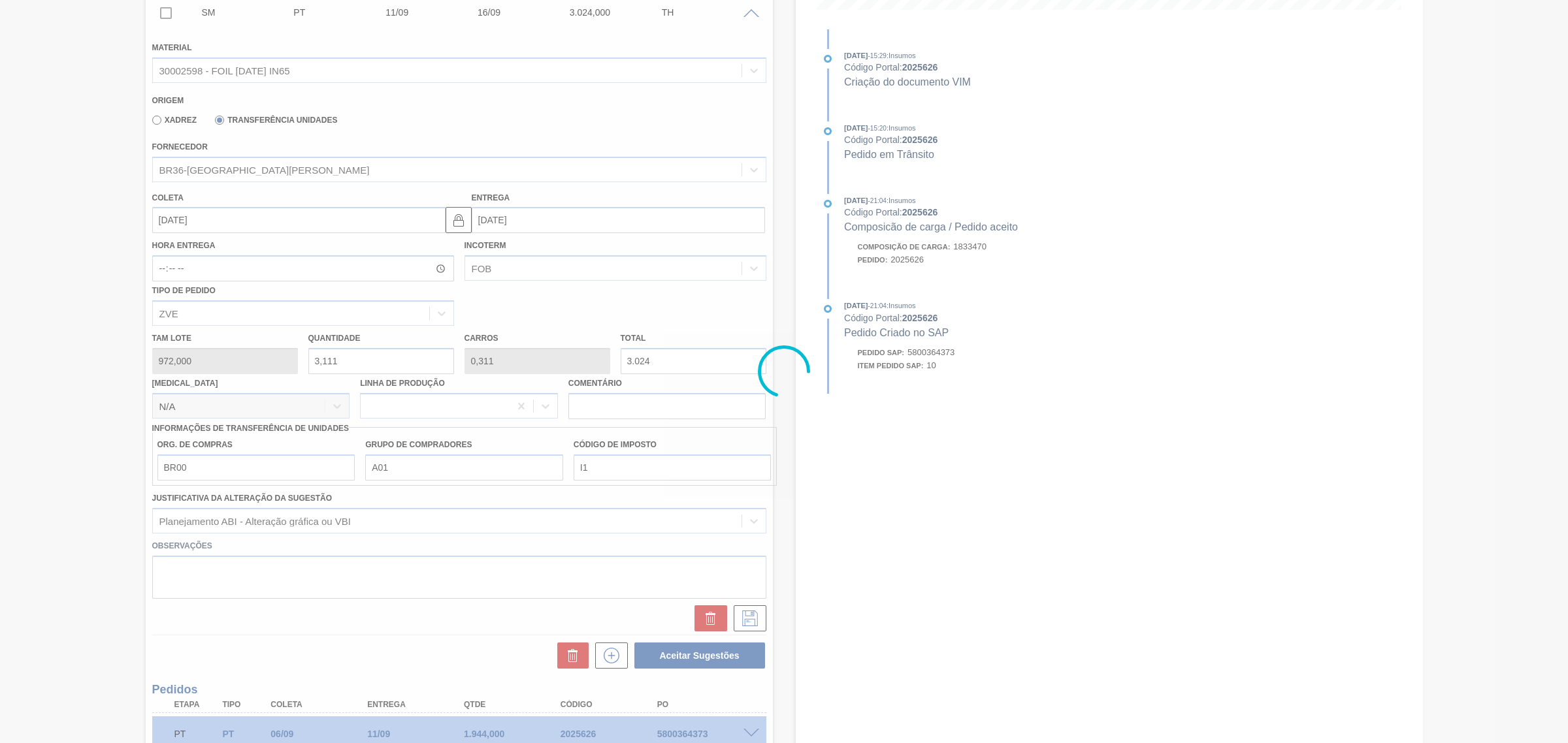
scroll to position [0, 0]
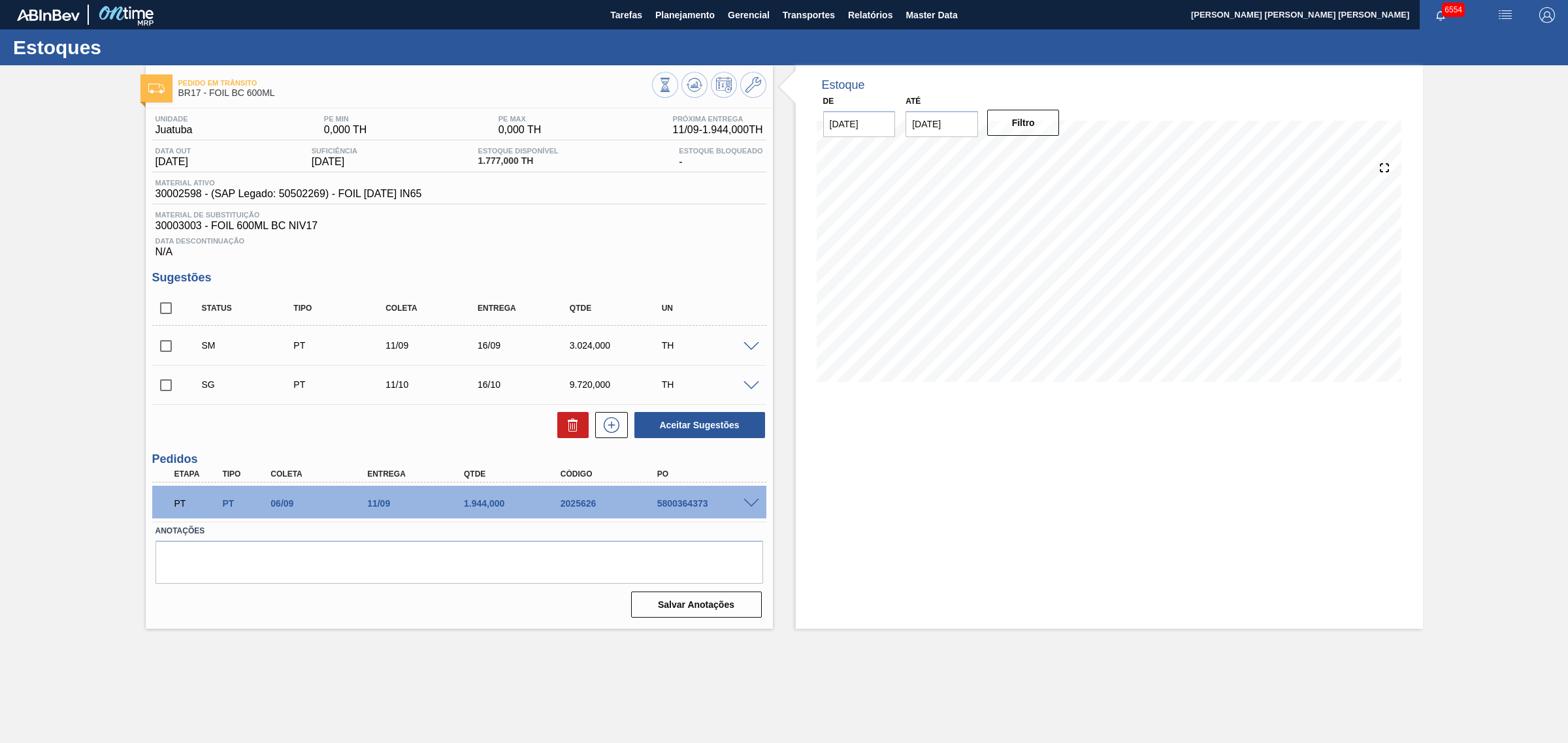
click at [165, 351] on input "checkbox" at bounding box center [165, 346] width 27 height 27
click at [689, 428] on button "Aceitar Sugestões" at bounding box center [699, 425] width 131 height 26
checkbox input "false"
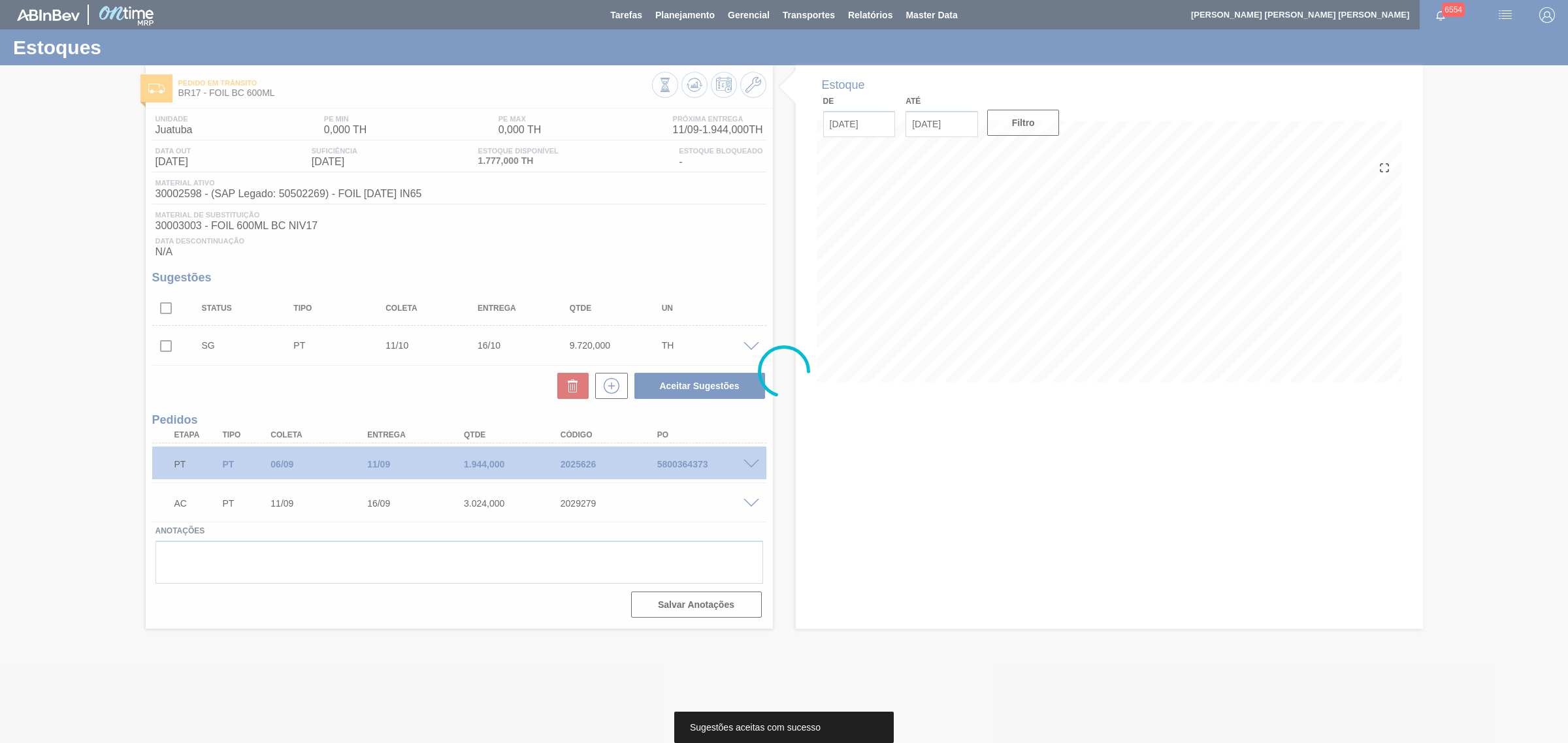
click at [523, 320] on div at bounding box center [784, 371] width 1568 height 743
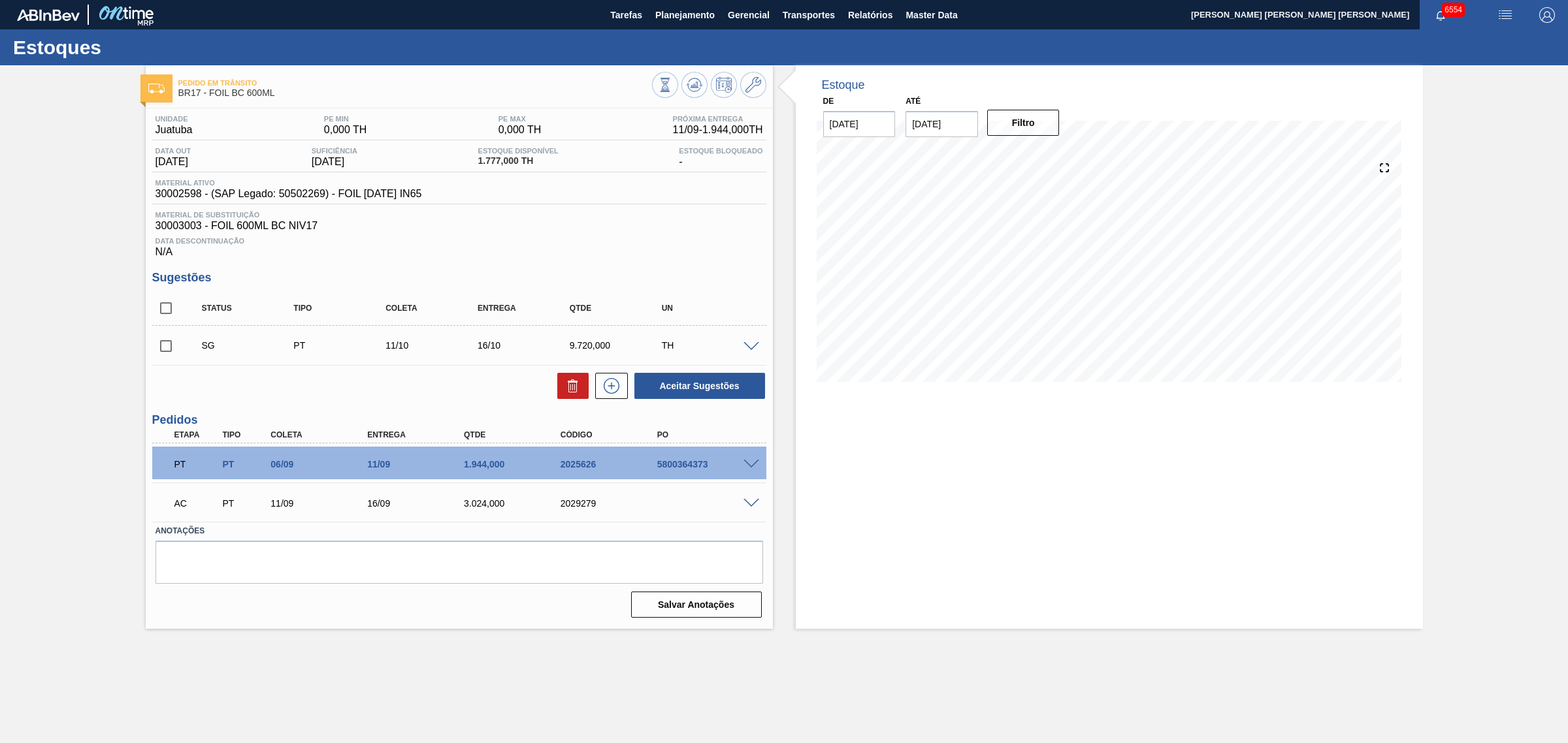
click at [755, 468] on span at bounding box center [751, 464] width 16 height 10
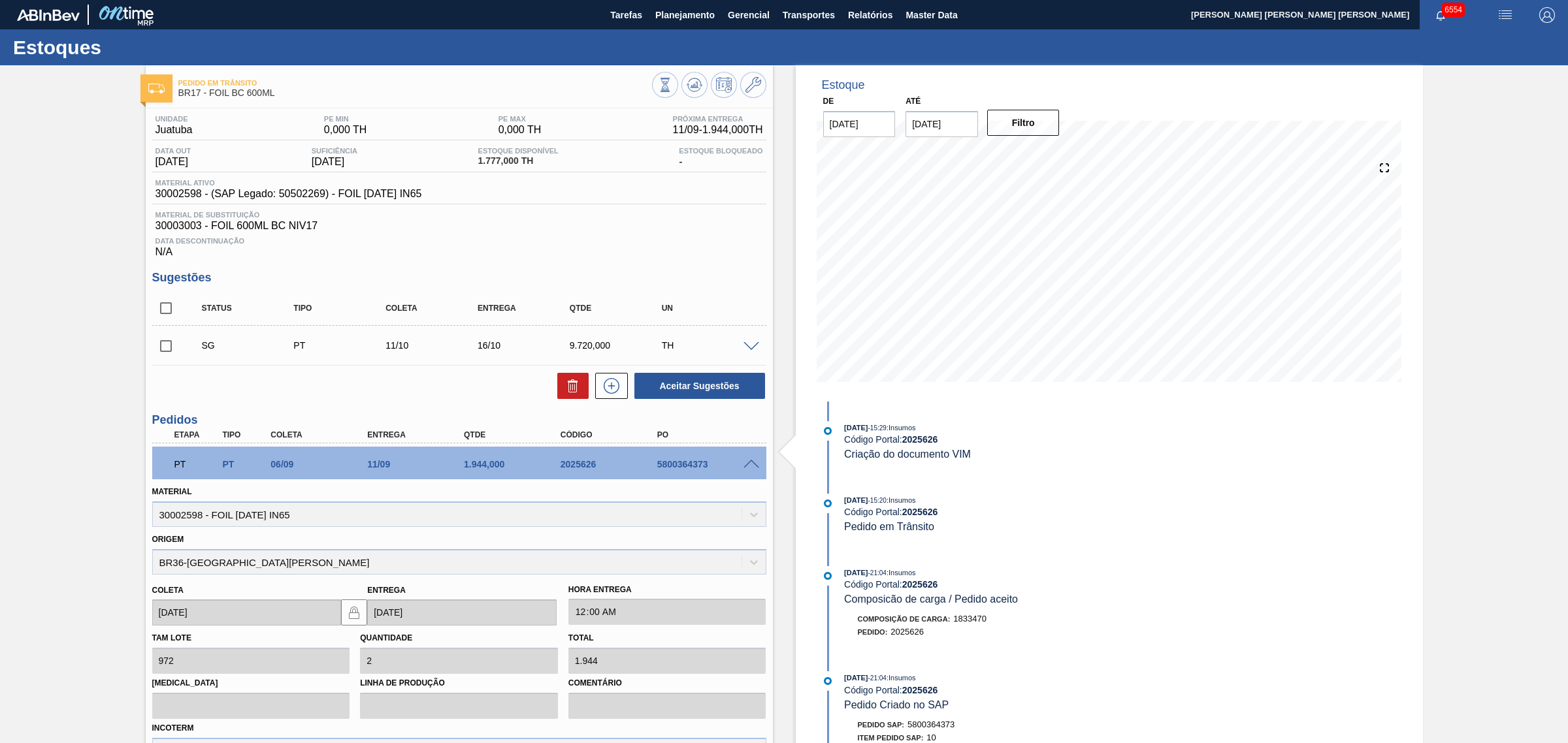
click at [754, 467] on span at bounding box center [751, 464] width 16 height 10
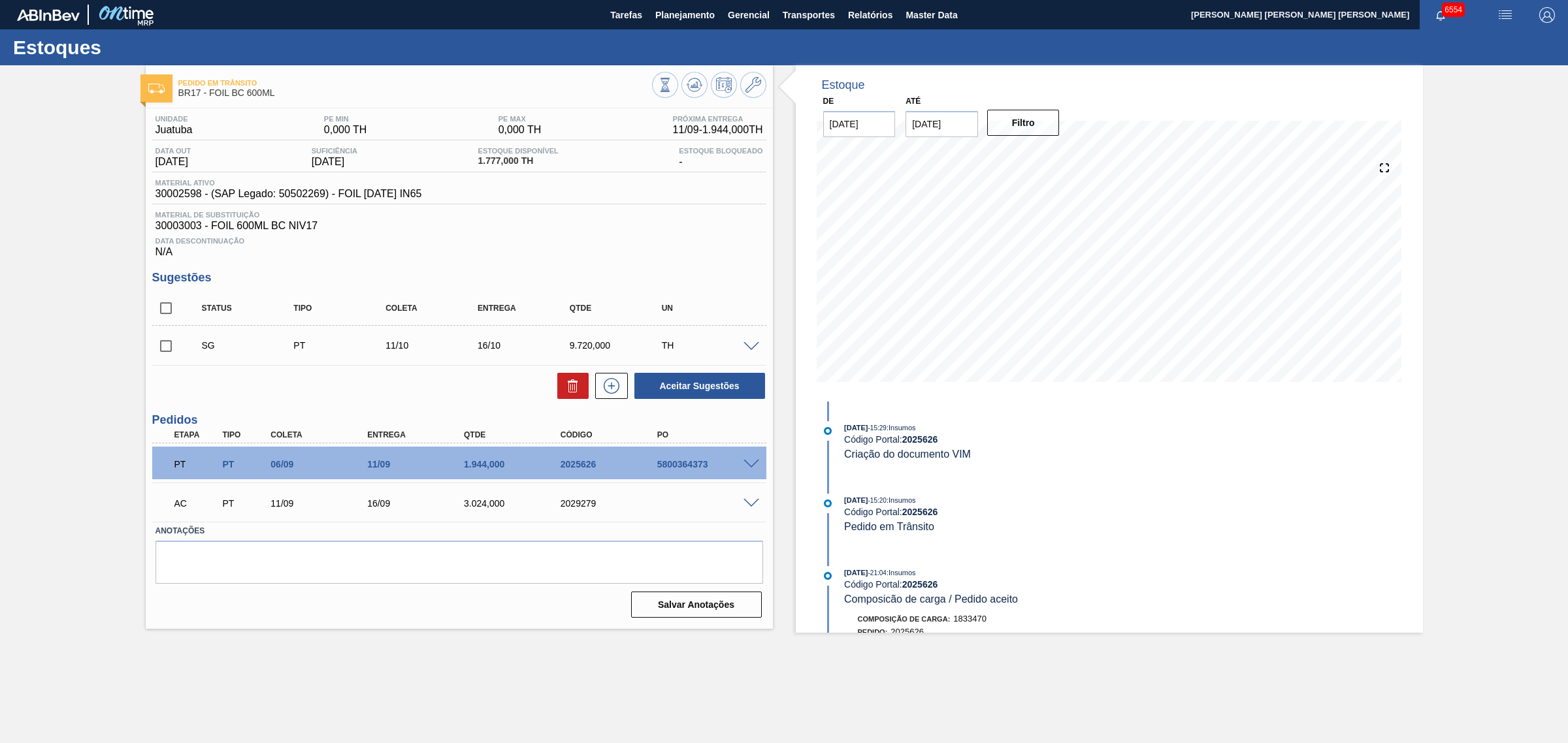
click at [756, 505] on span at bounding box center [751, 503] width 16 height 10
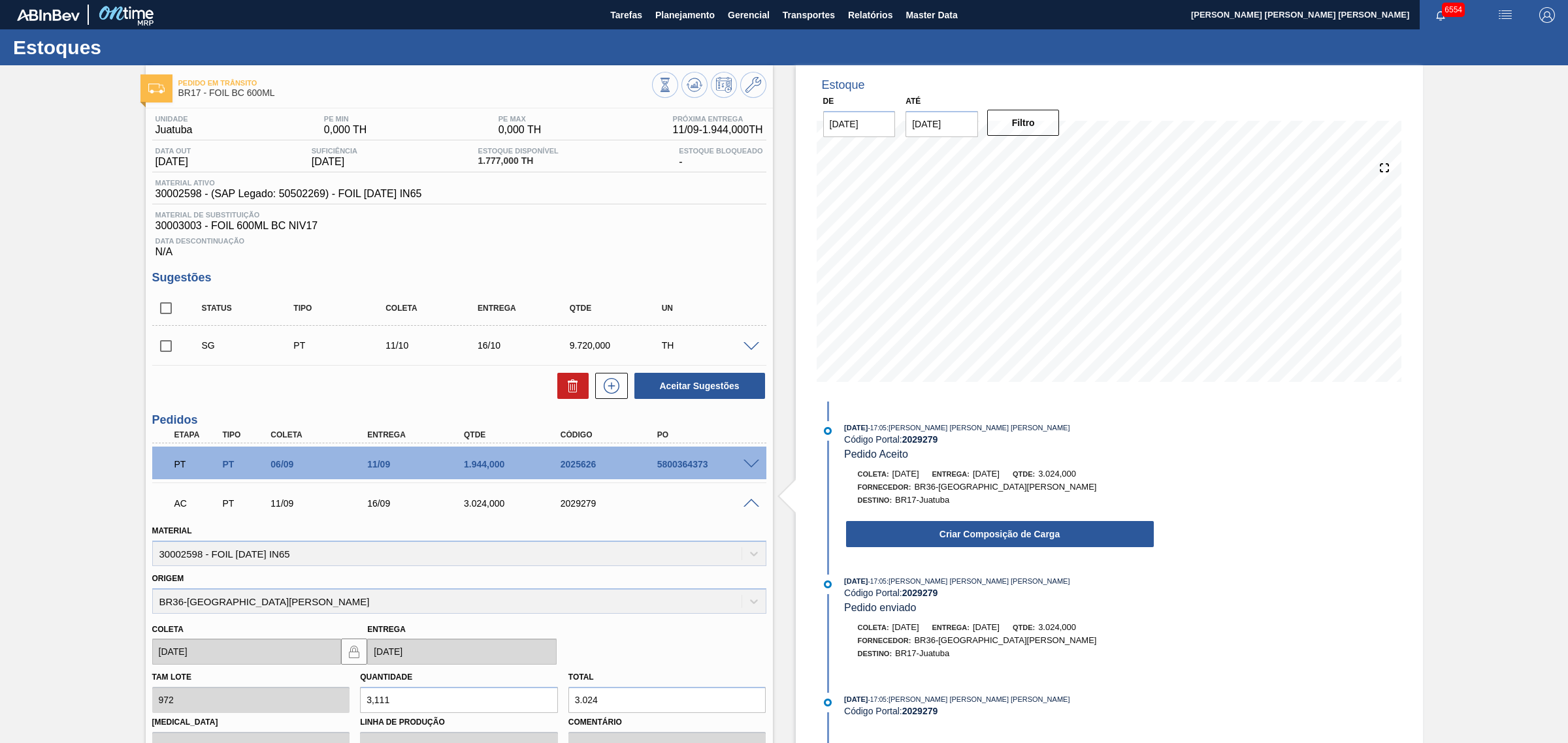
click at [958, 548] on div "Criar Composição de Carga" at bounding box center [1000, 534] width 310 height 29
click at [916, 529] on button "Criar Composição de Carga" at bounding box center [1000, 534] width 307 height 26
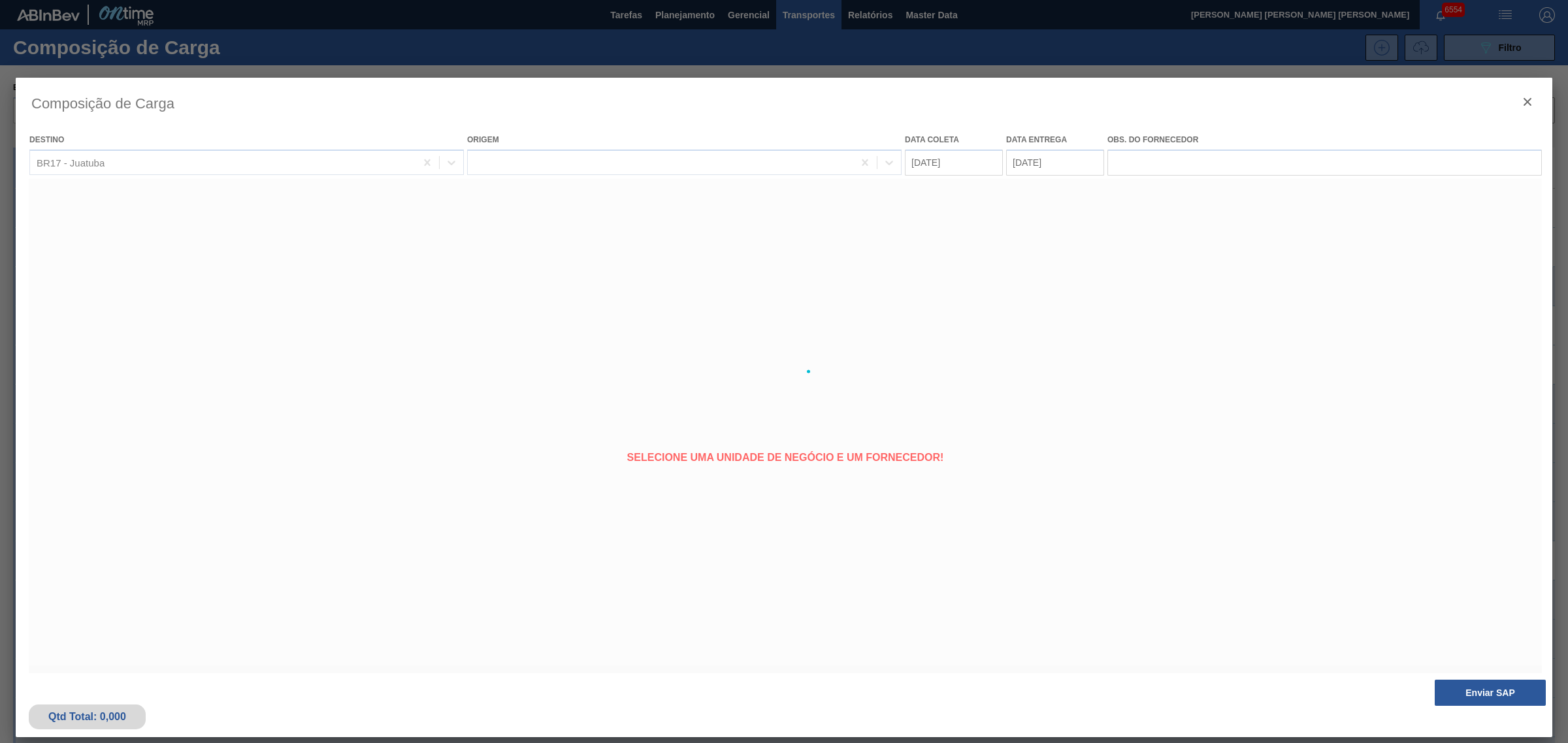
type coleta "[DATE]"
type entrega "16/09/2025"
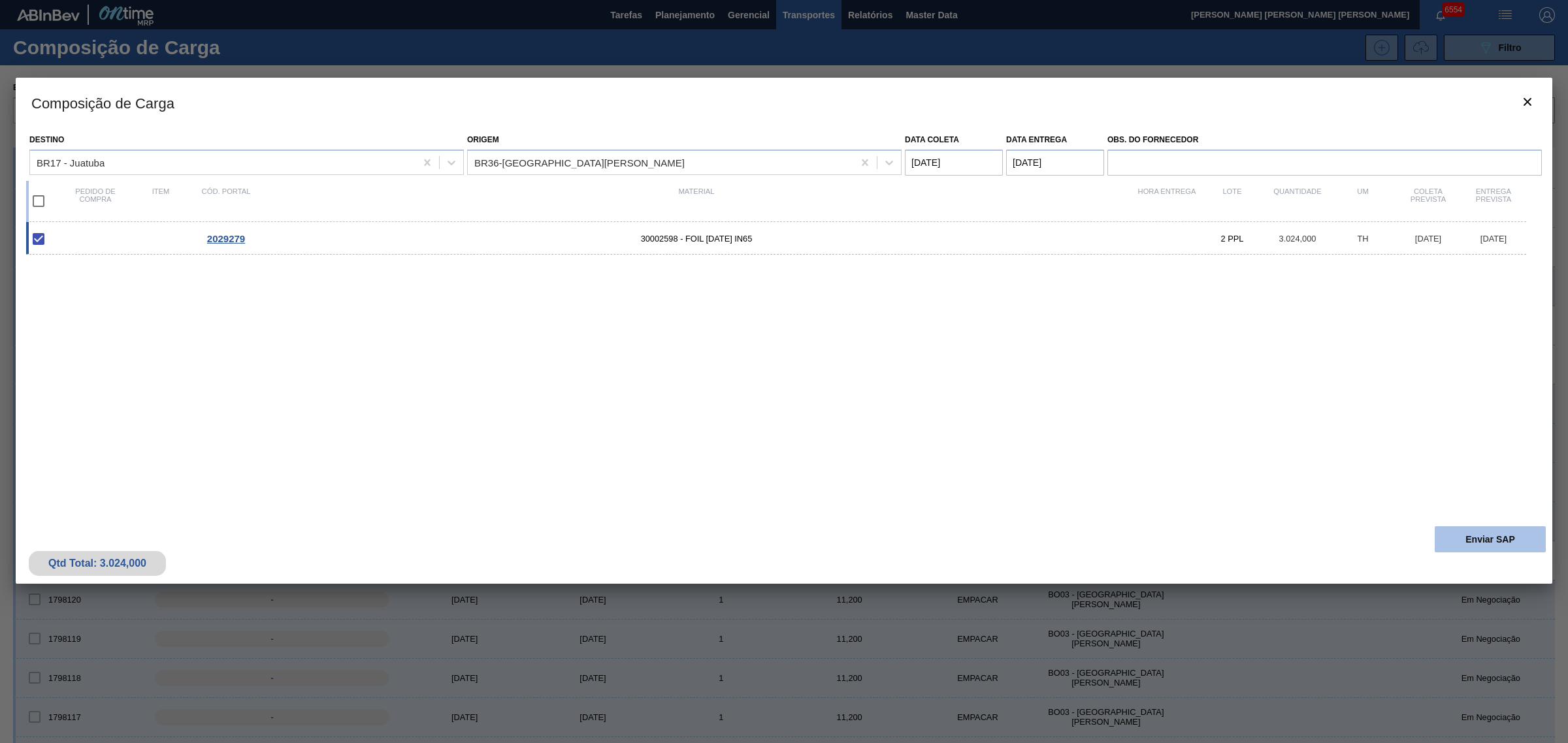
click at [1504, 540] on button "Enviar SAP" at bounding box center [1490, 539] width 111 height 26
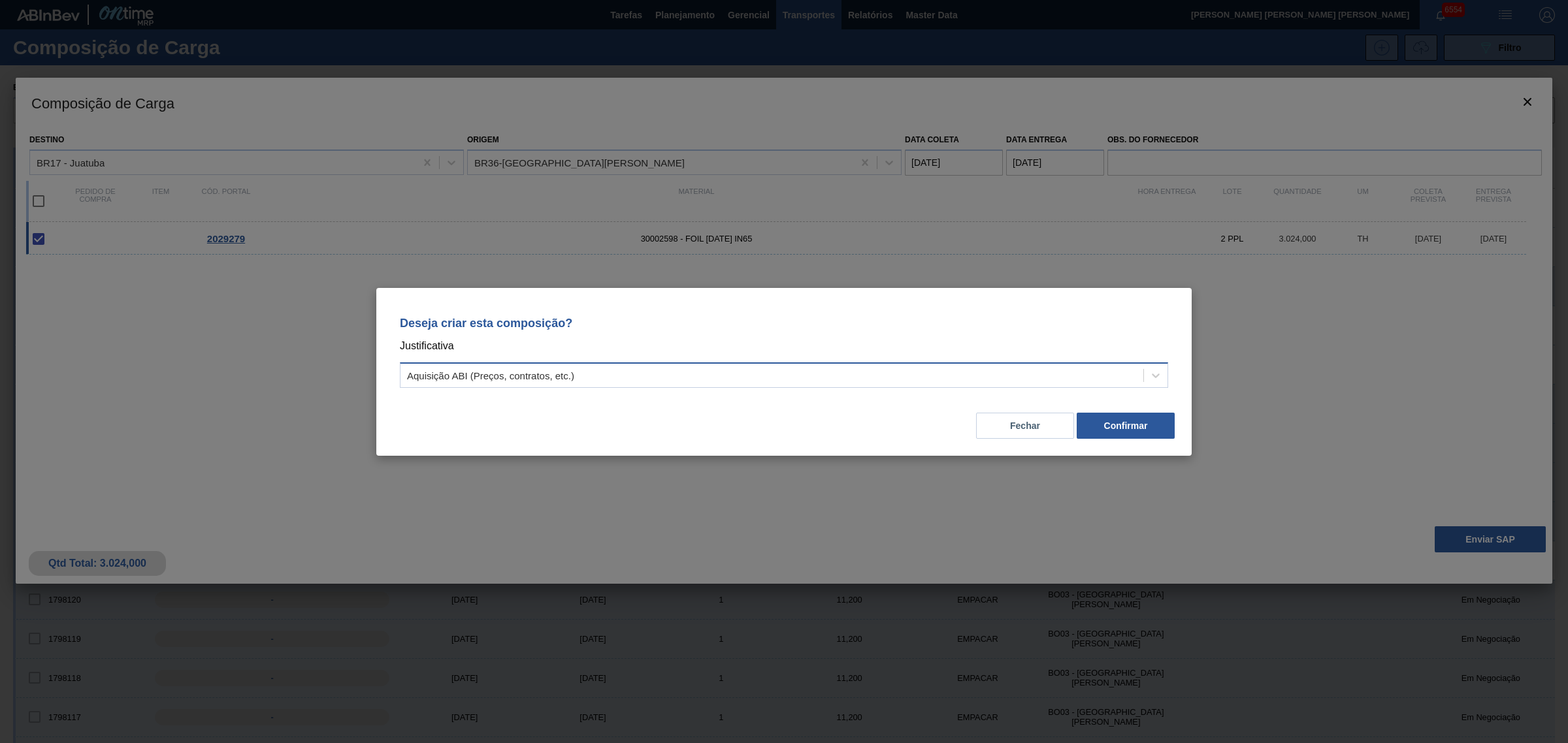
click at [1031, 363] on div "Aquisição ABI (Preços, contratos, etc.)" at bounding box center [784, 375] width 768 height 25
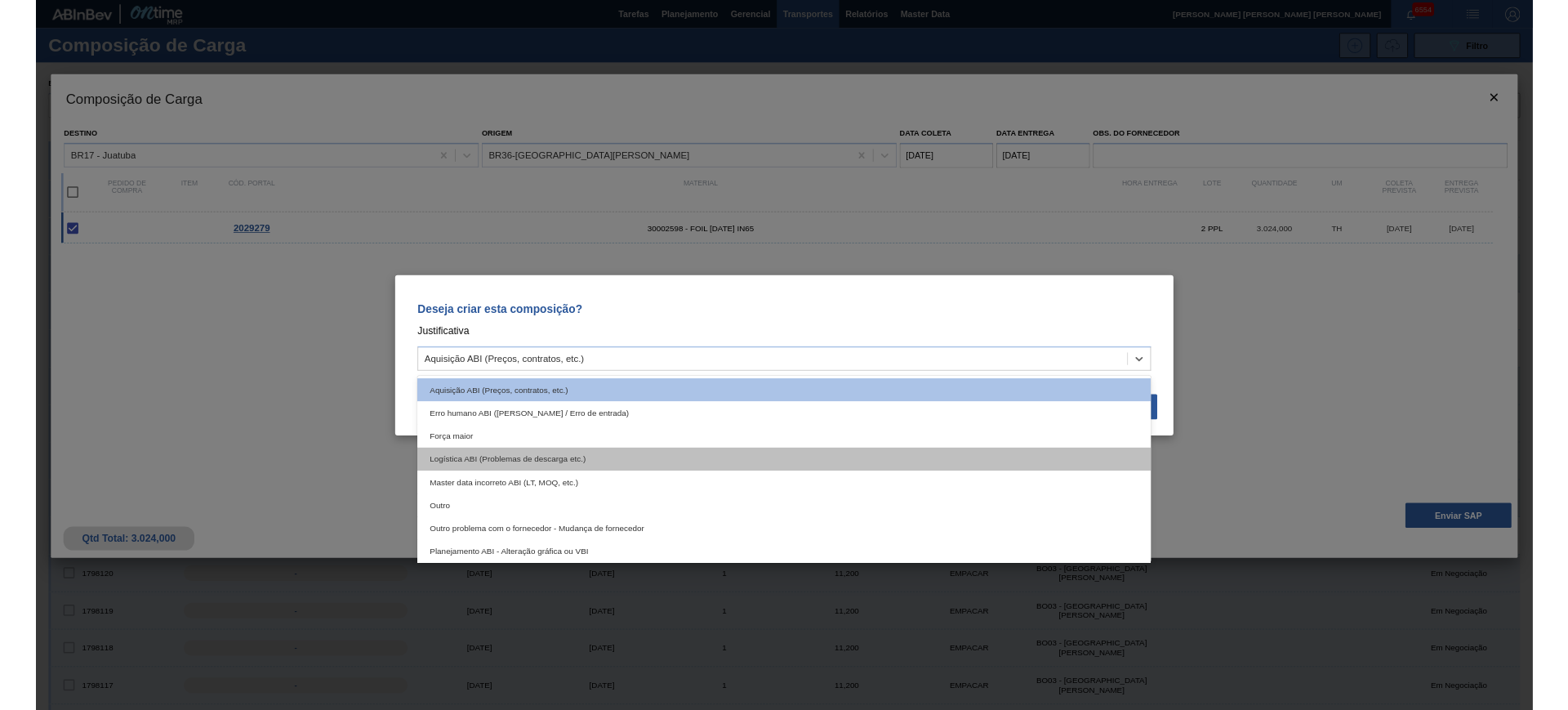
scroll to position [102, 0]
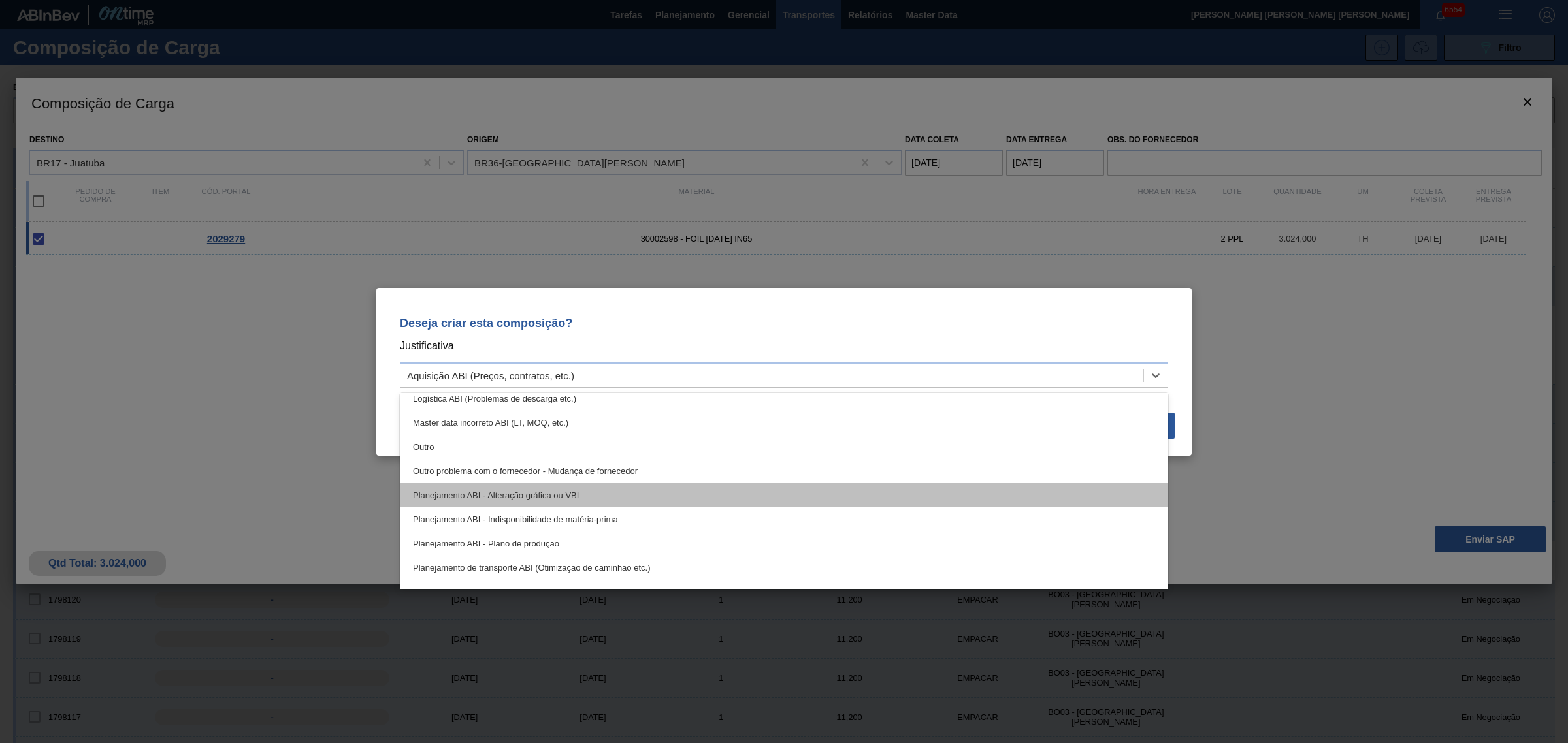
click at [618, 495] on div "Planejamento ABI - Alteração gráfica ou VBI" at bounding box center [784, 495] width 768 height 24
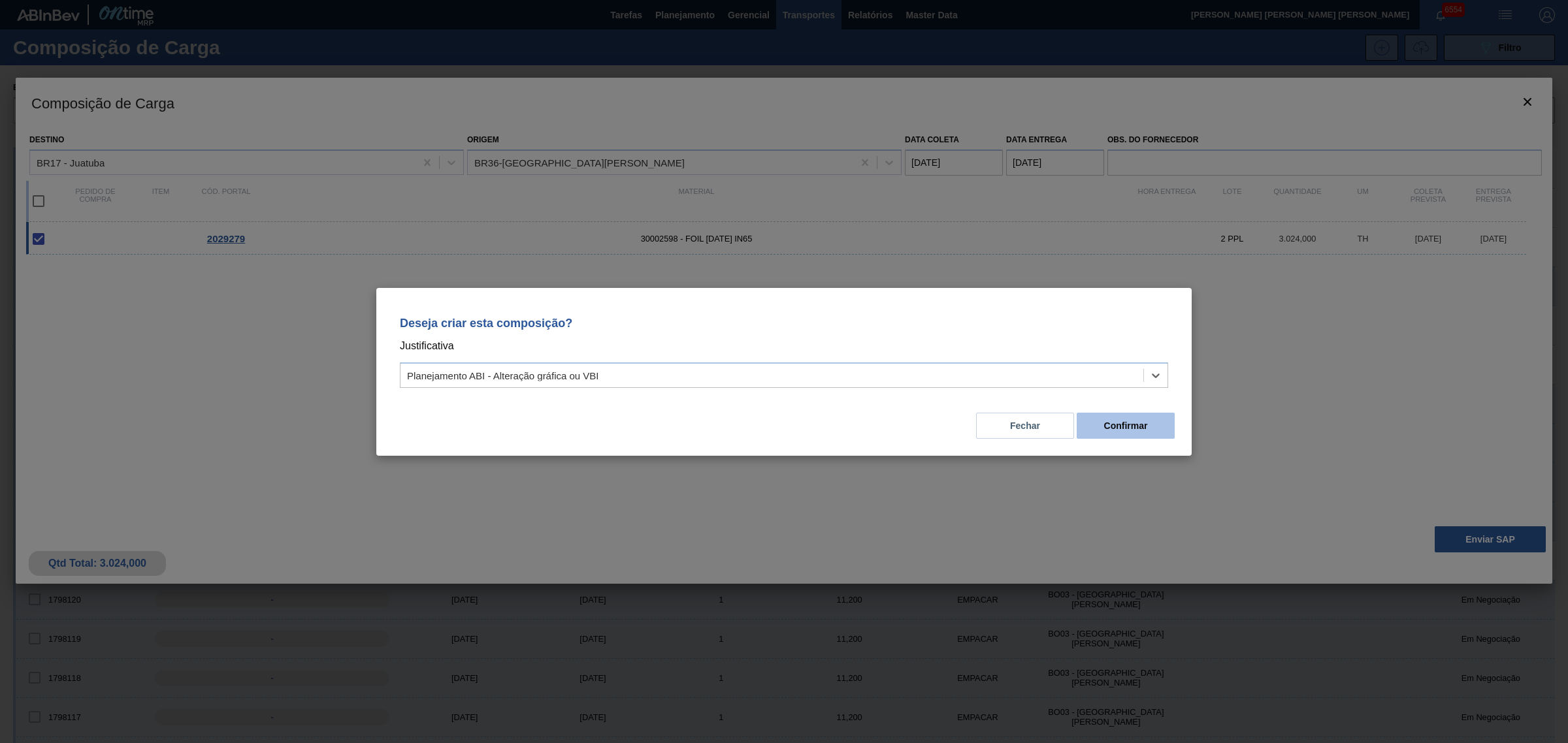
click at [1118, 425] on button "Confirmar" at bounding box center [1126, 426] width 98 height 26
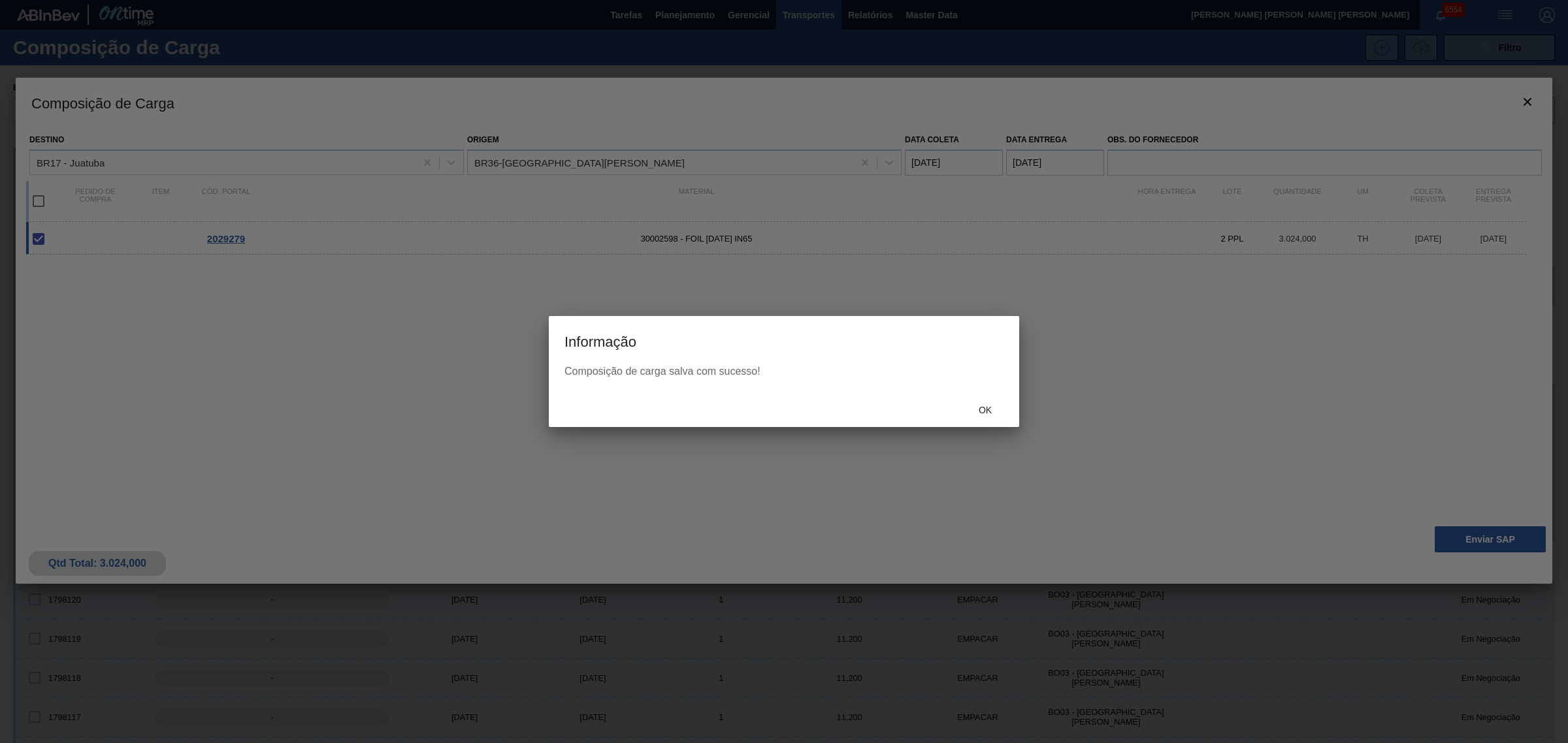
click at [965, 405] on div "Ok" at bounding box center [985, 410] width 58 height 24
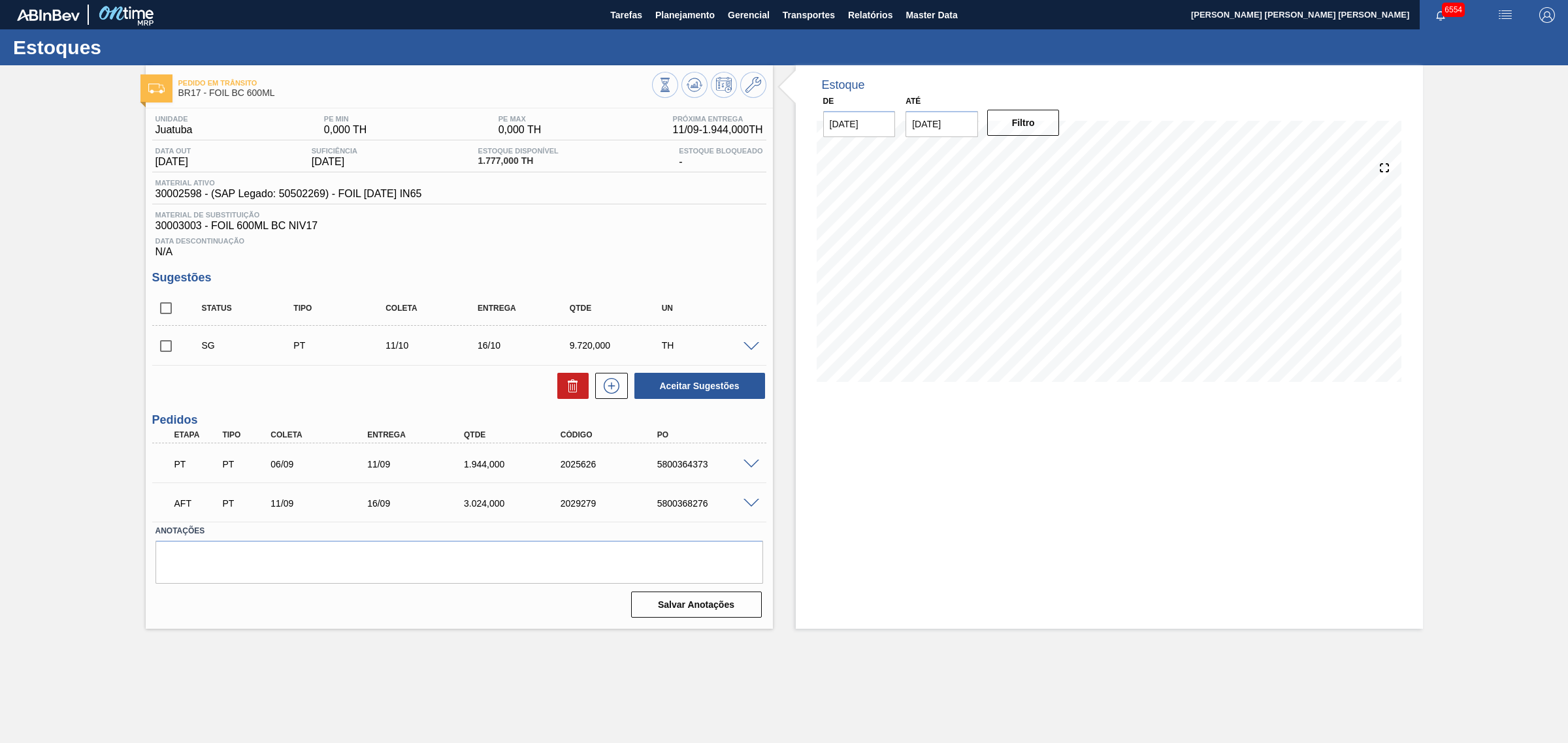
click at [700, 511] on div "AFT PT 11/09 16/09 3.024,000 2029279 5800368276" at bounding box center [456, 502] width 579 height 26
copy div "5800368276"
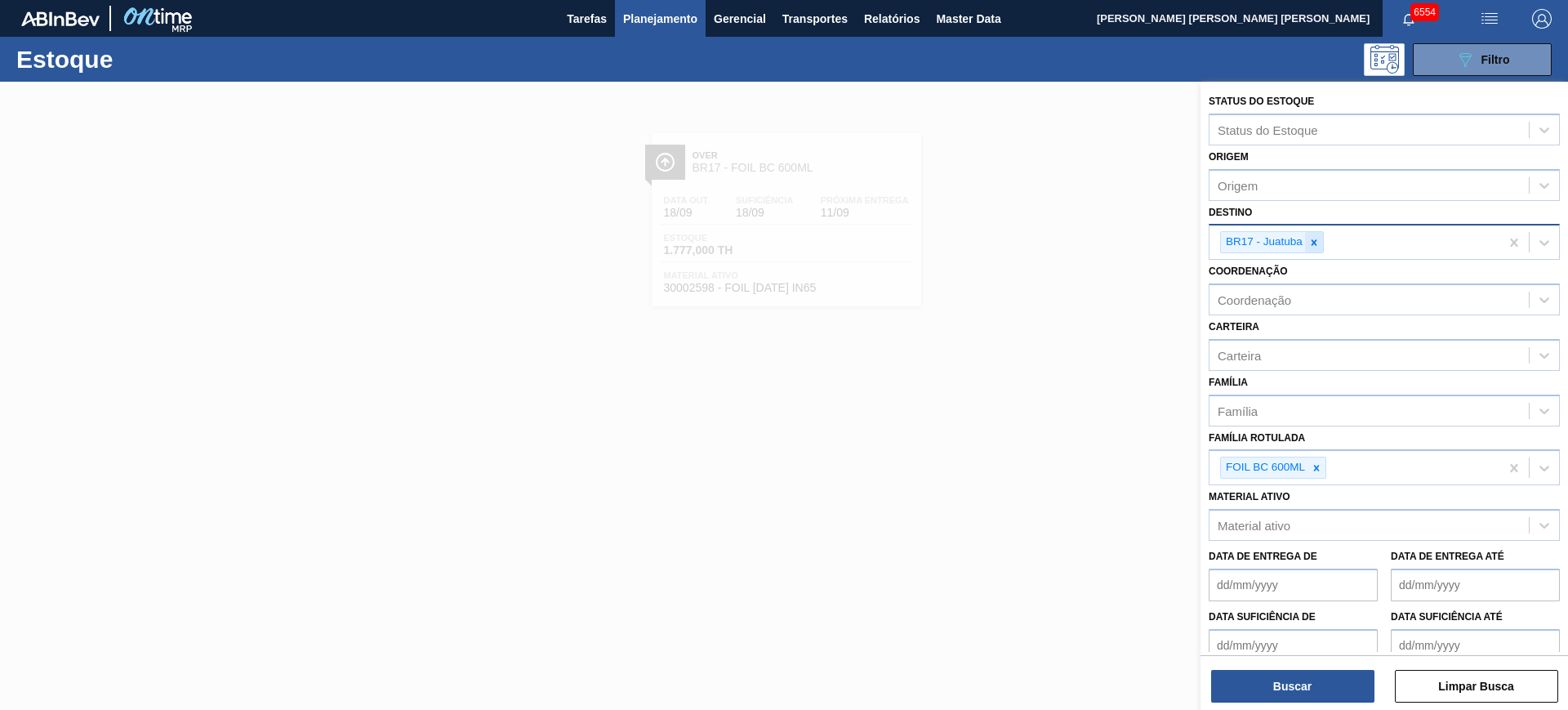
click at [1316, 247] on icon at bounding box center [1314, 242] width 12 height 12
type input "PIRA"
click at [1270, 698] on button "Buscar" at bounding box center [1292, 686] width 164 height 32
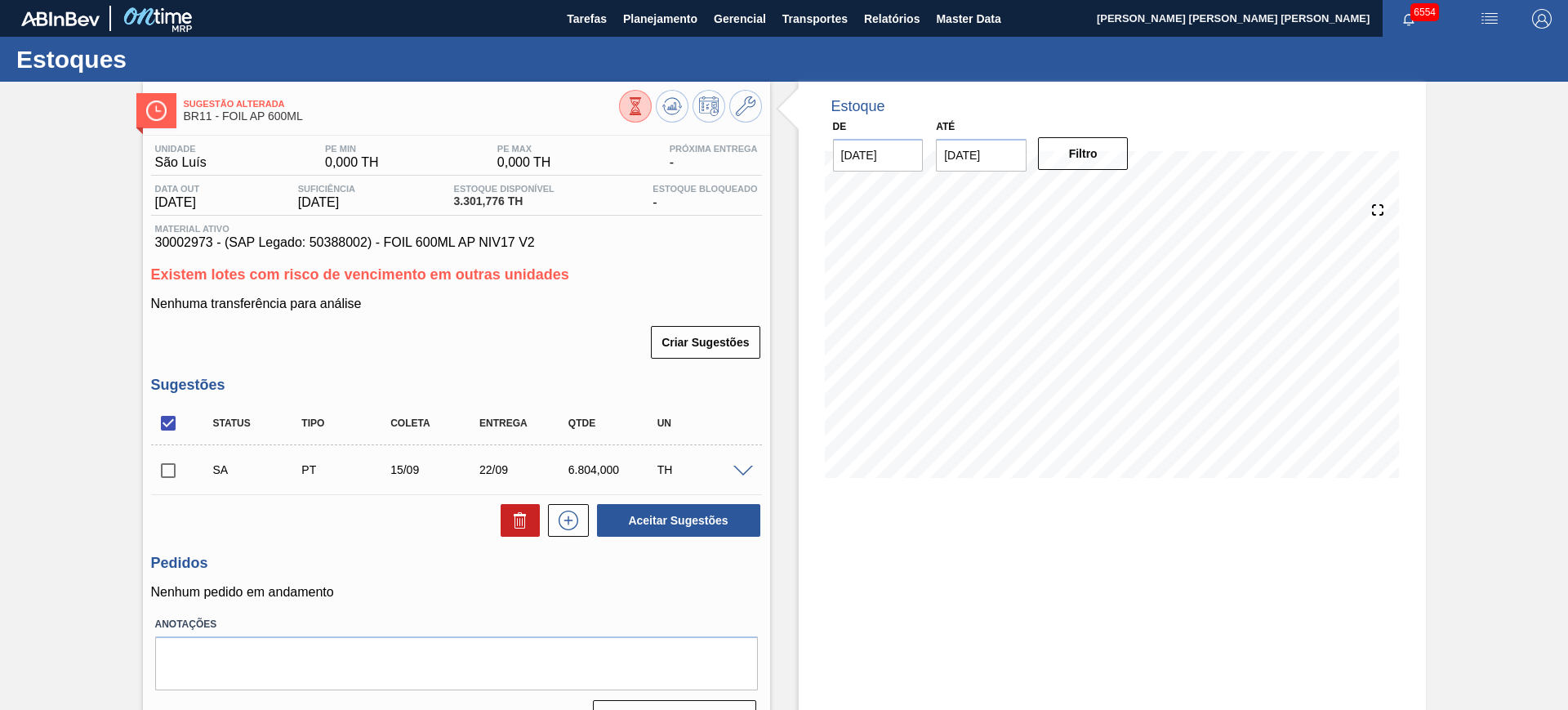
scroll to position [37, 0]
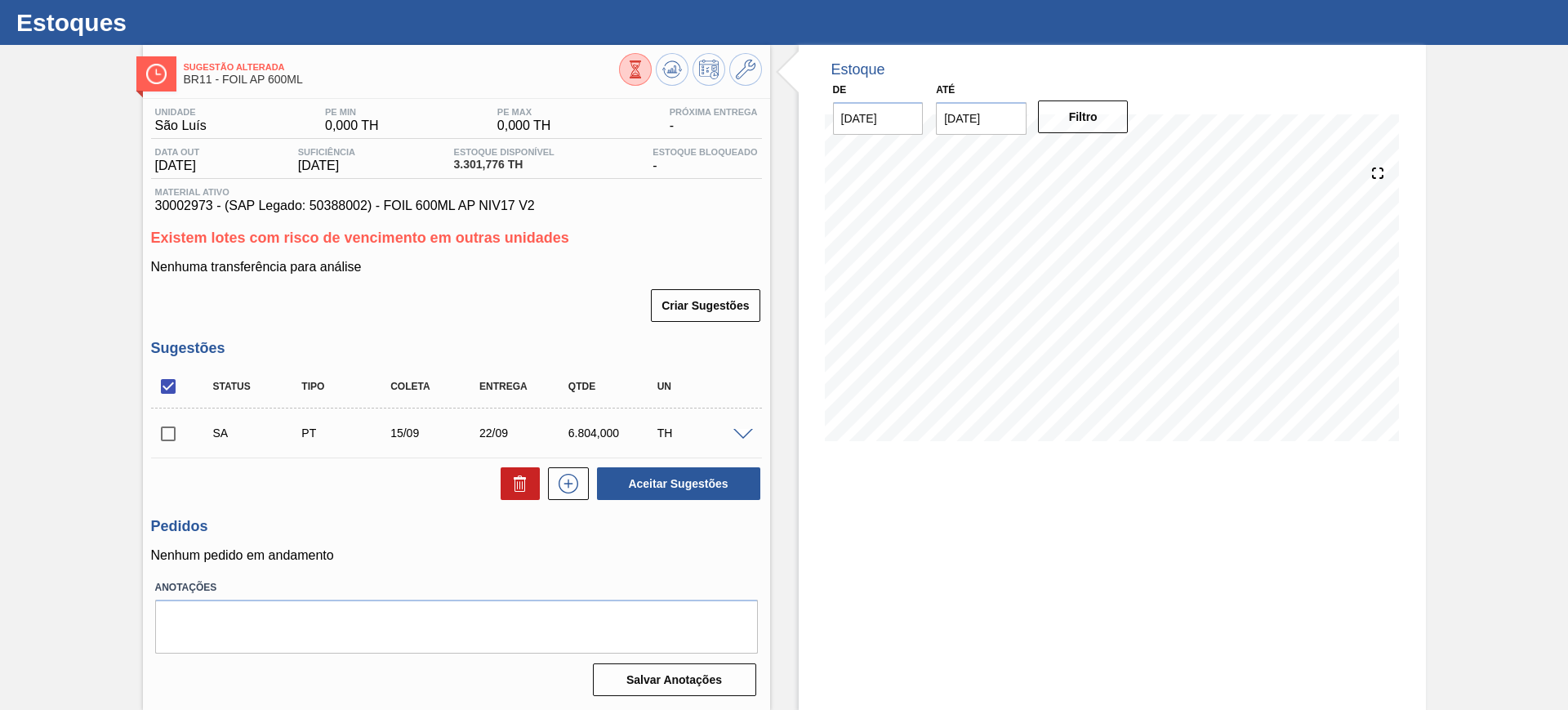
click at [746, 428] on span at bounding box center [743, 434] width 20 height 12
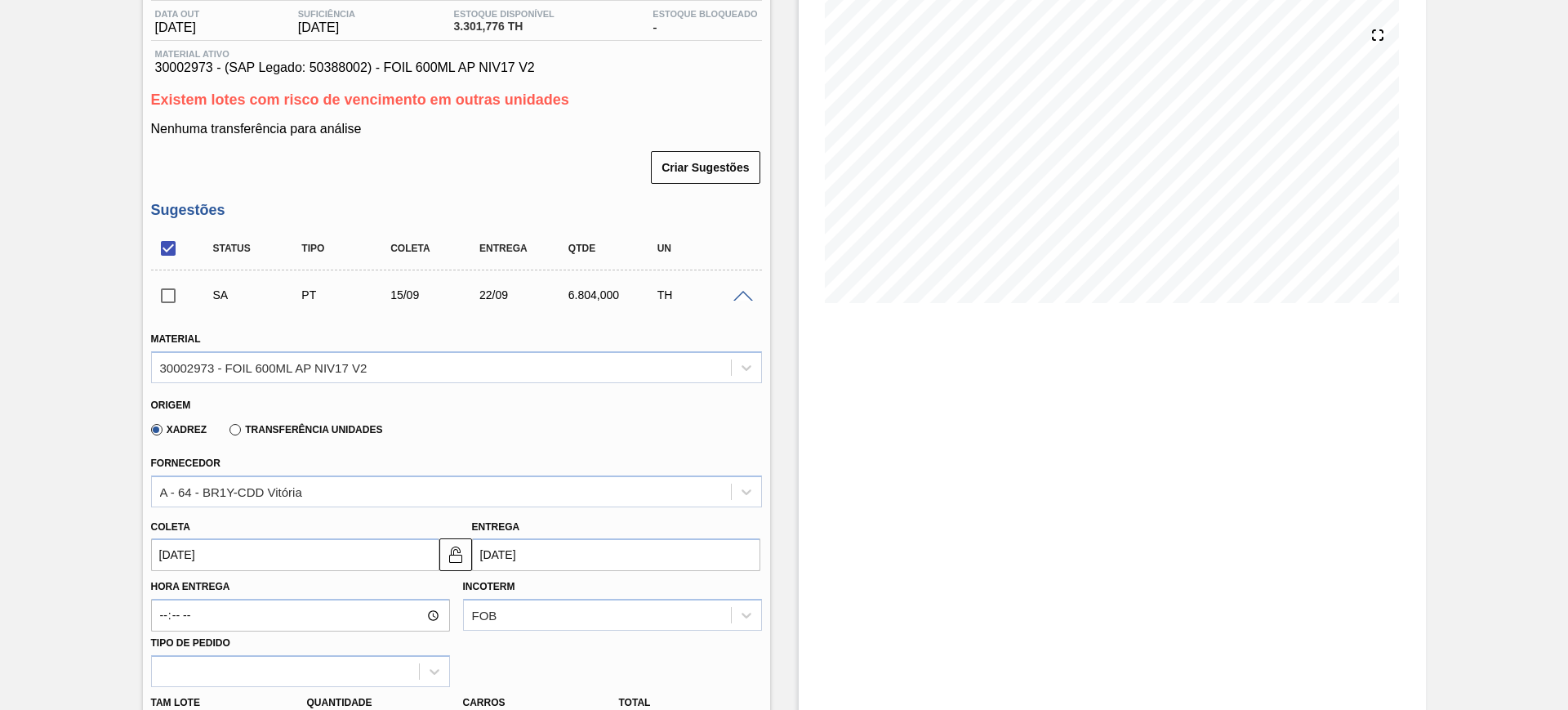
scroll to position [343, 0]
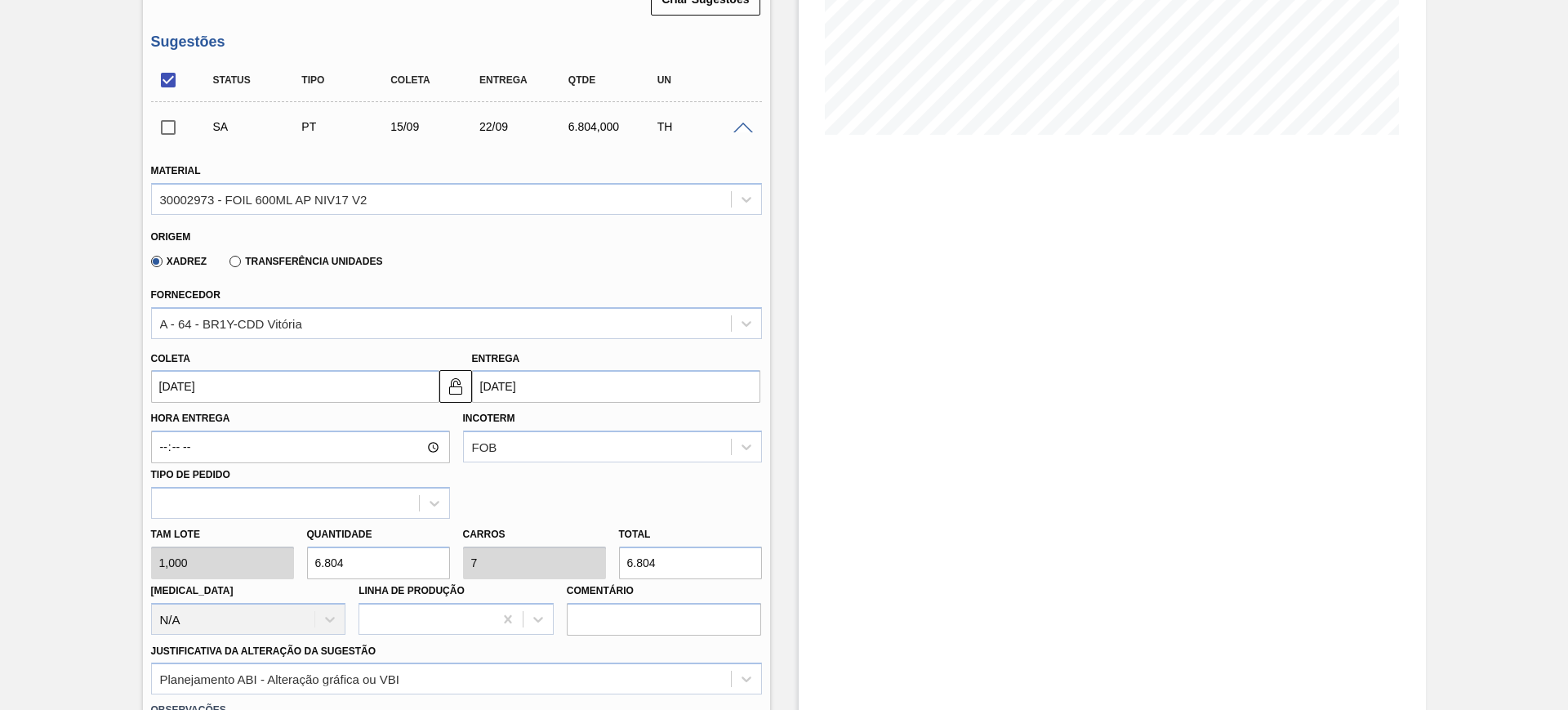
click at [659, 546] on input "6.804" at bounding box center [691, 562] width 143 height 32
type input "2"
type input "0,002"
type input "2"
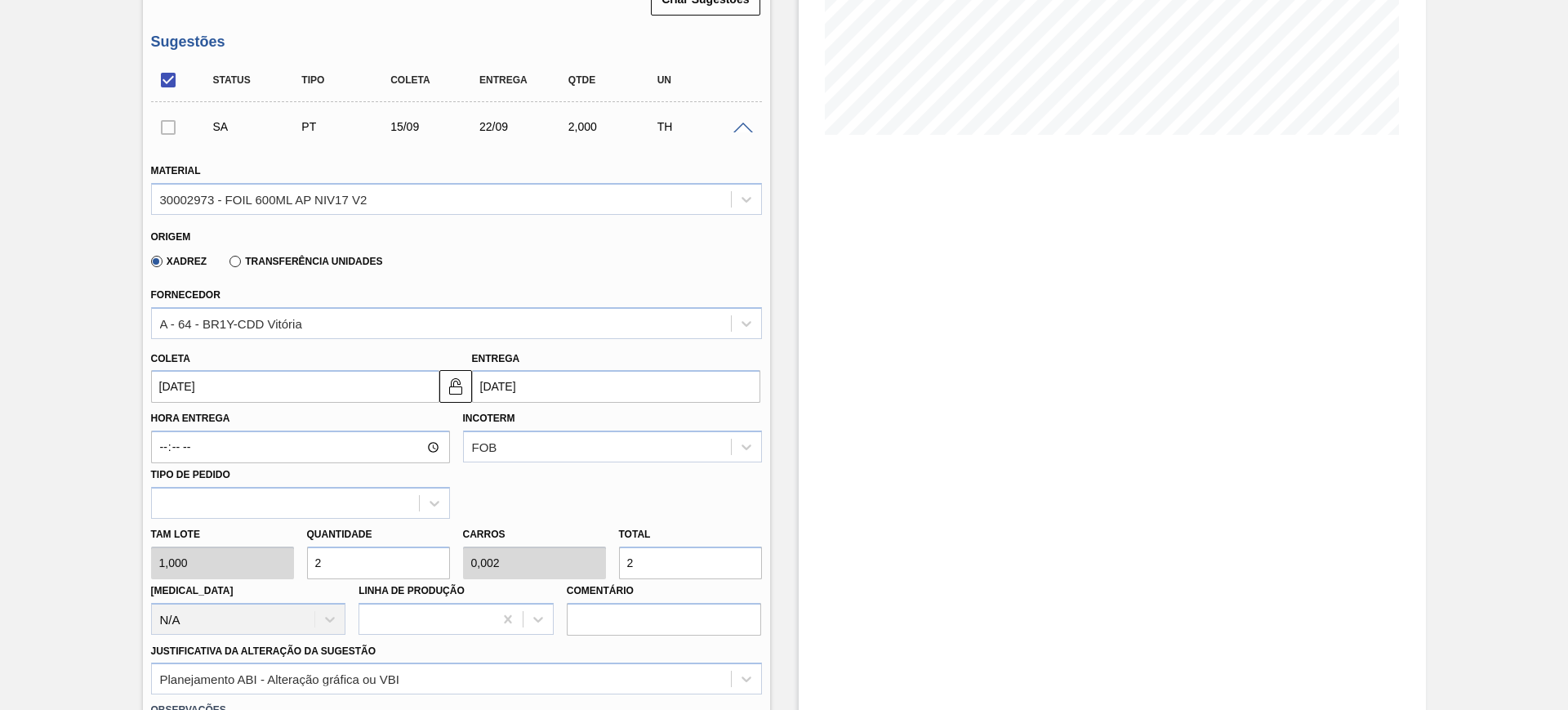
type input "29"
type input "0,03"
type input "29"
type input "291"
type input "0,299"
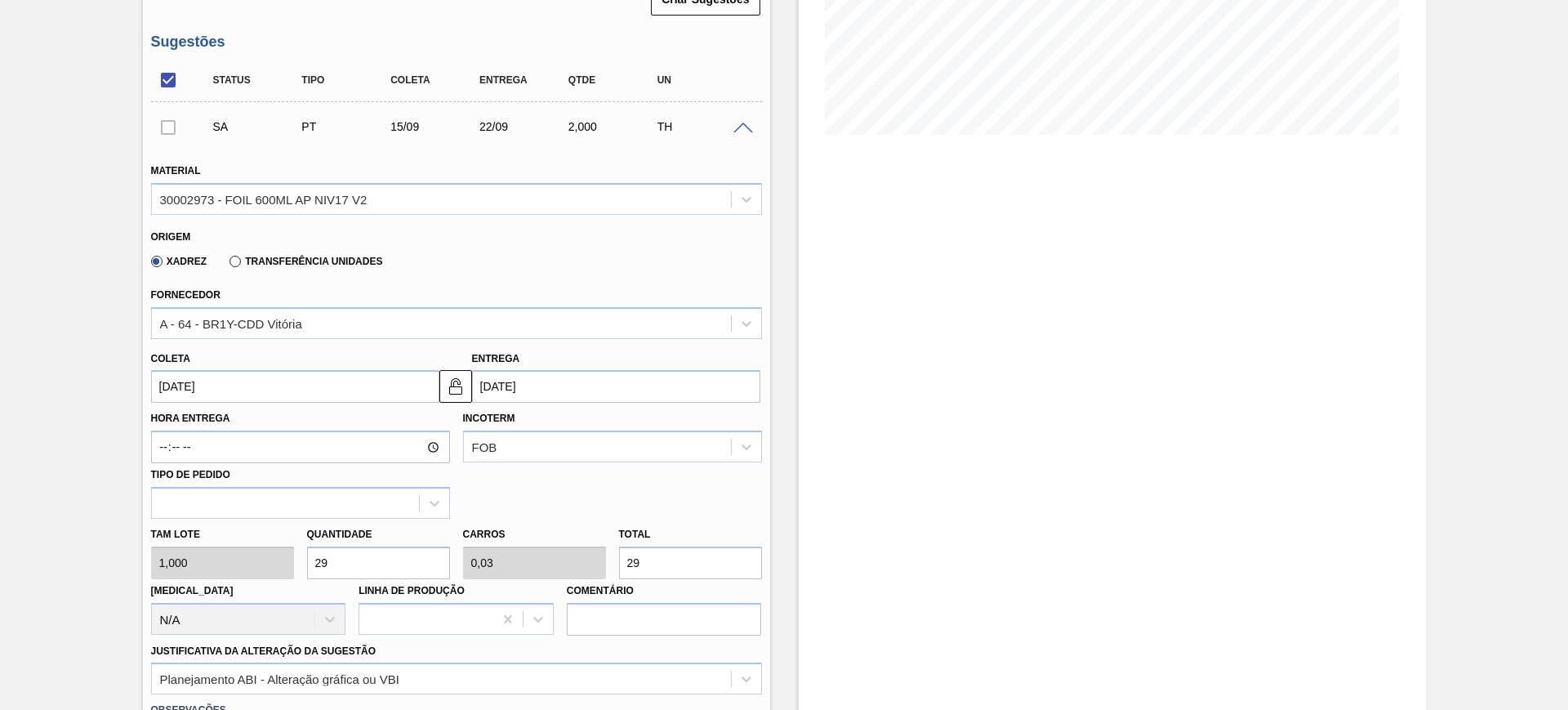
type input "291"
type input "2.916"
type input "3"
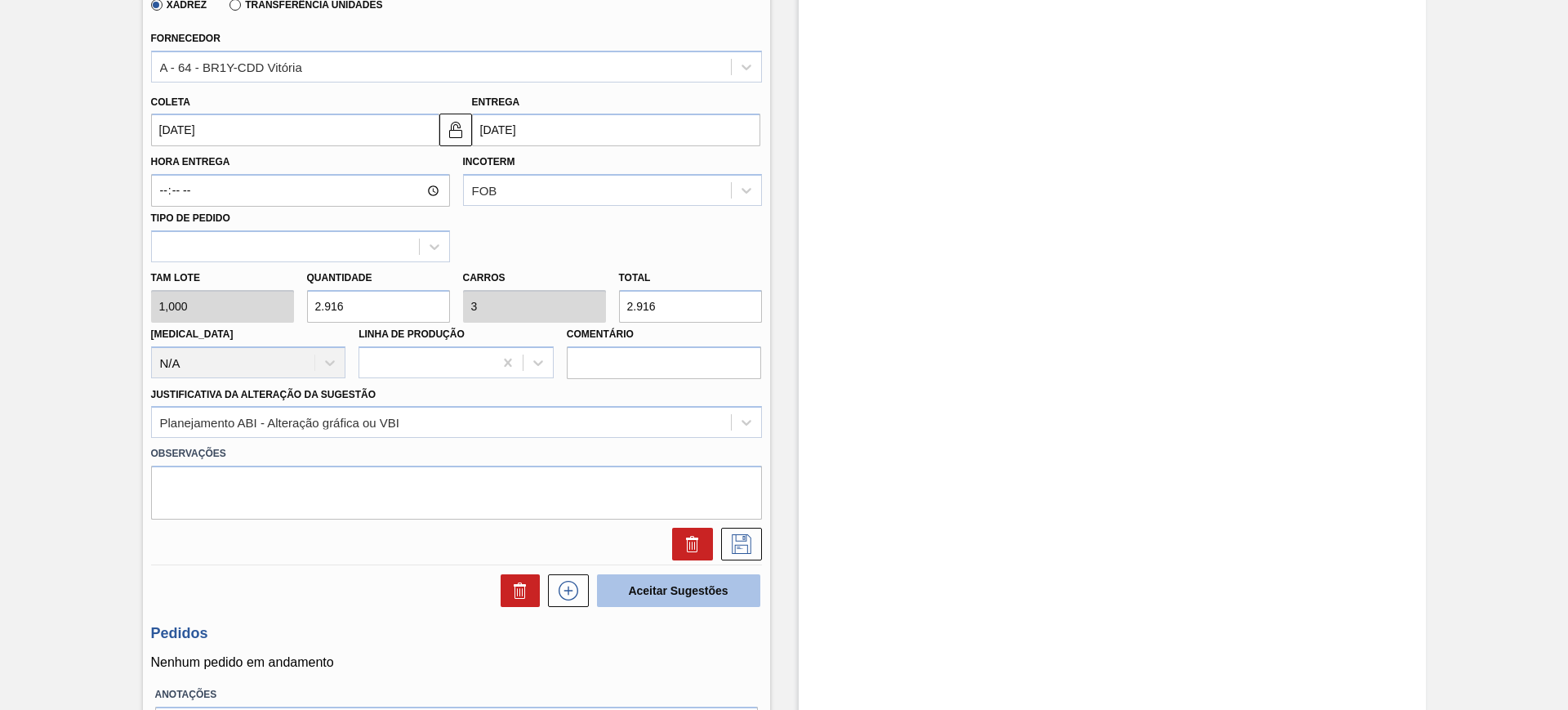
scroll to position [649, 0]
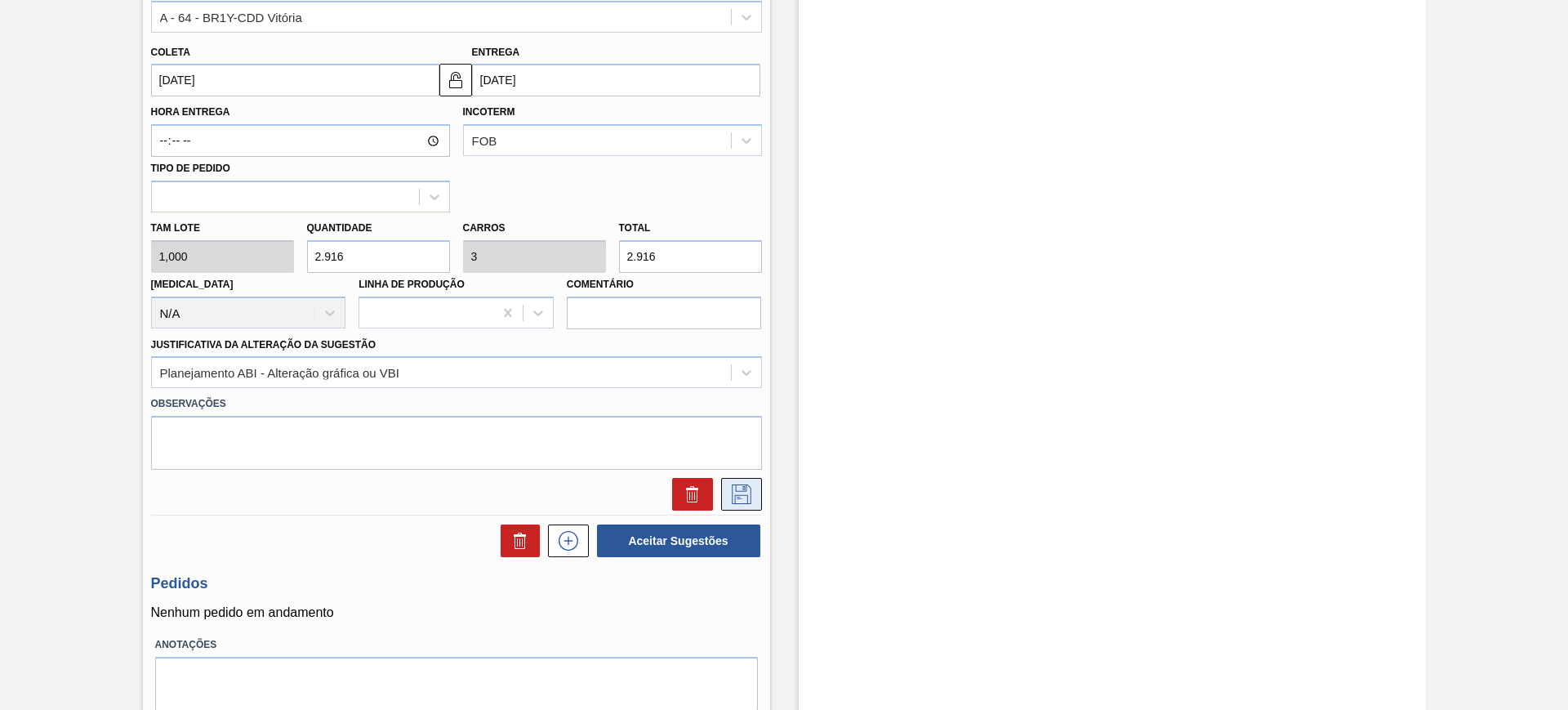
type input "2.916"
click at [738, 490] on icon at bounding box center [740, 494] width 26 height 20
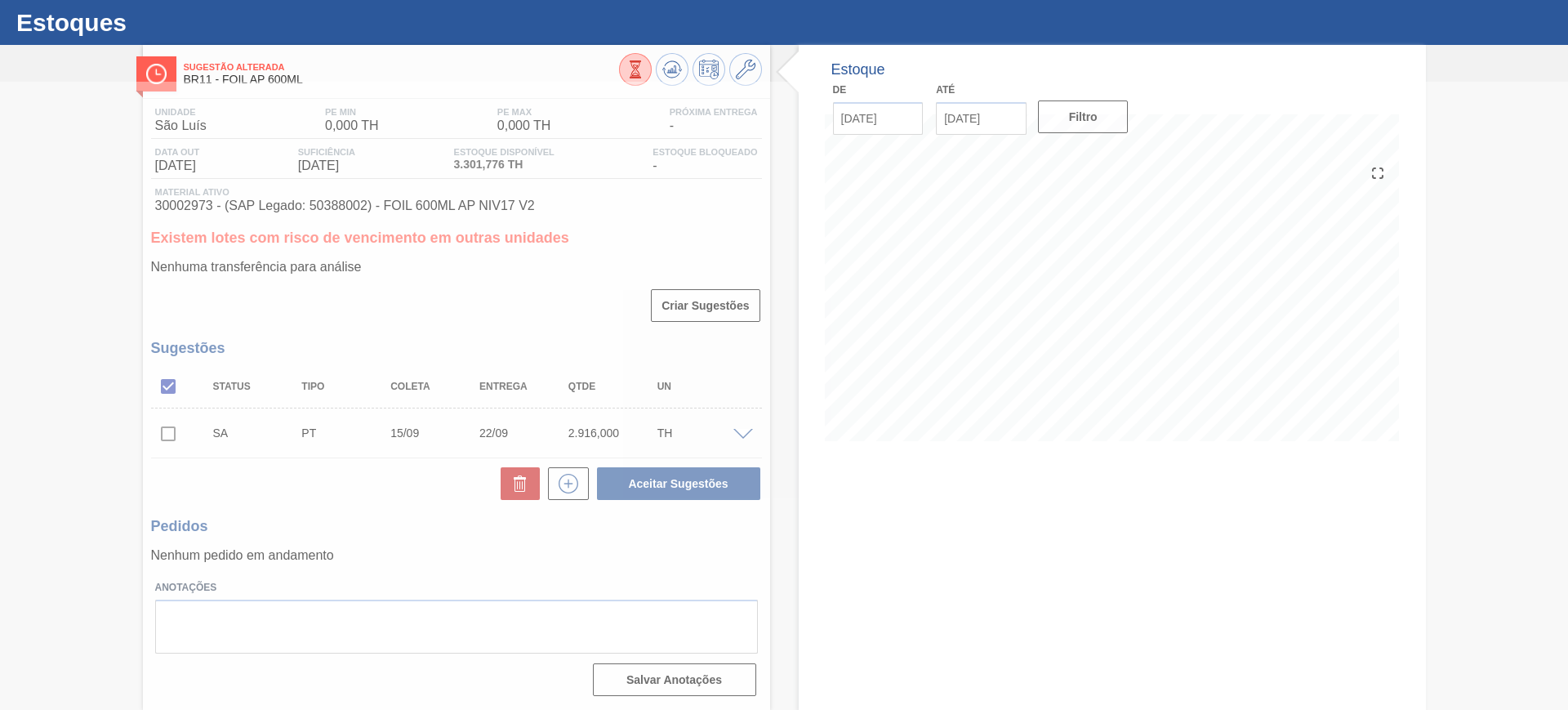
scroll to position [37, 0]
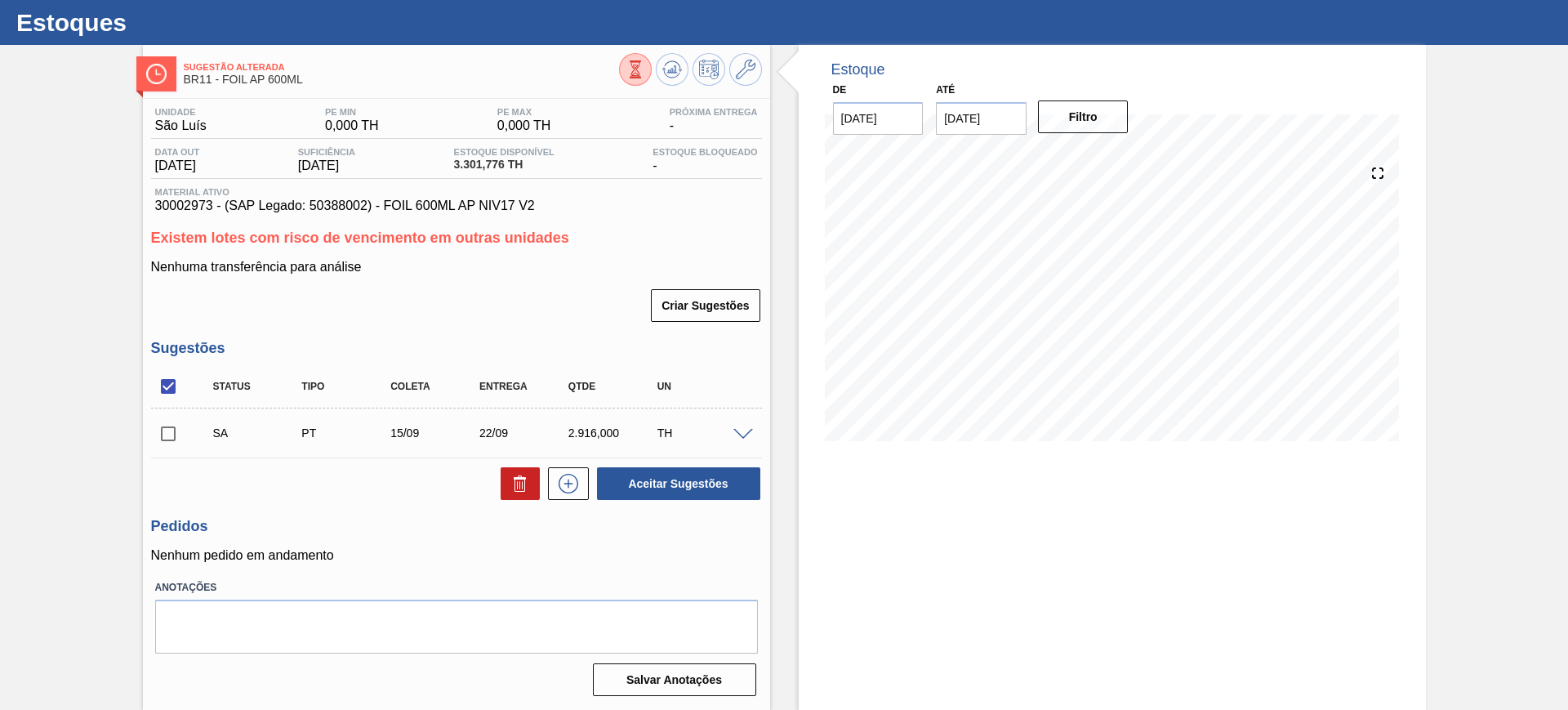
click at [164, 384] on input "checkbox" at bounding box center [168, 386] width 34 height 34
checkbox input "true"
click at [633, 478] on button "Aceitar Sugestões" at bounding box center [678, 483] width 164 height 32
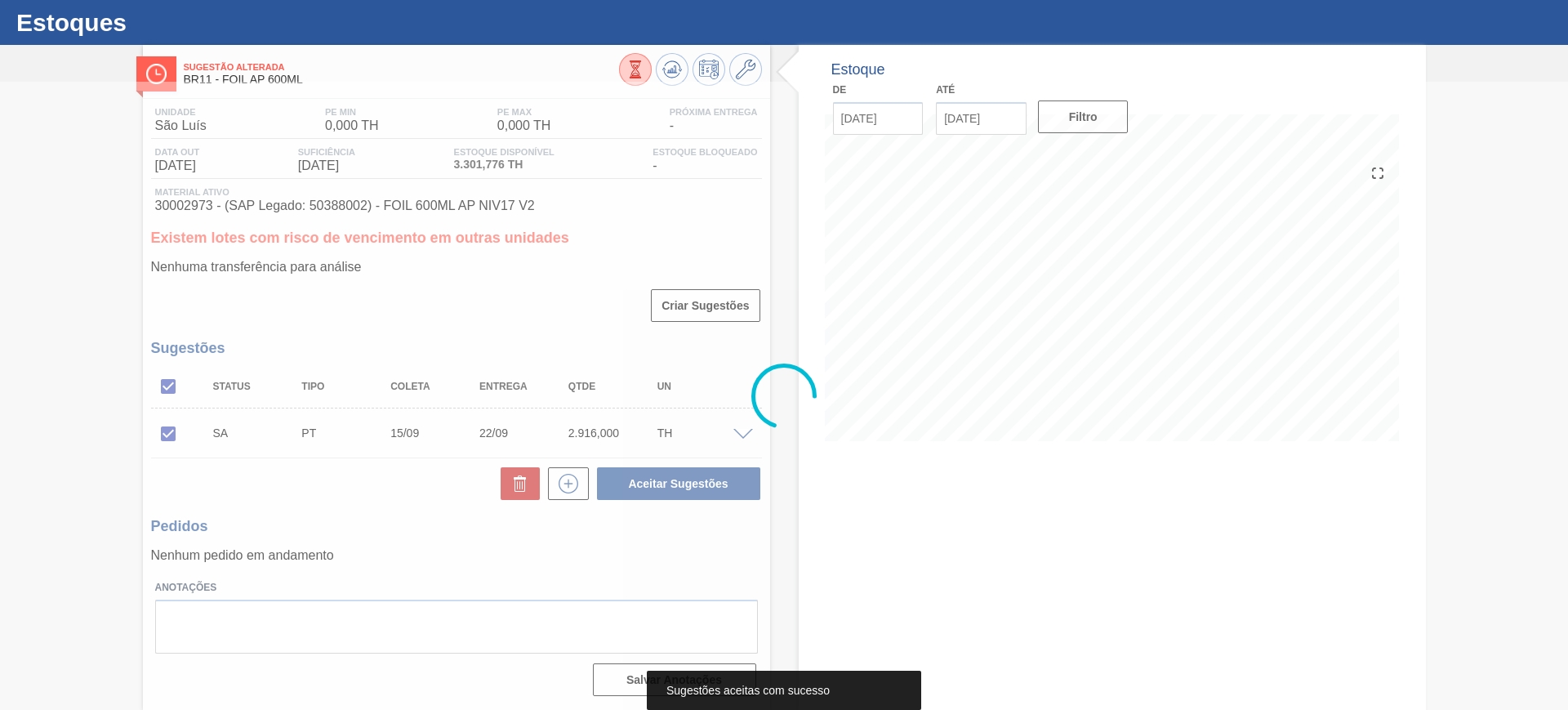
scroll to position [0, 0]
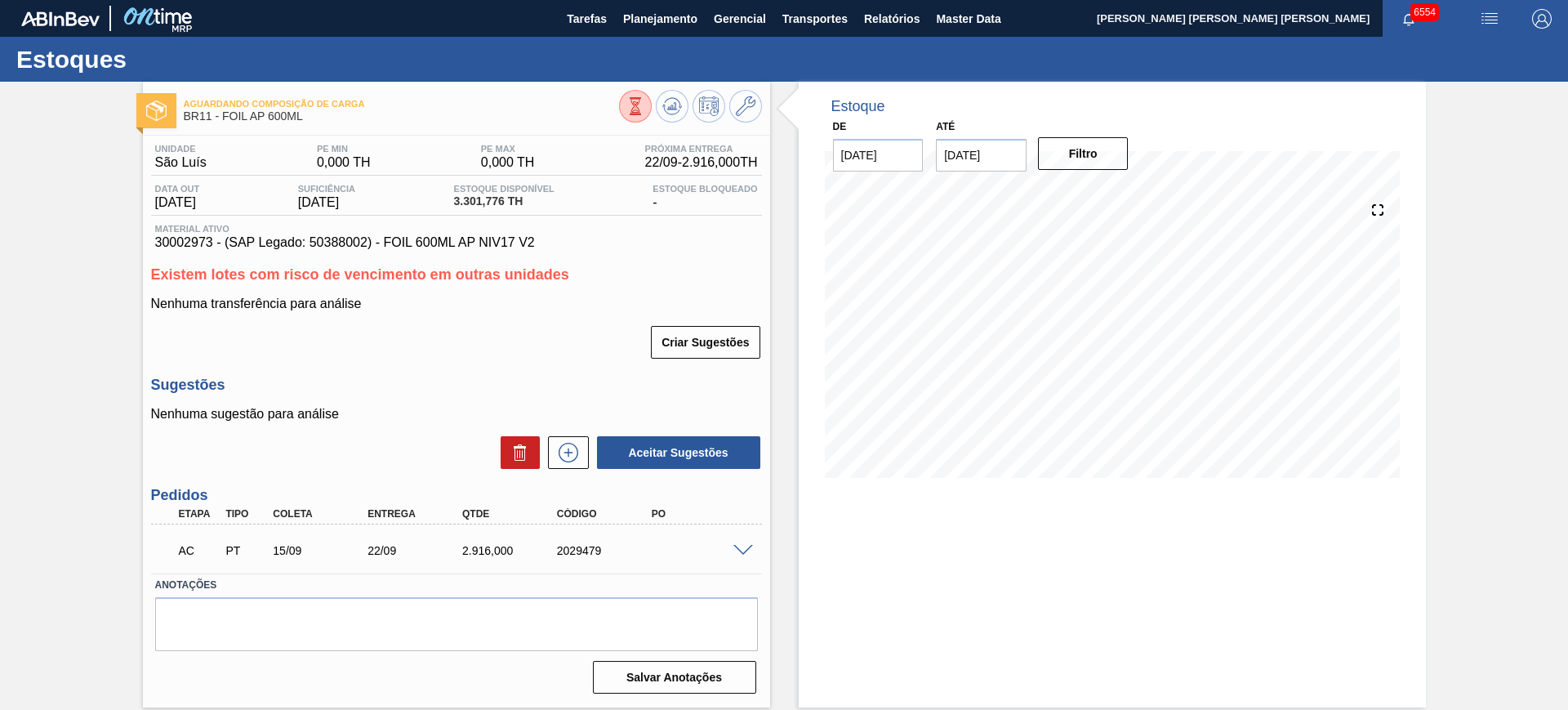
click at [751, 553] on span at bounding box center [743, 551] width 20 height 12
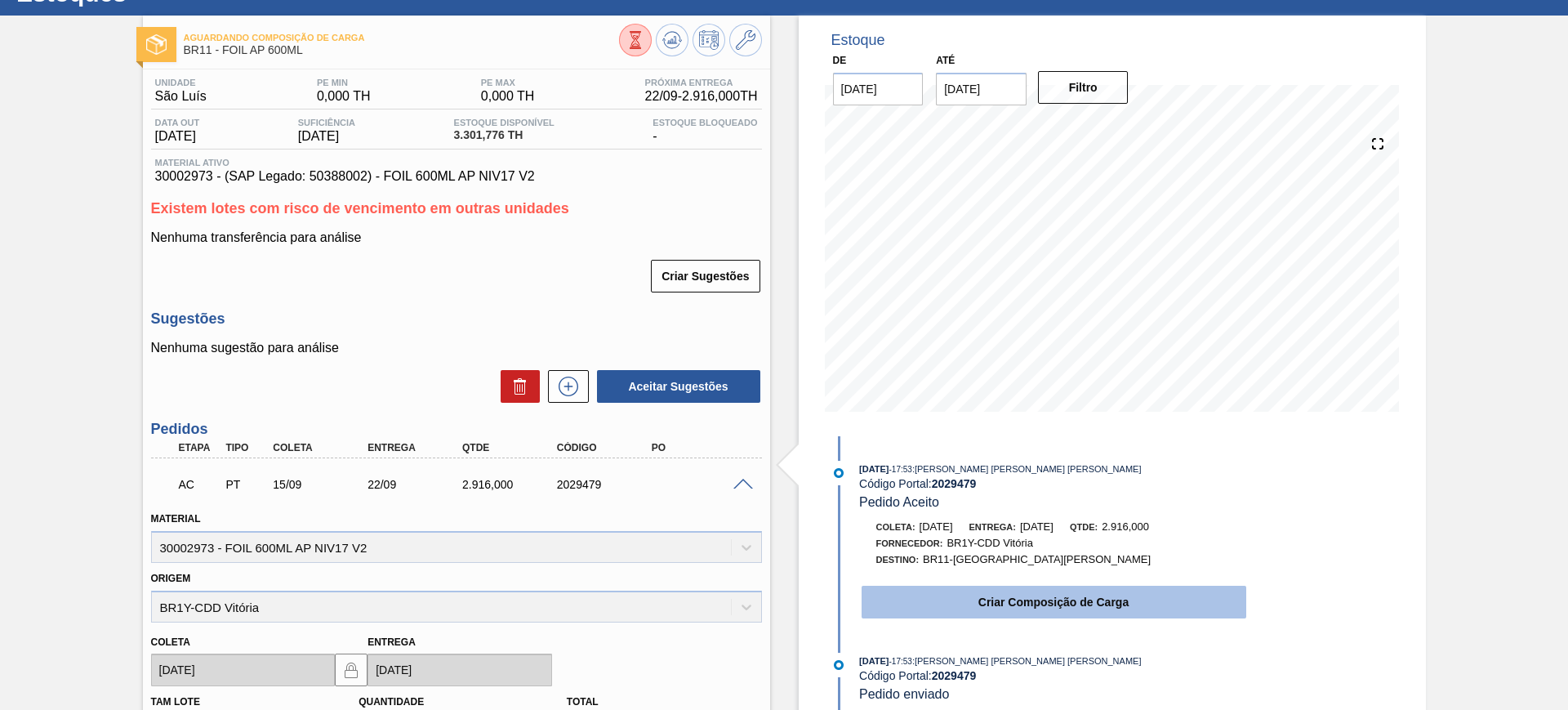
scroll to position [102, 0]
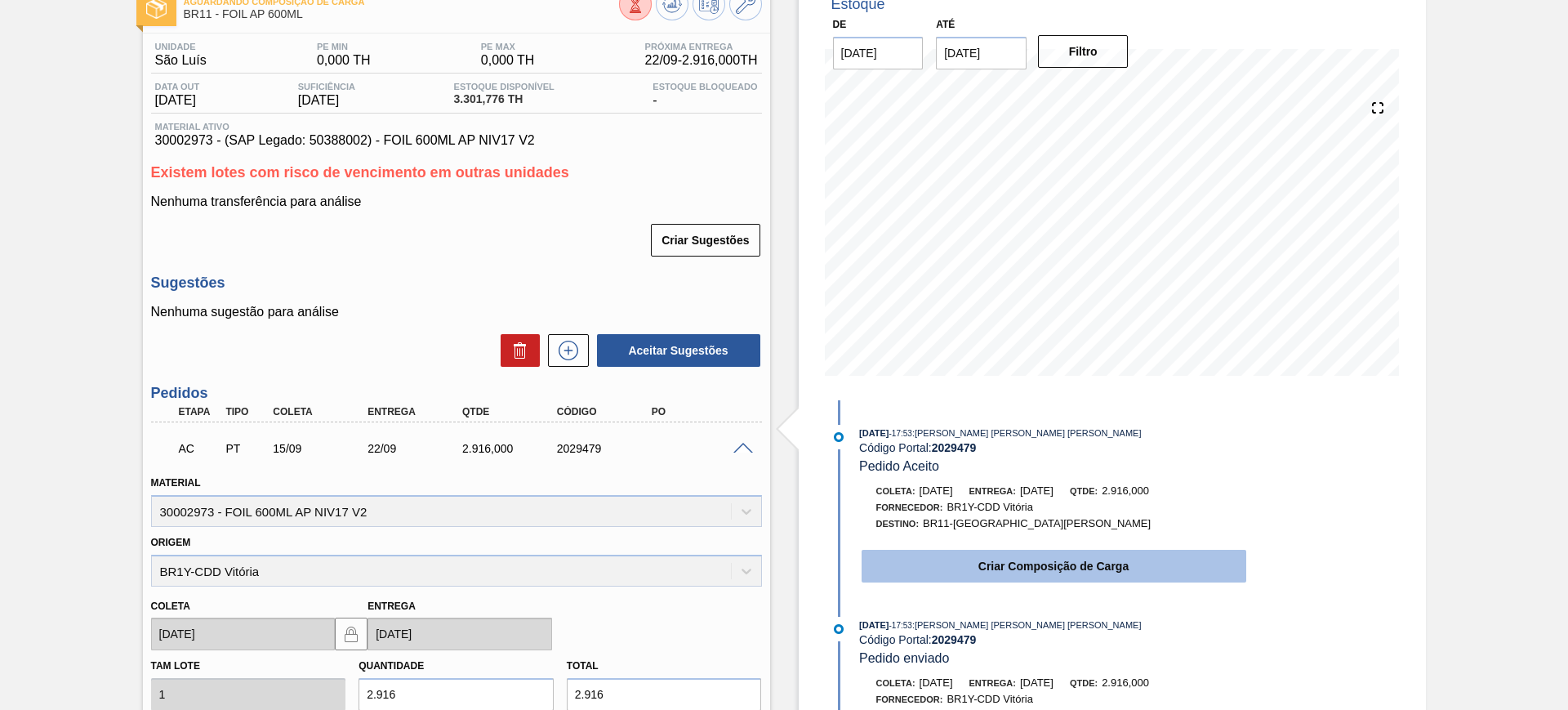
click at [1013, 562] on button "Criar Composição de Carga" at bounding box center [1053, 566] width 384 height 32
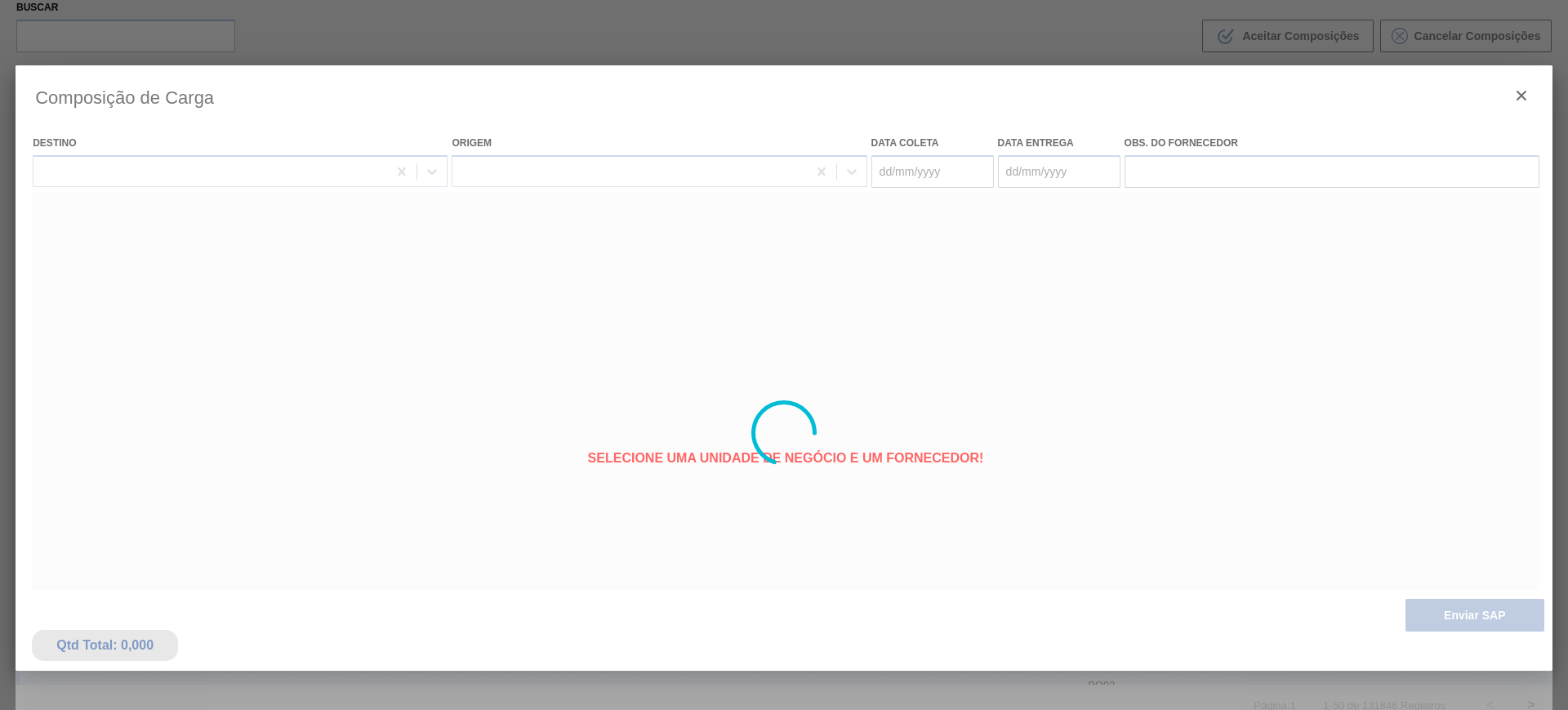
type coleta "[DATE]"
type entrega "[DATE]"
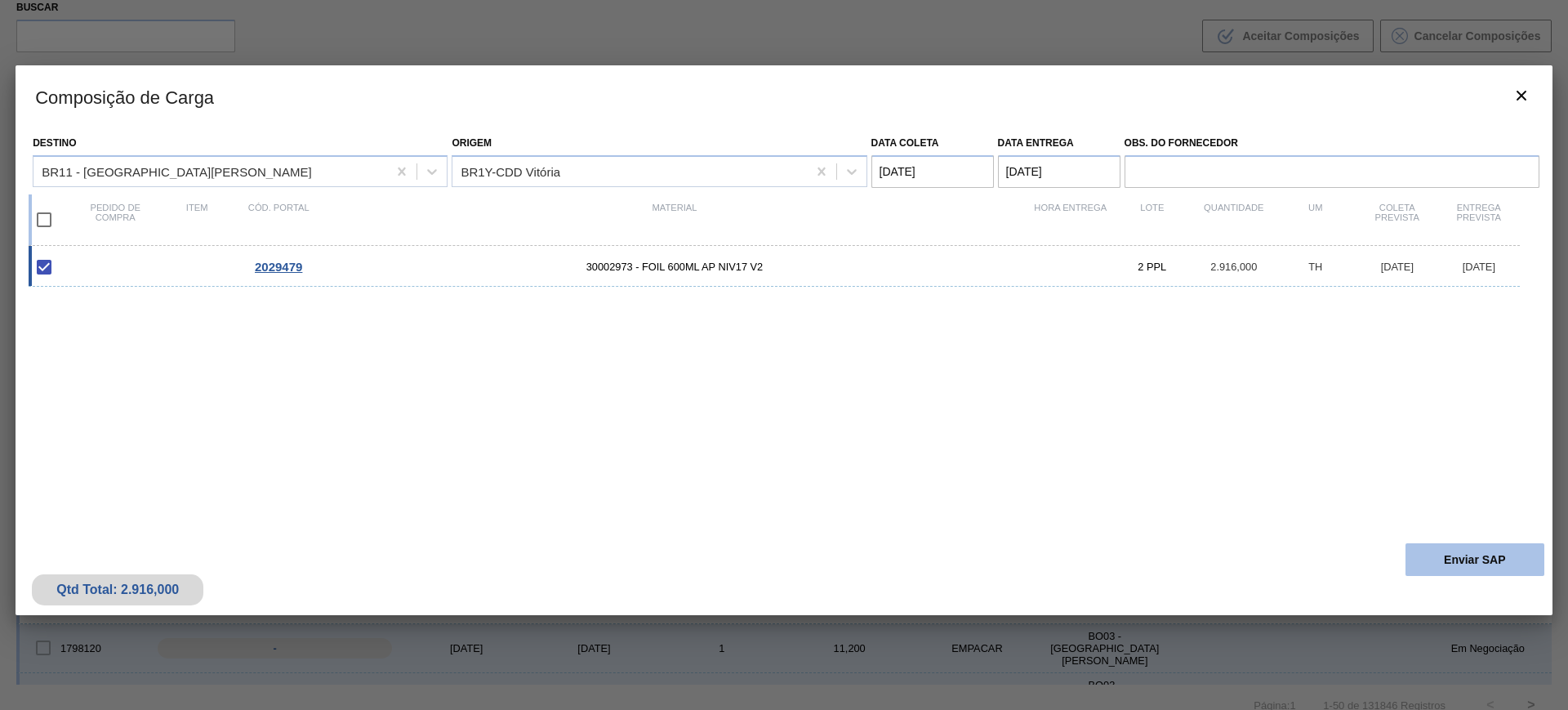
click at [1438, 550] on button "Enviar SAP" at bounding box center [1474, 559] width 139 height 32
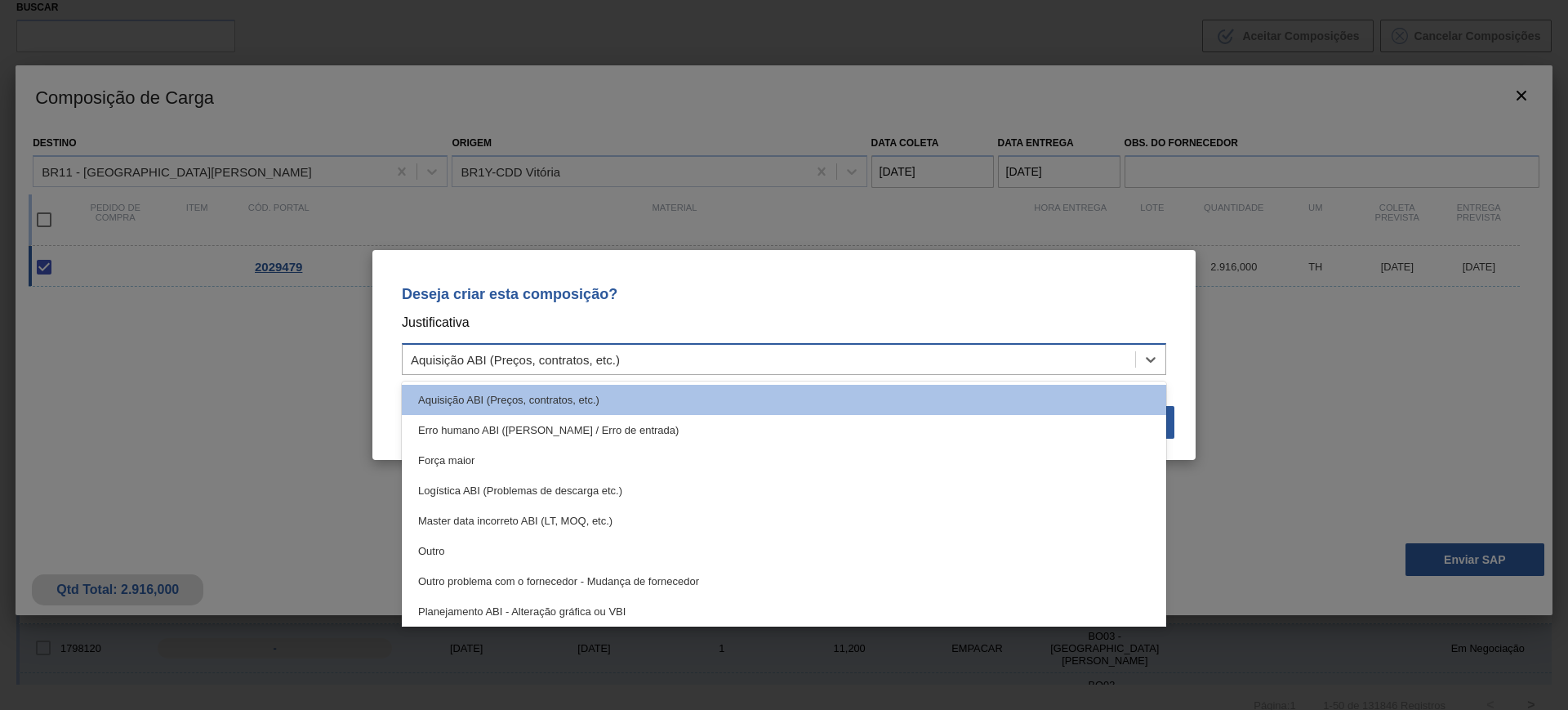
click at [794, 365] on div "Aquisição ABI (Preços, contratos, etc.)" at bounding box center [769, 360] width 732 height 24
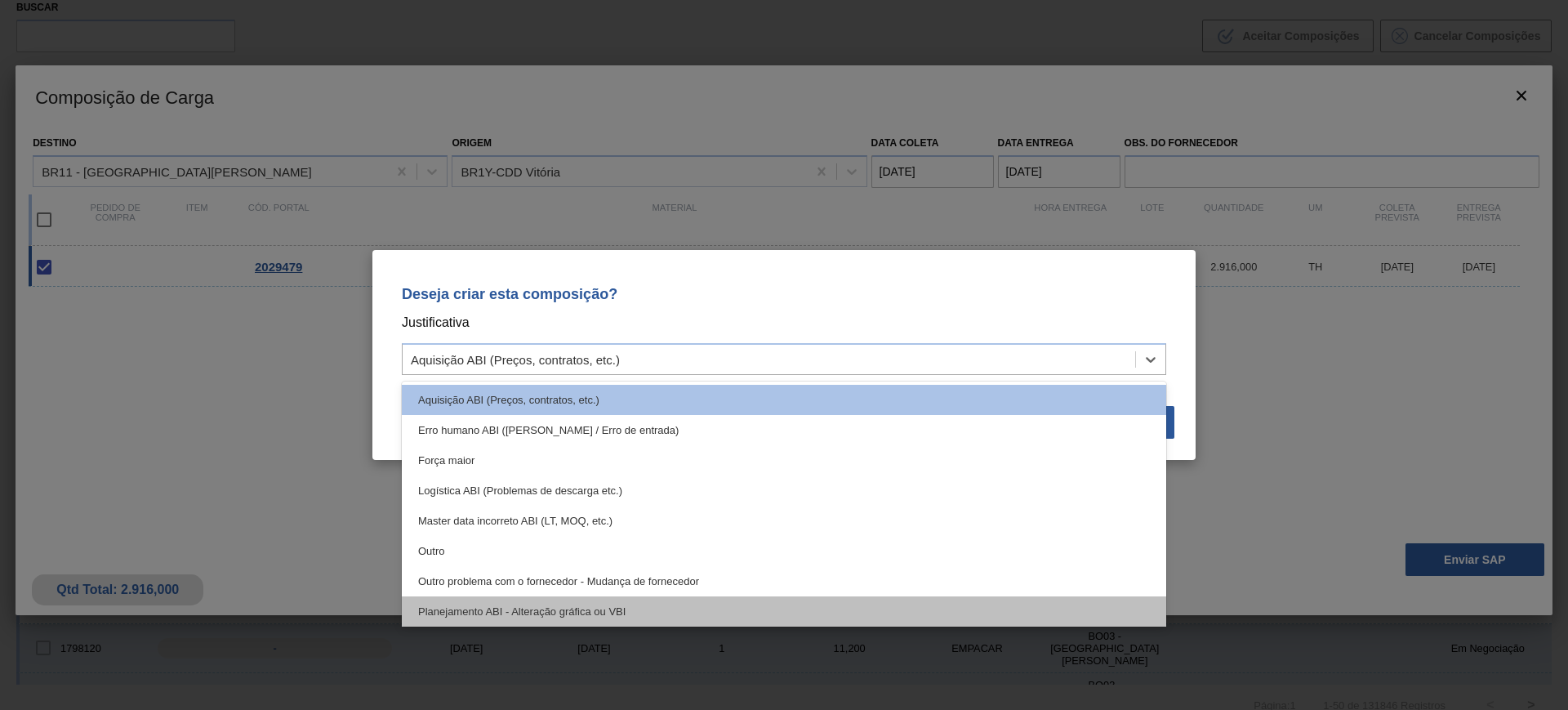
click at [720, 604] on div "Planejamento ABI - Alteração gráfica ou VBI" at bounding box center [784, 611] width 764 height 30
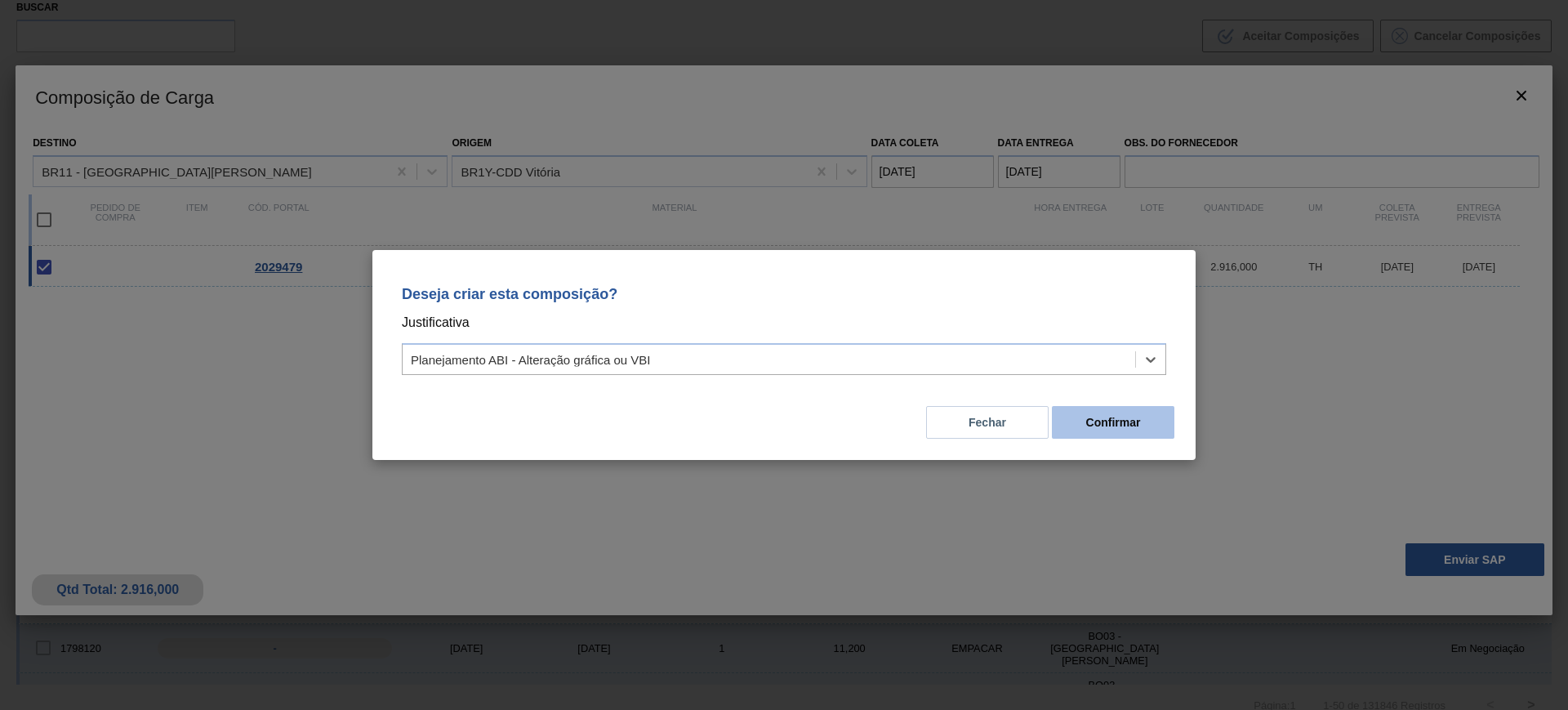
click at [1140, 414] on button "Confirmar" at bounding box center [1113, 422] width 123 height 32
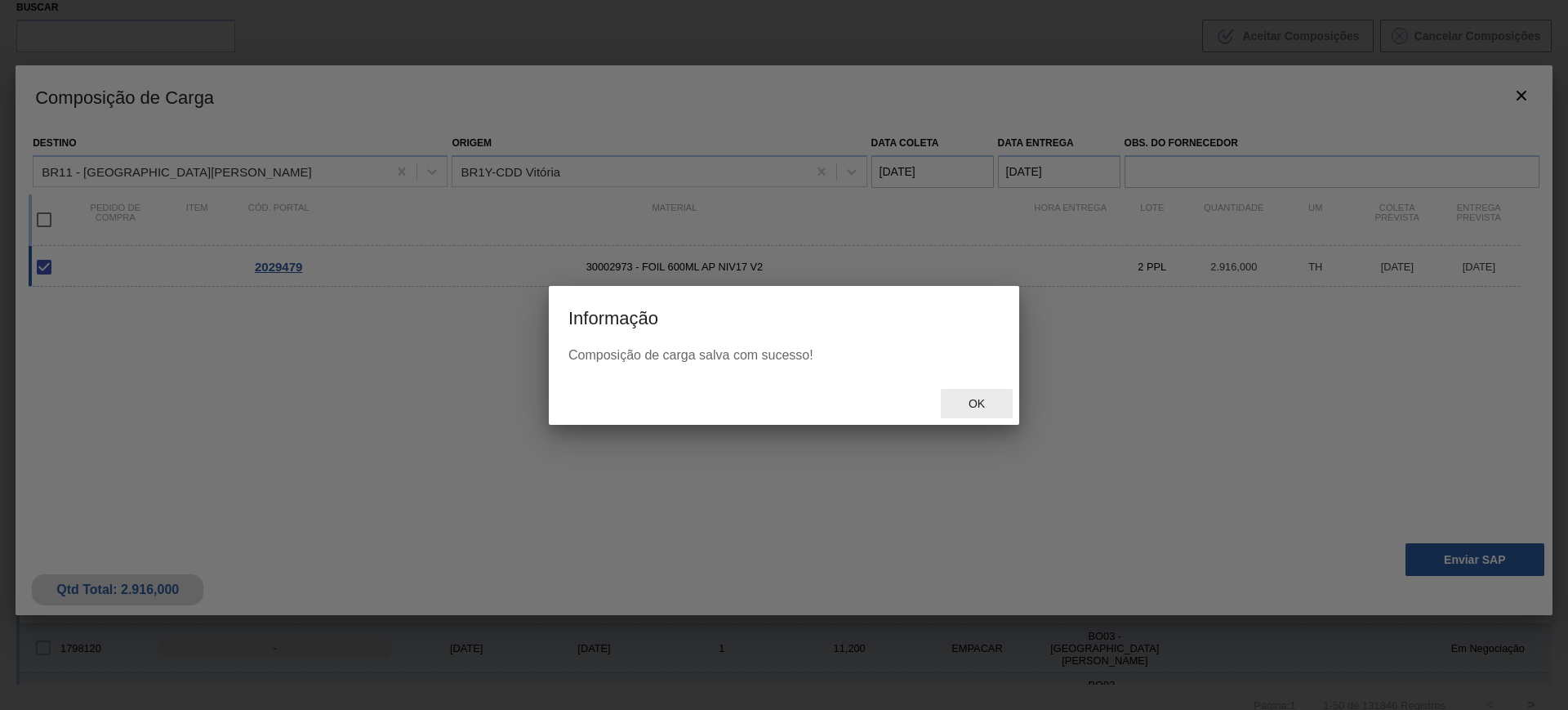
click at [983, 403] on span "Ok" at bounding box center [976, 404] width 42 height 13
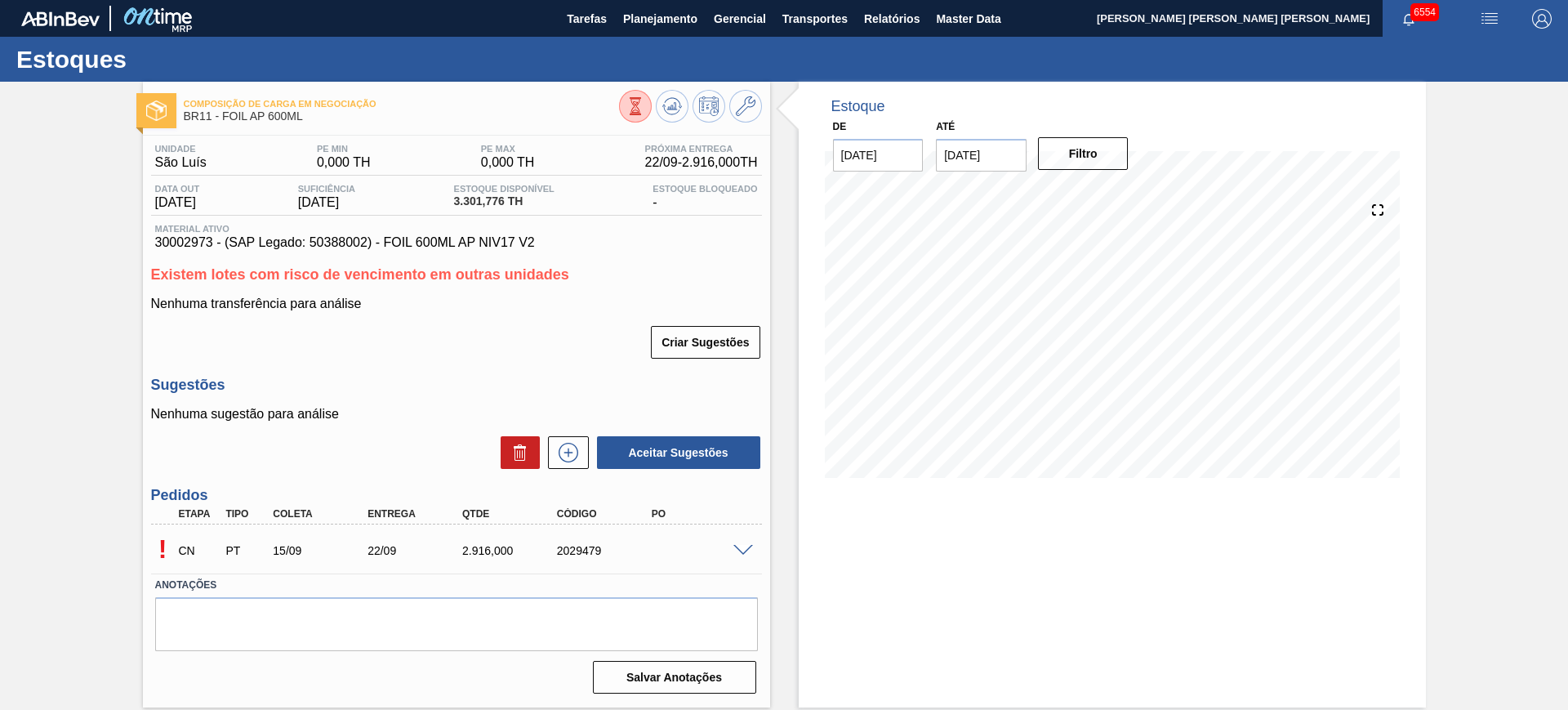
click at [660, 80] on div "Estoques" at bounding box center [784, 59] width 1568 height 45
click at [672, 114] on icon at bounding box center [672, 110] width 17 height 8
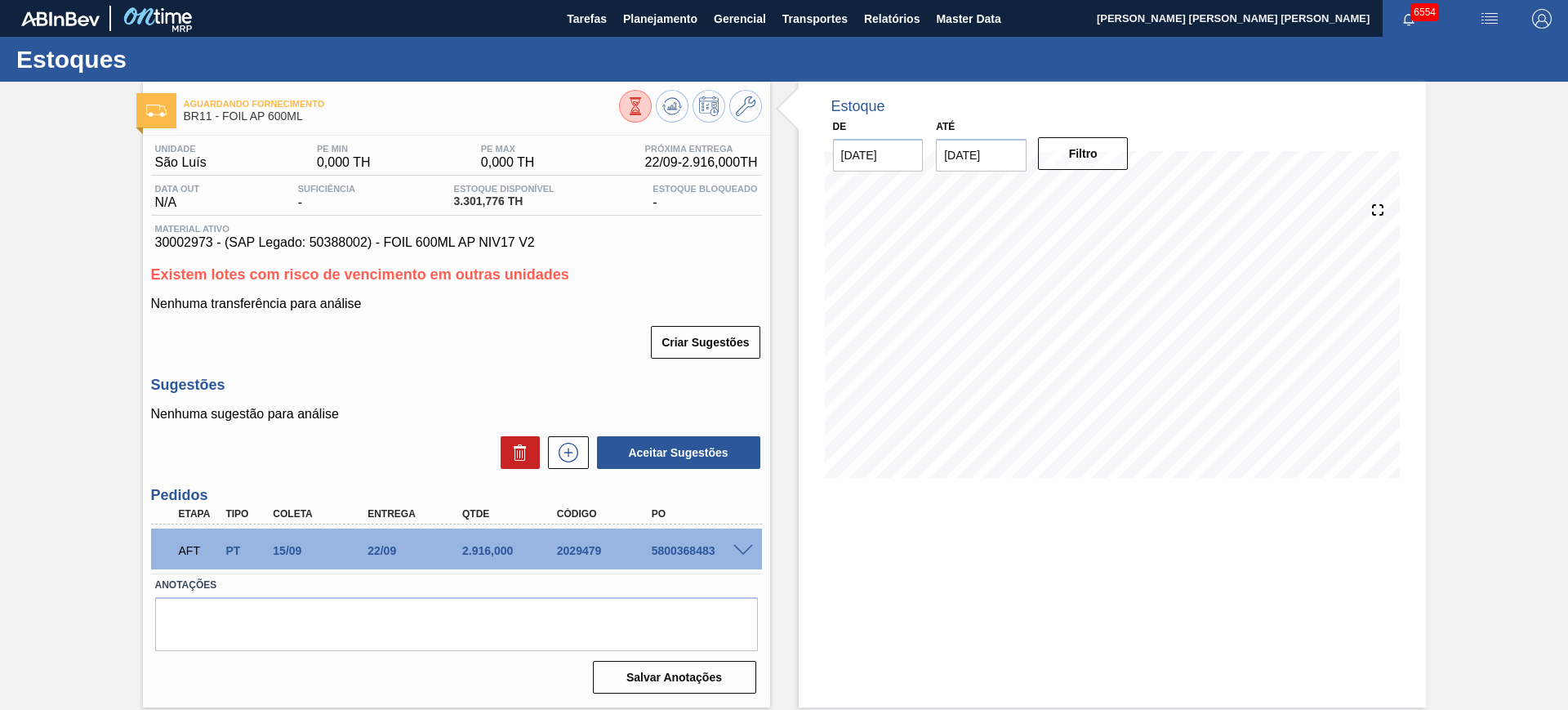
click at [681, 558] on div "AFT PT 15/09 22/09 2.916,000 2029479 5800368483" at bounding box center [452, 548] width 568 height 32
click at [682, 558] on div "AFT PT 15/09 22/09 2.916,000 2029479 5800368483" at bounding box center [452, 548] width 568 height 32
copy div "5800368483"
